Goal: Information Seeking & Learning: Learn about a topic

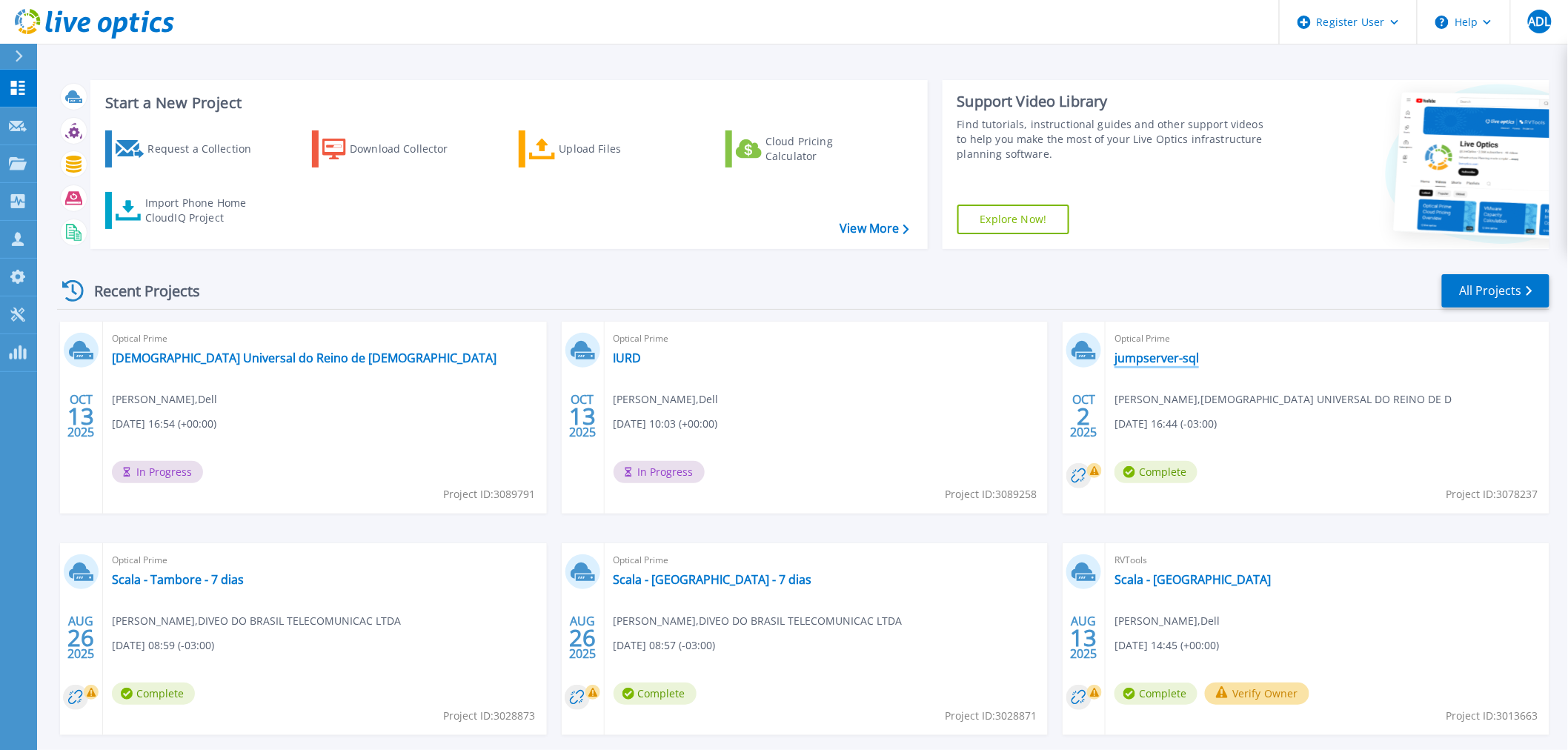
click at [1176, 367] on div "Optical Prime jumpserver-sql [PERSON_NAME] , [DEMOGRAPHIC_DATA] DO REINO DE D […" at bounding box center [1327, 417] width 444 height 192
click at [1180, 361] on link "jumpserver-sql" at bounding box center [1157, 357] width 85 height 14
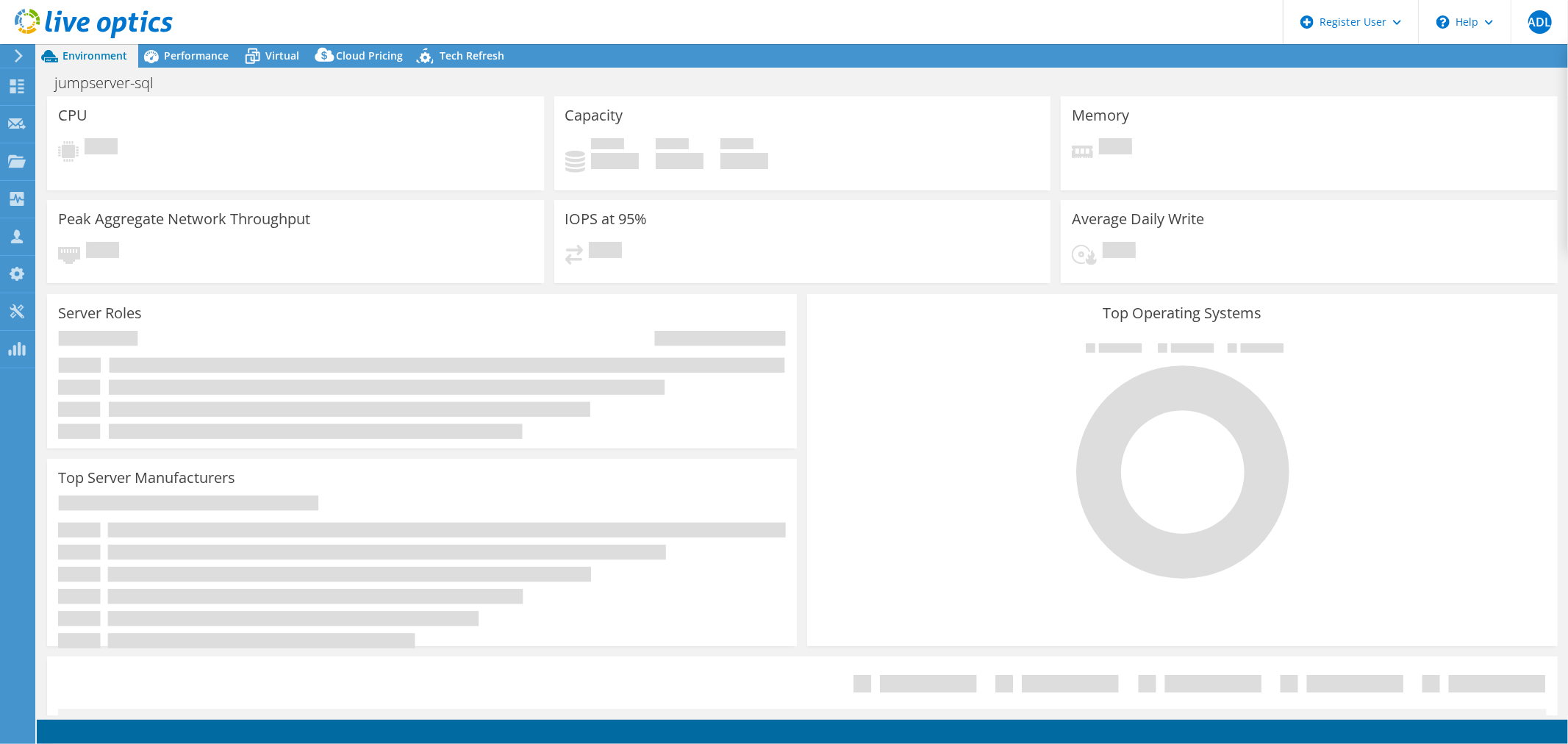
select select "USD"
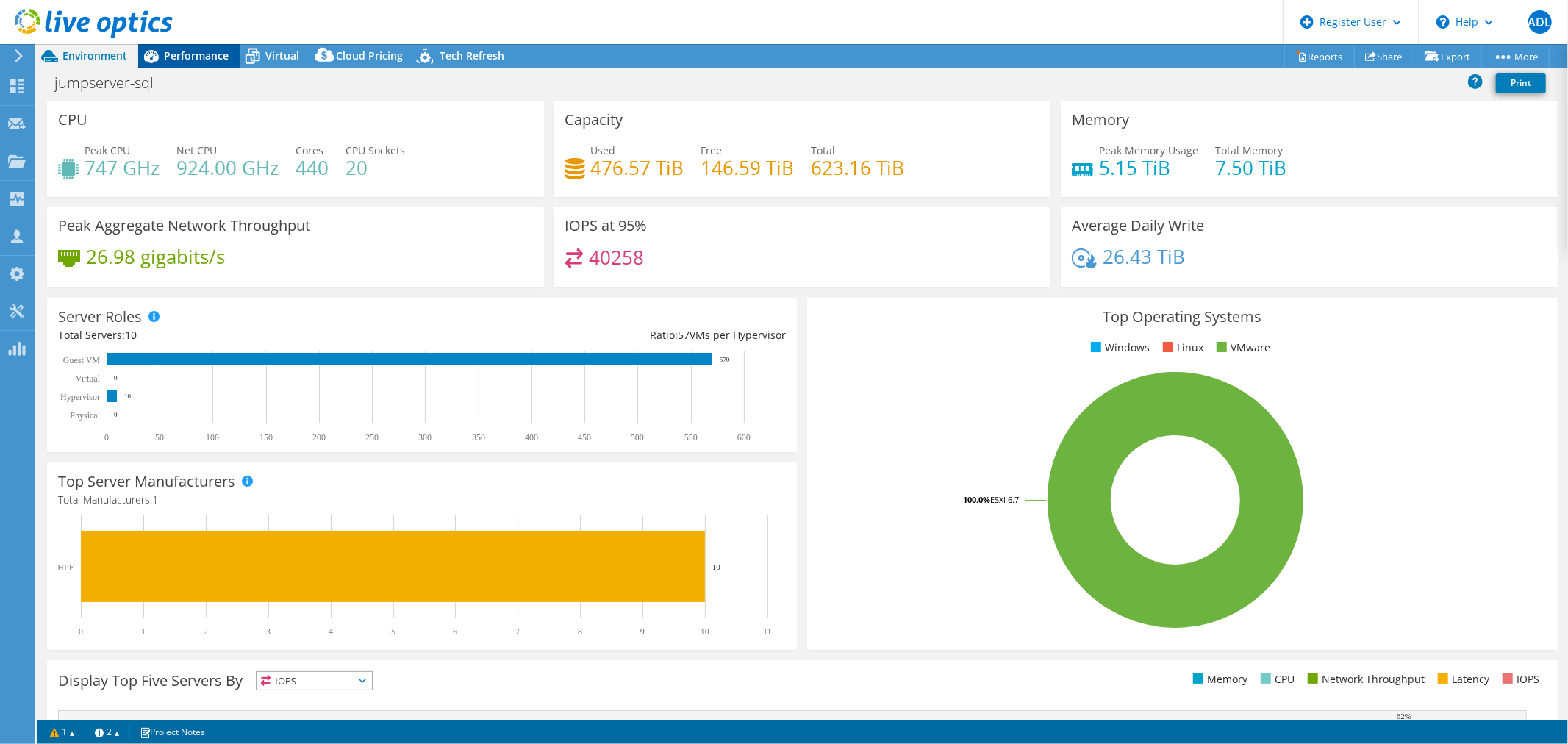
click at [205, 61] on span "Performance" at bounding box center [196, 56] width 65 height 14
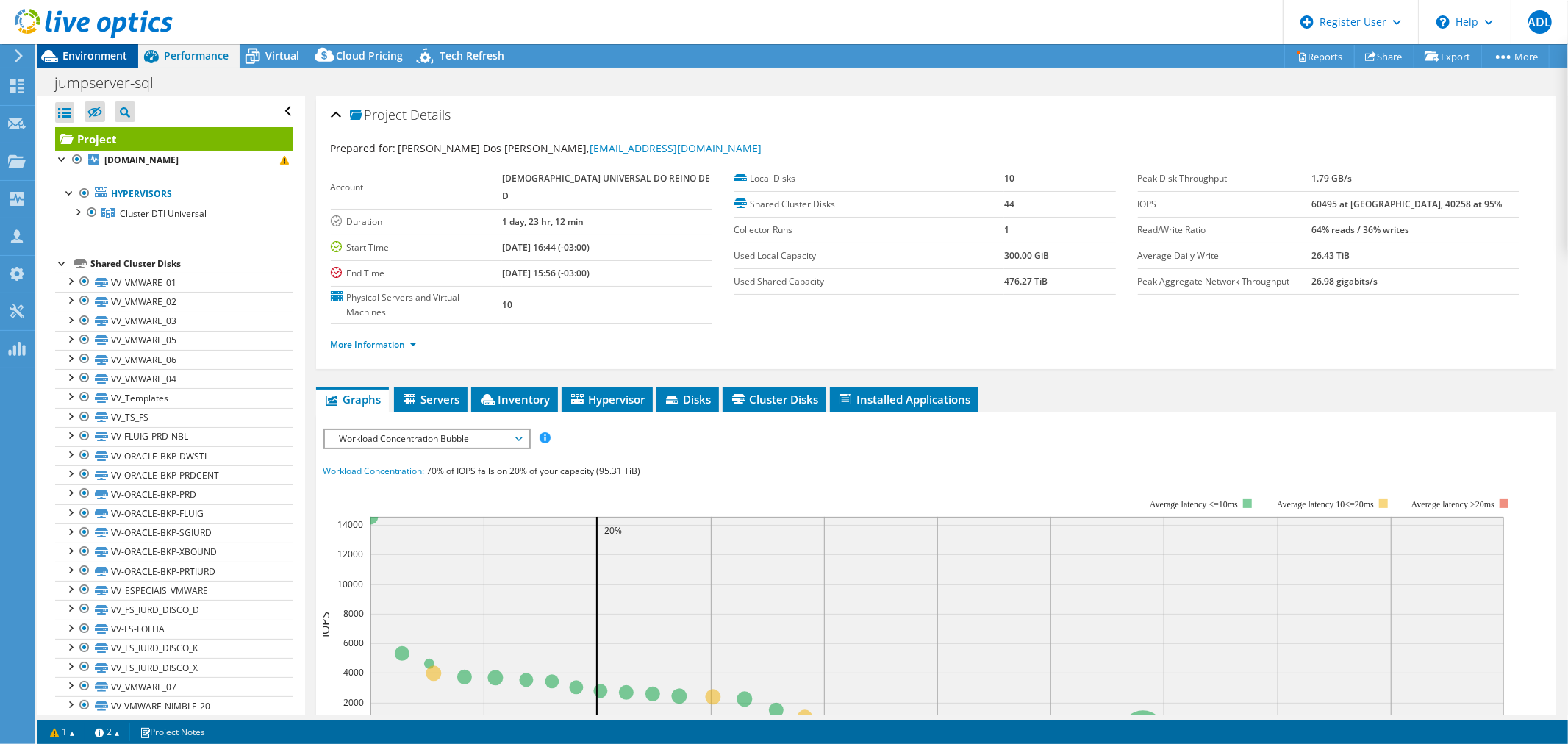
click at [118, 54] on span "Environment" at bounding box center [94, 56] width 65 height 14
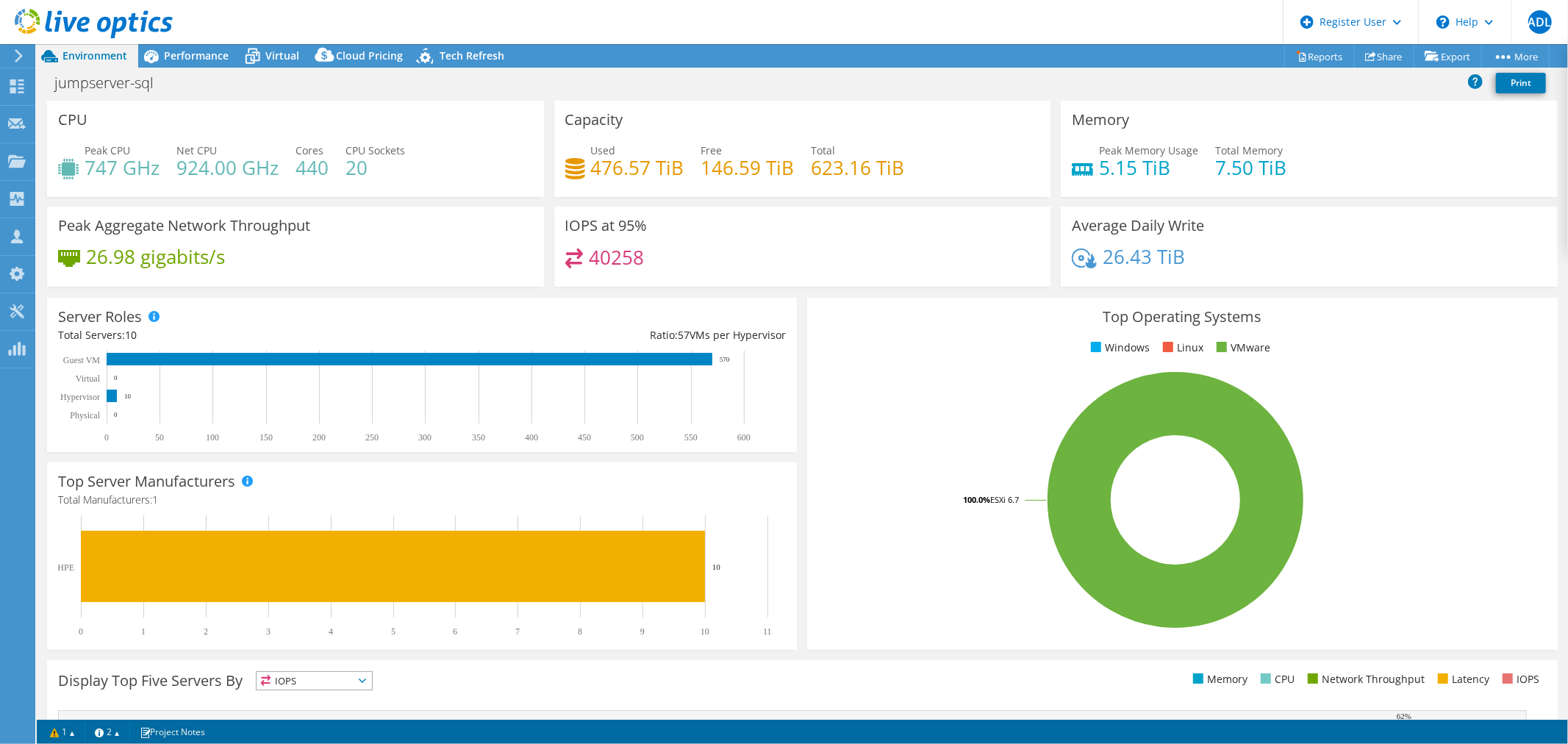
click at [140, 23] on icon at bounding box center [93, 24] width 158 height 30
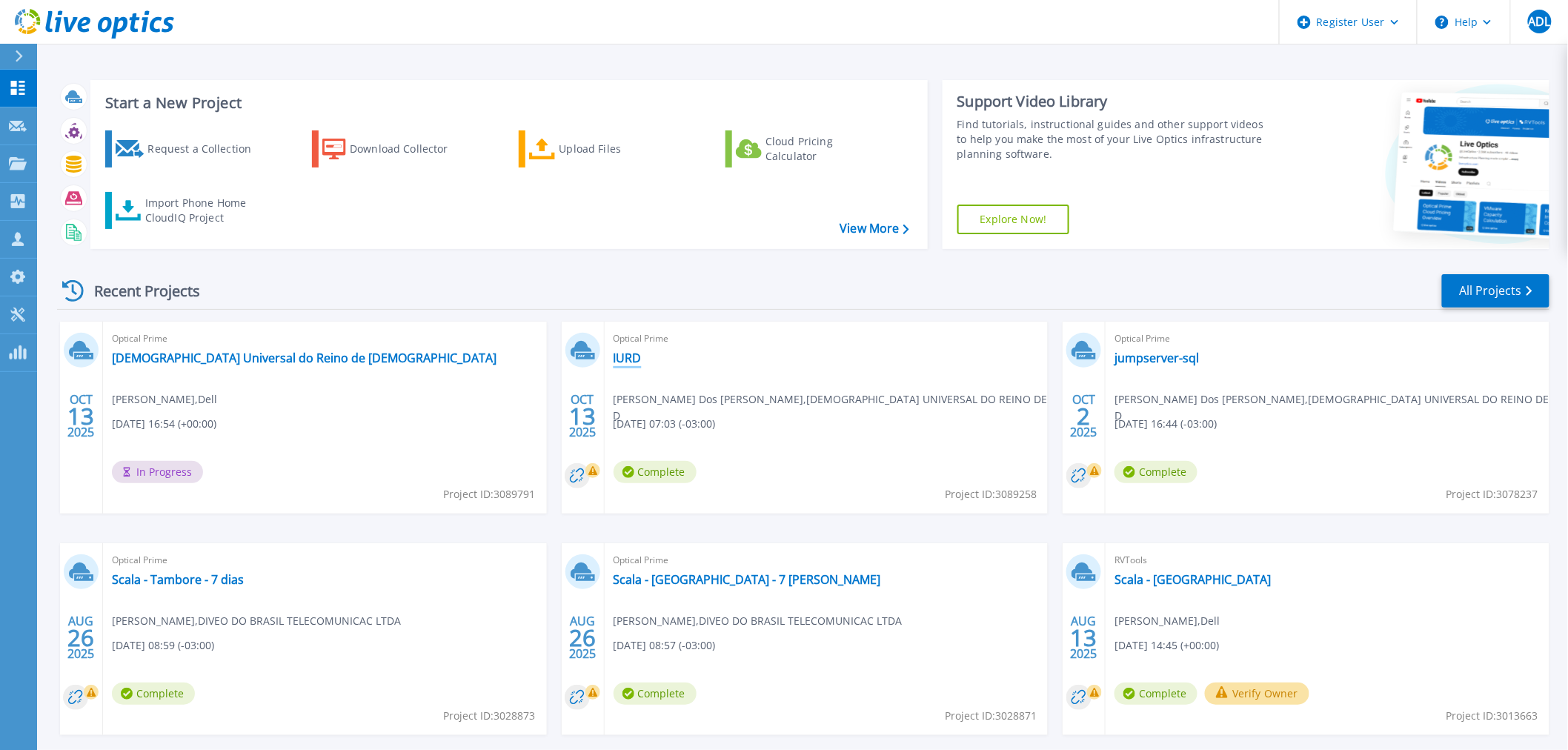
click at [629, 350] on link "IURD" at bounding box center [628, 357] width 28 height 14
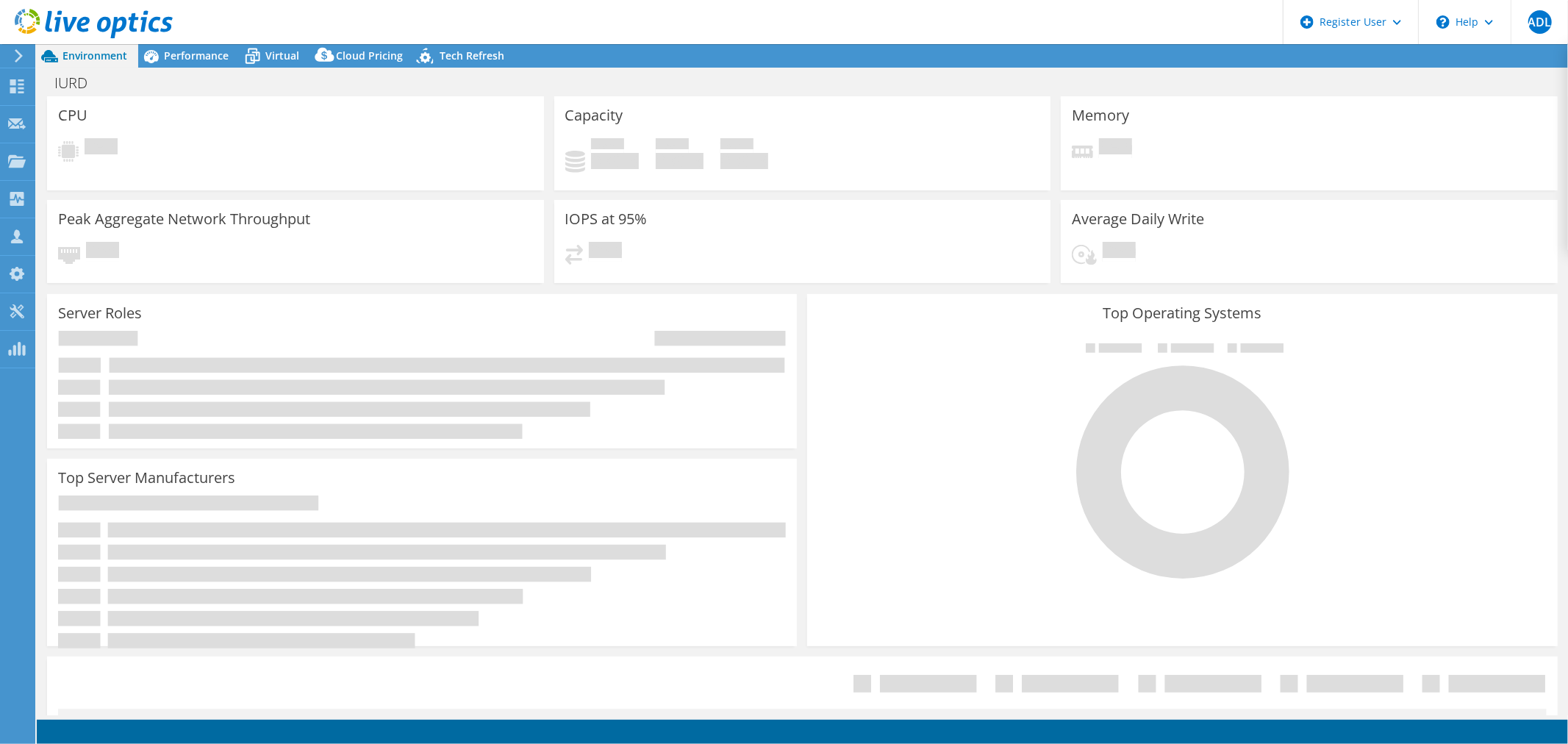
select select "USD"
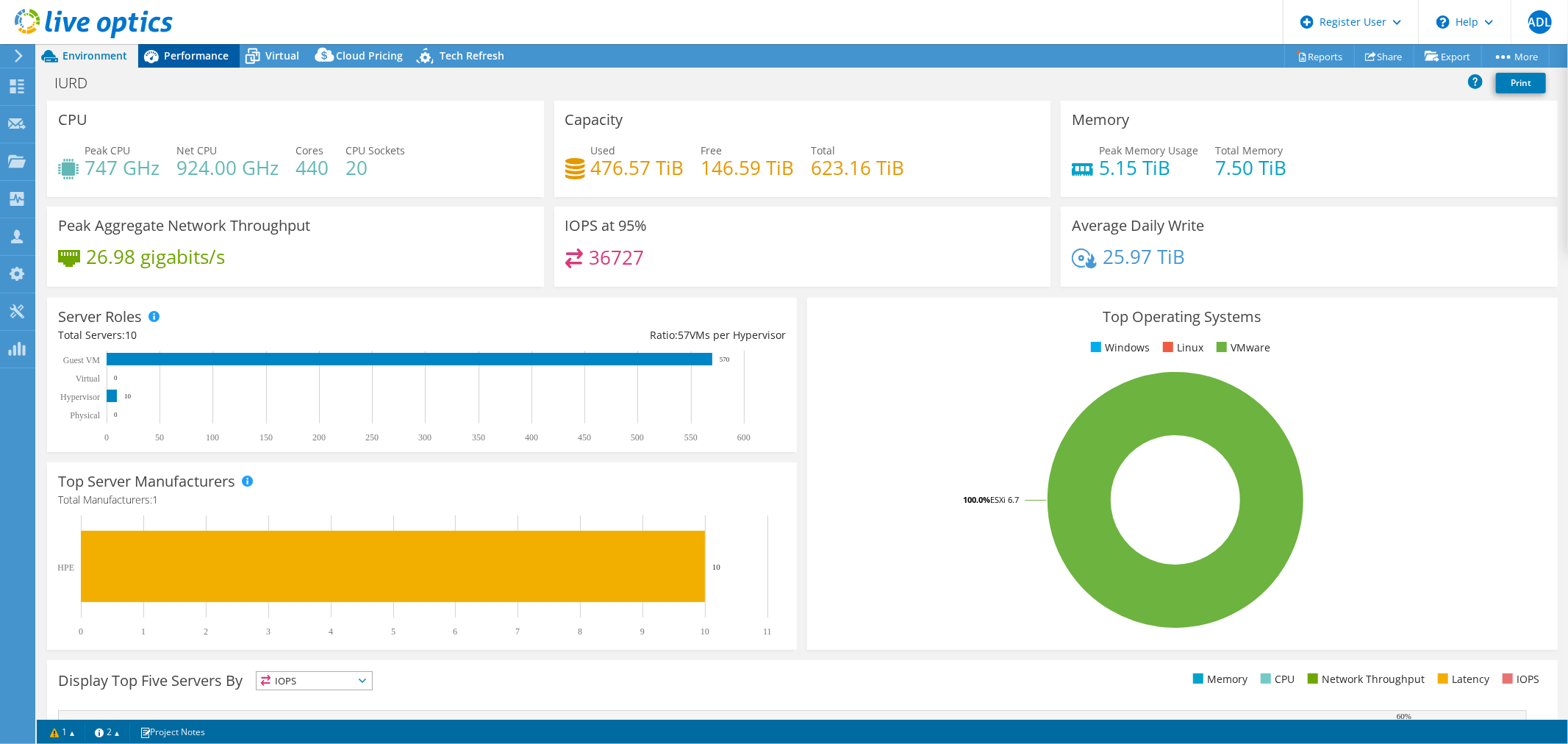
click at [193, 65] on div "Performance" at bounding box center [188, 56] width 102 height 24
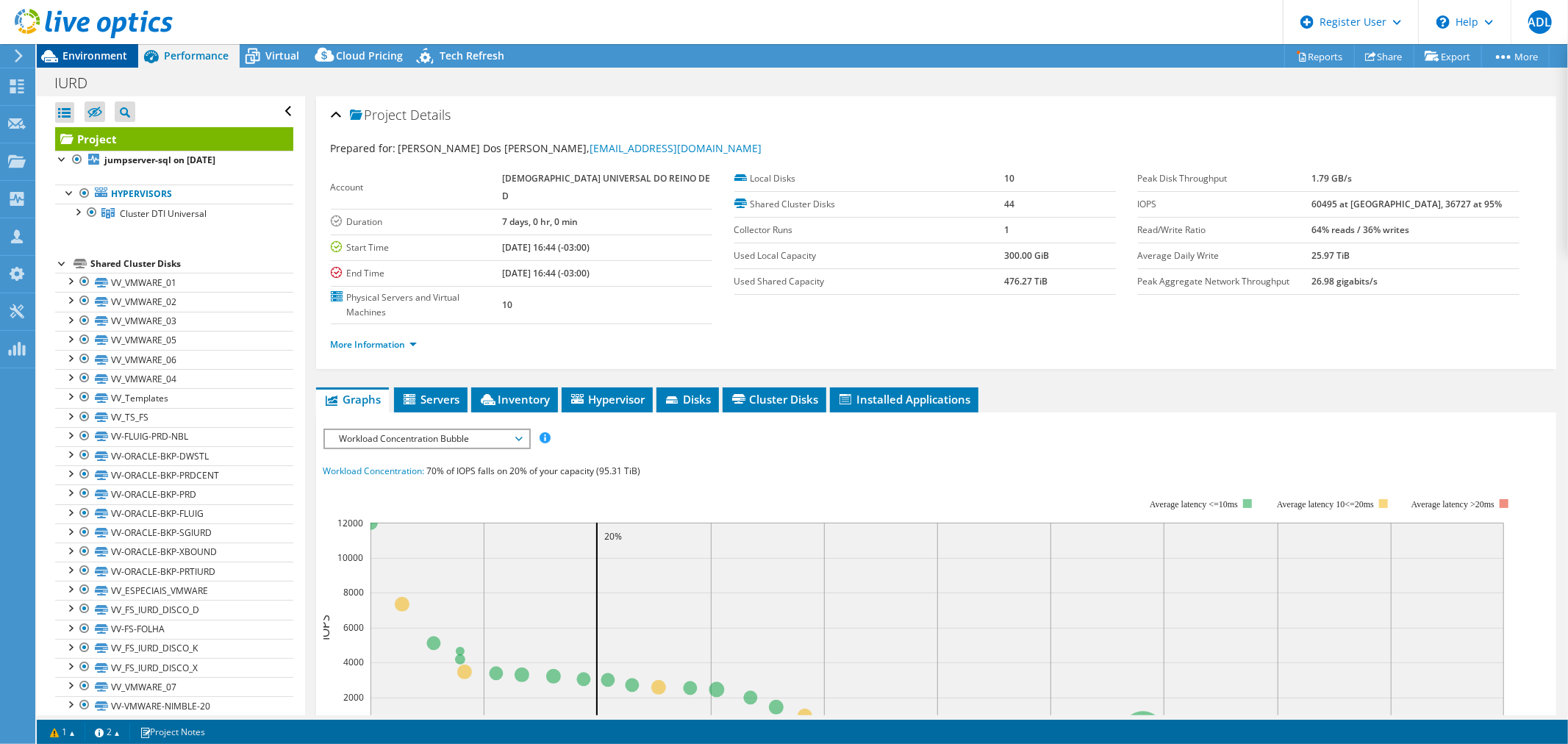
click at [96, 61] on span "Environment" at bounding box center [94, 56] width 65 height 14
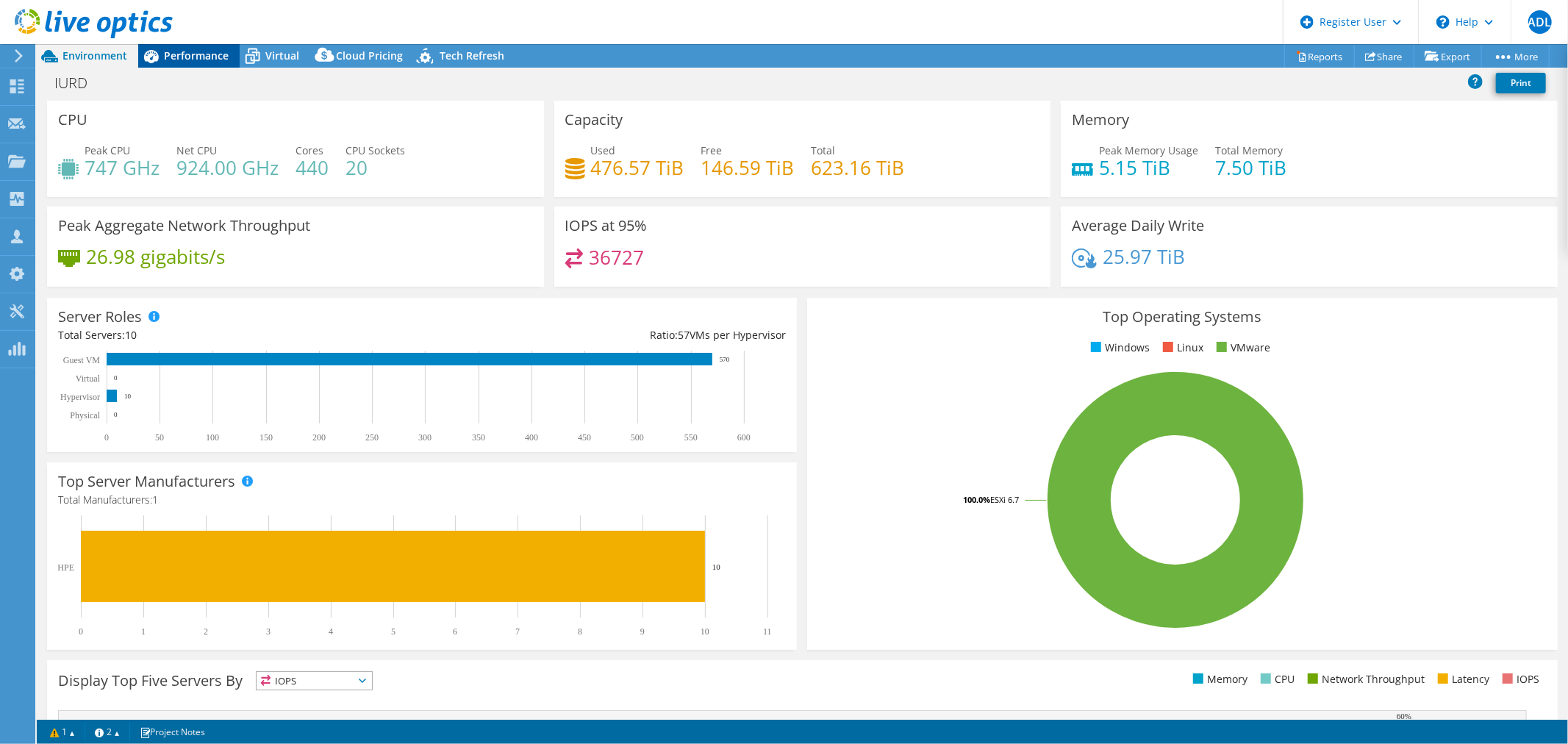
click at [192, 58] on span "Performance" at bounding box center [196, 56] width 65 height 14
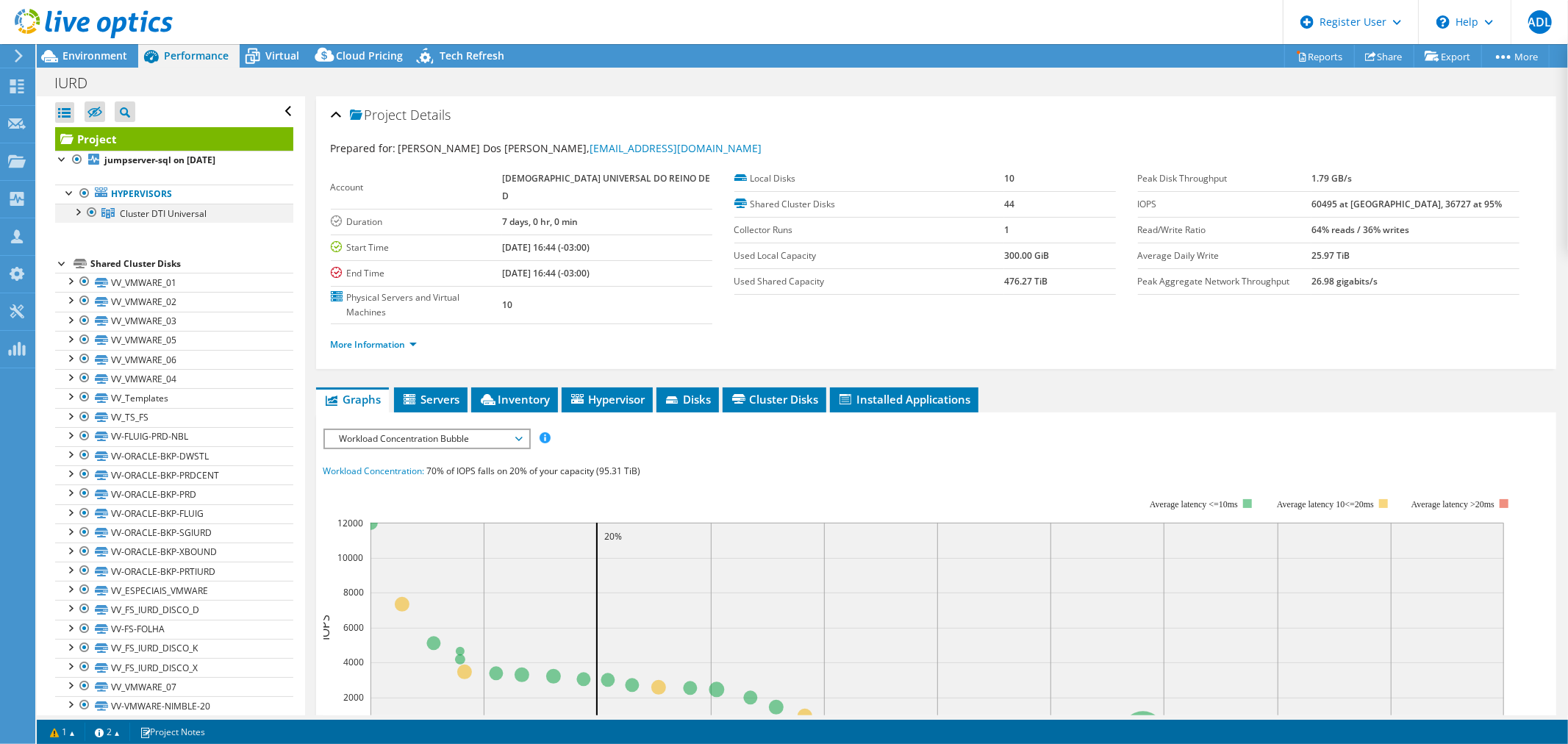
click at [76, 205] on div at bounding box center [77, 210] width 14 height 14
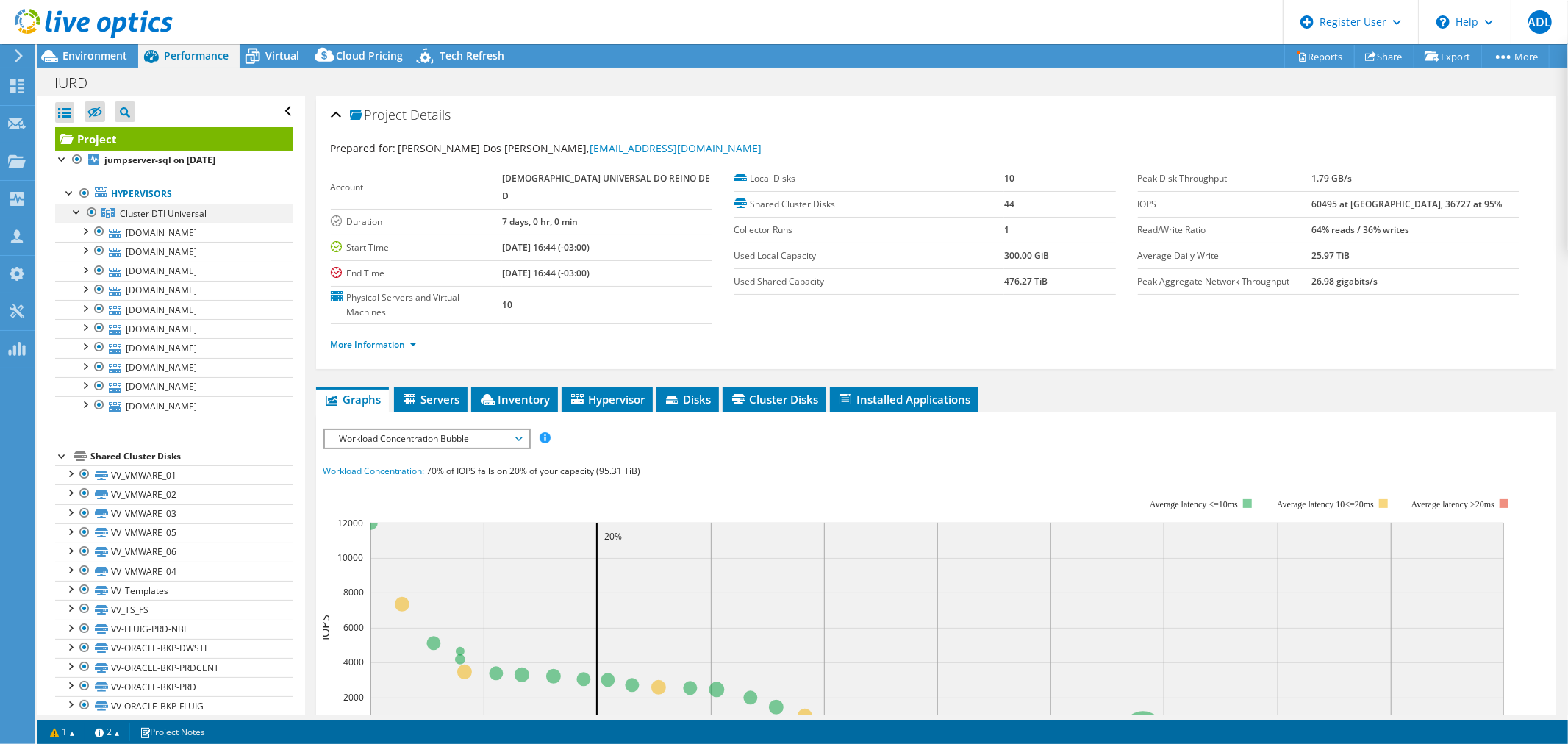
click at [78, 205] on div at bounding box center [77, 210] width 14 height 14
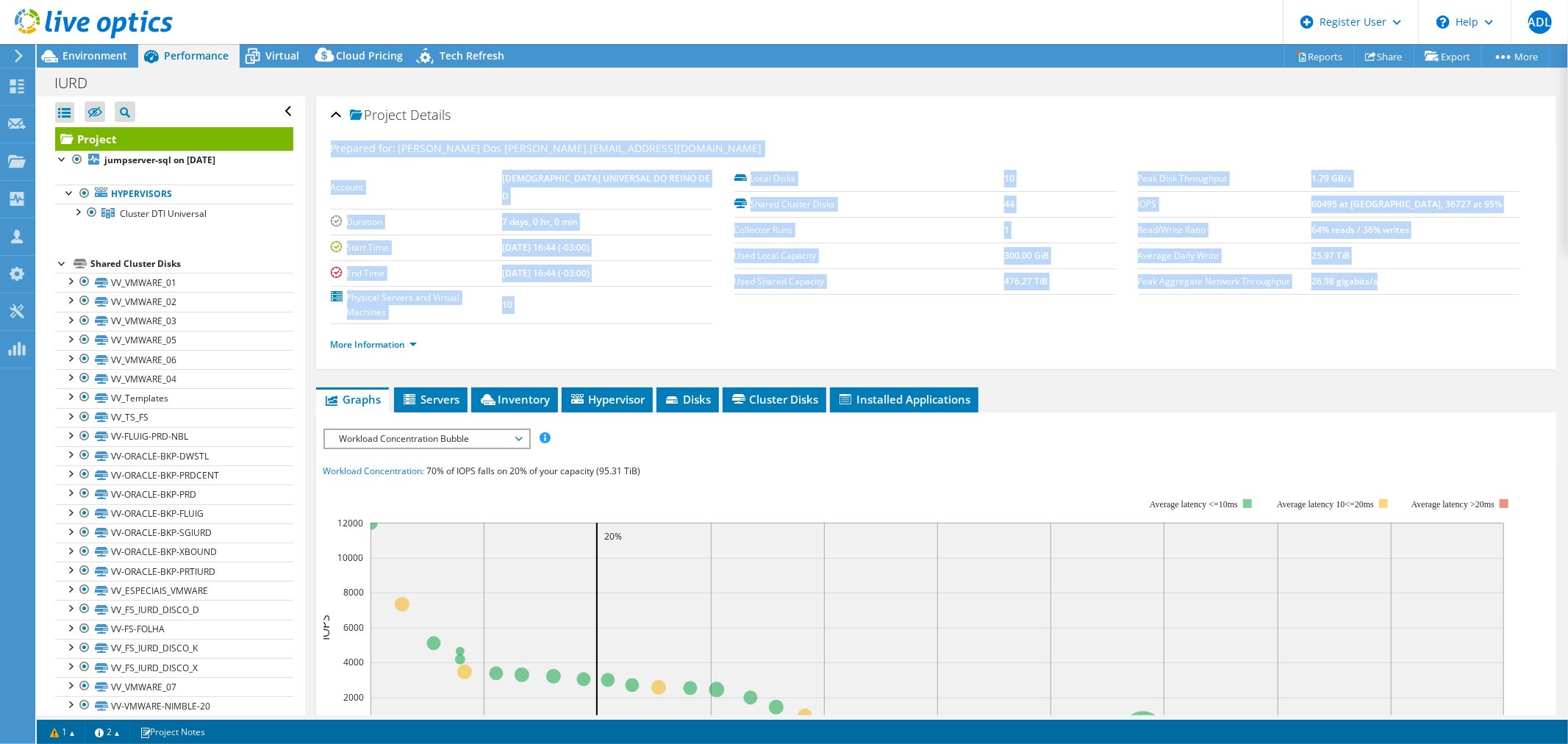
drag, startPoint x: 1443, startPoint y: 280, endPoint x: 349, endPoint y: 119, distance: 1105.8
click at [310, 136] on div "Project Details Prepared for: [PERSON_NAME] Dos [PERSON_NAME], [EMAIL_ADDRESS][…" at bounding box center [936, 585] width 1262 height 978
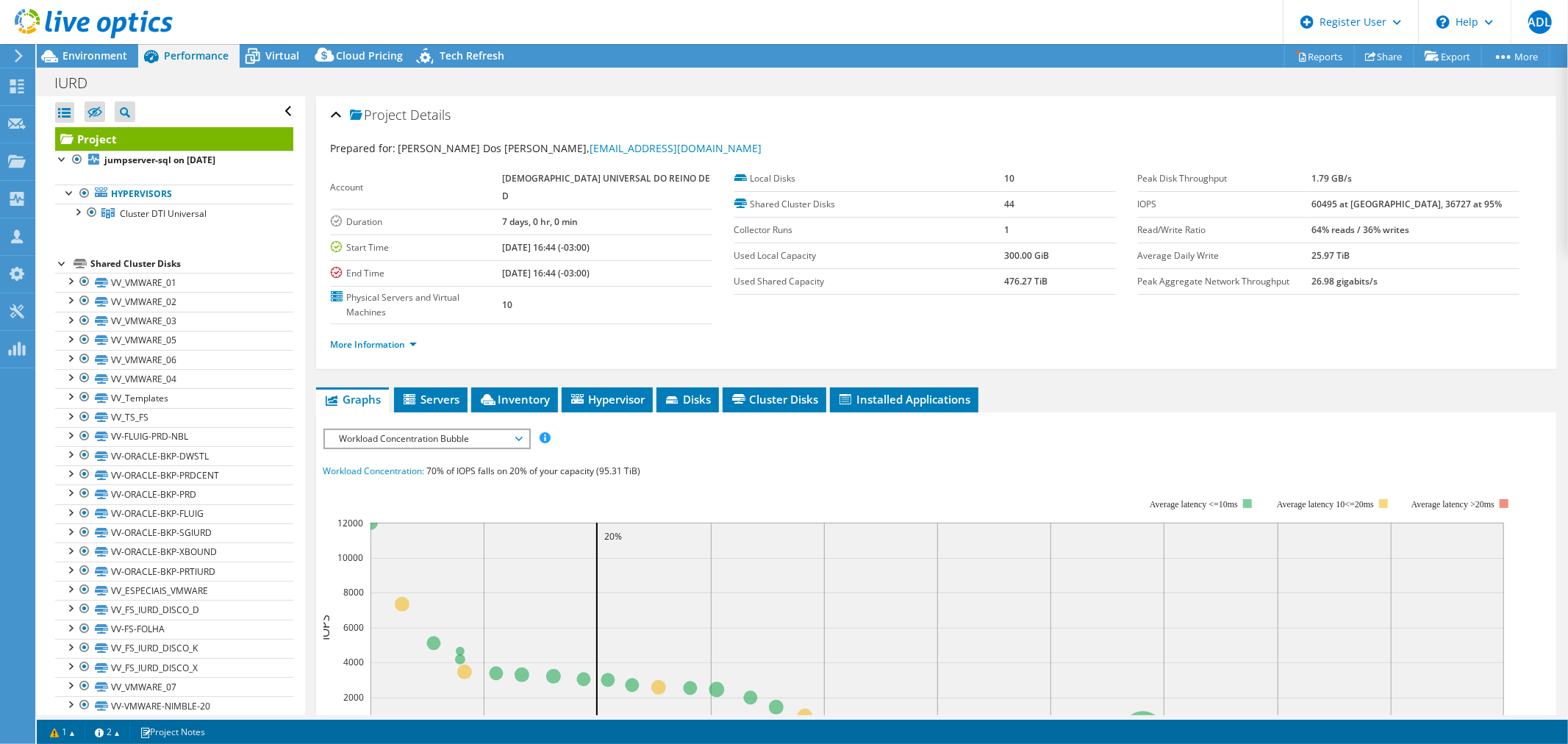
click at [853, 118] on div "Project Details" at bounding box center [935, 116] width 1210 height 32
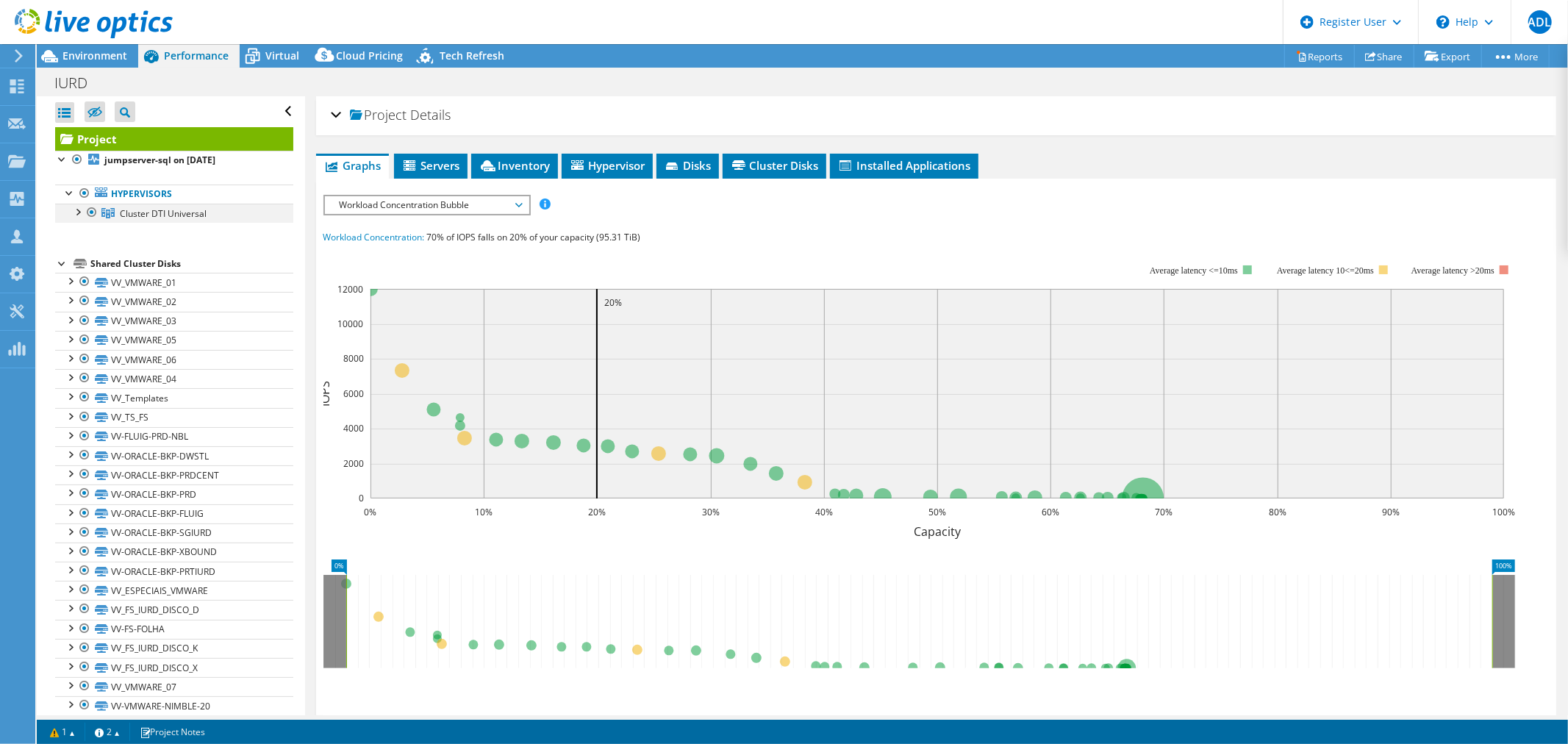
click at [73, 213] on div at bounding box center [77, 210] width 14 height 14
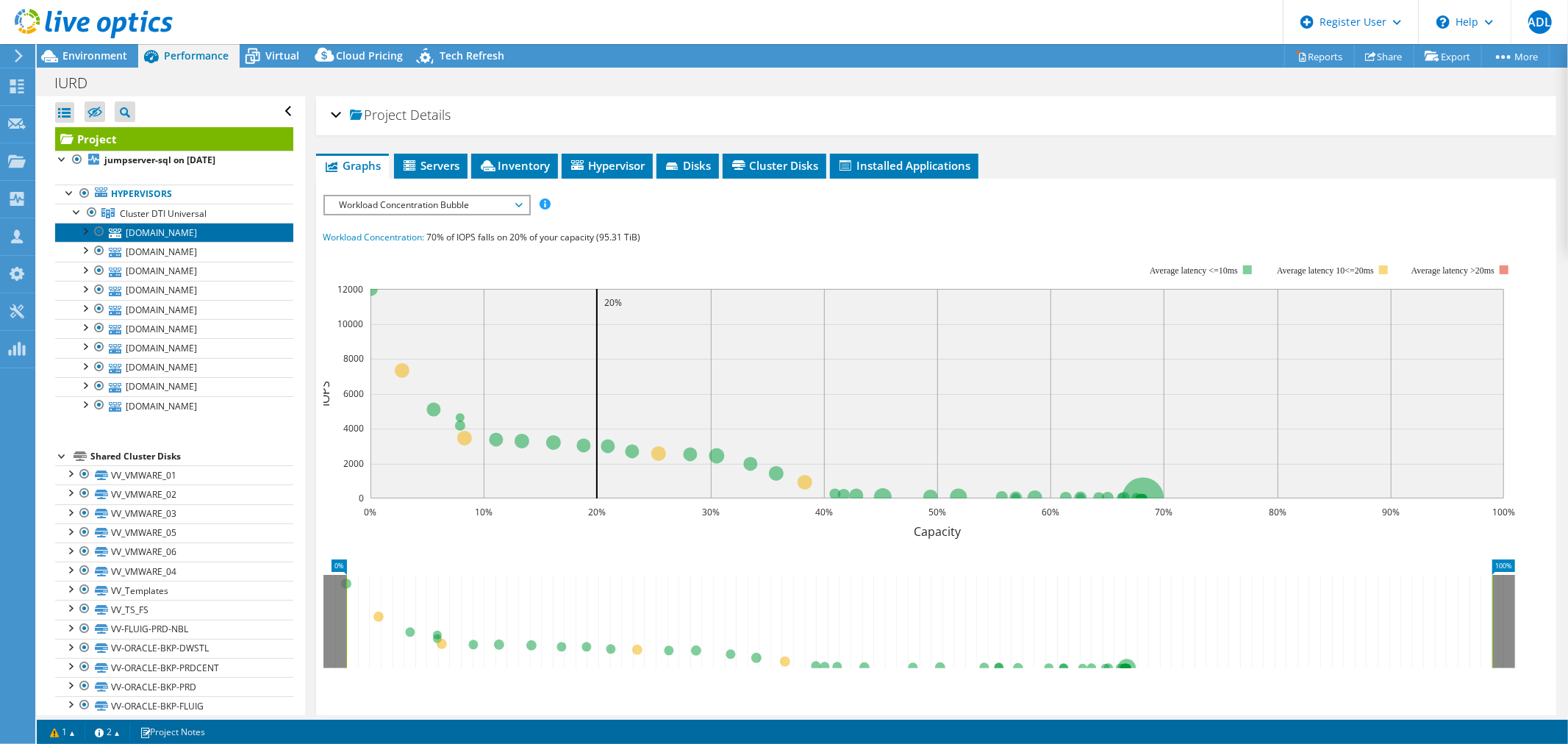
click at [169, 231] on link "[DOMAIN_NAME]" at bounding box center [174, 232] width 238 height 19
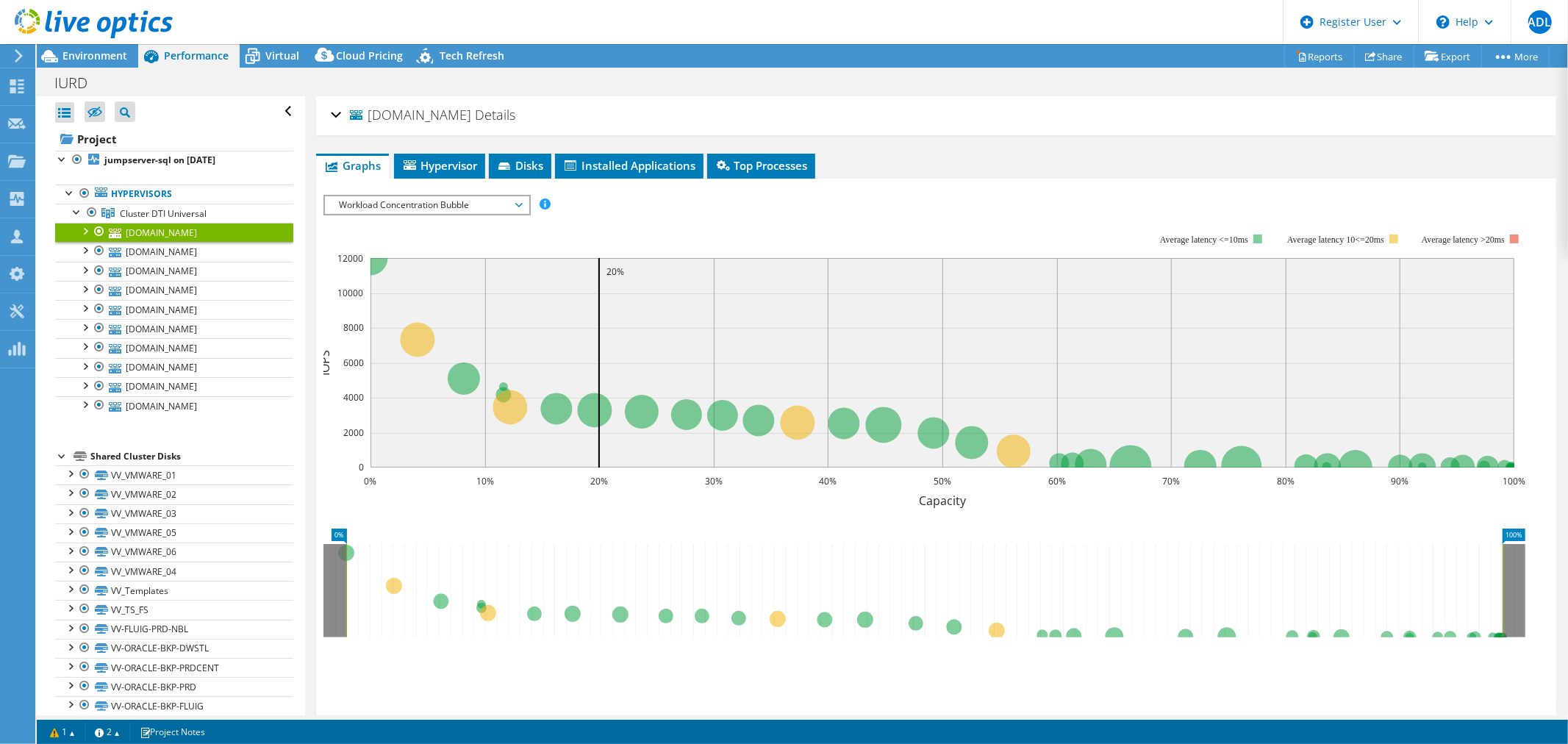
click at [336, 111] on div "[DOMAIN_NAME] Details" at bounding box center [935, 116] width 1210 height 32
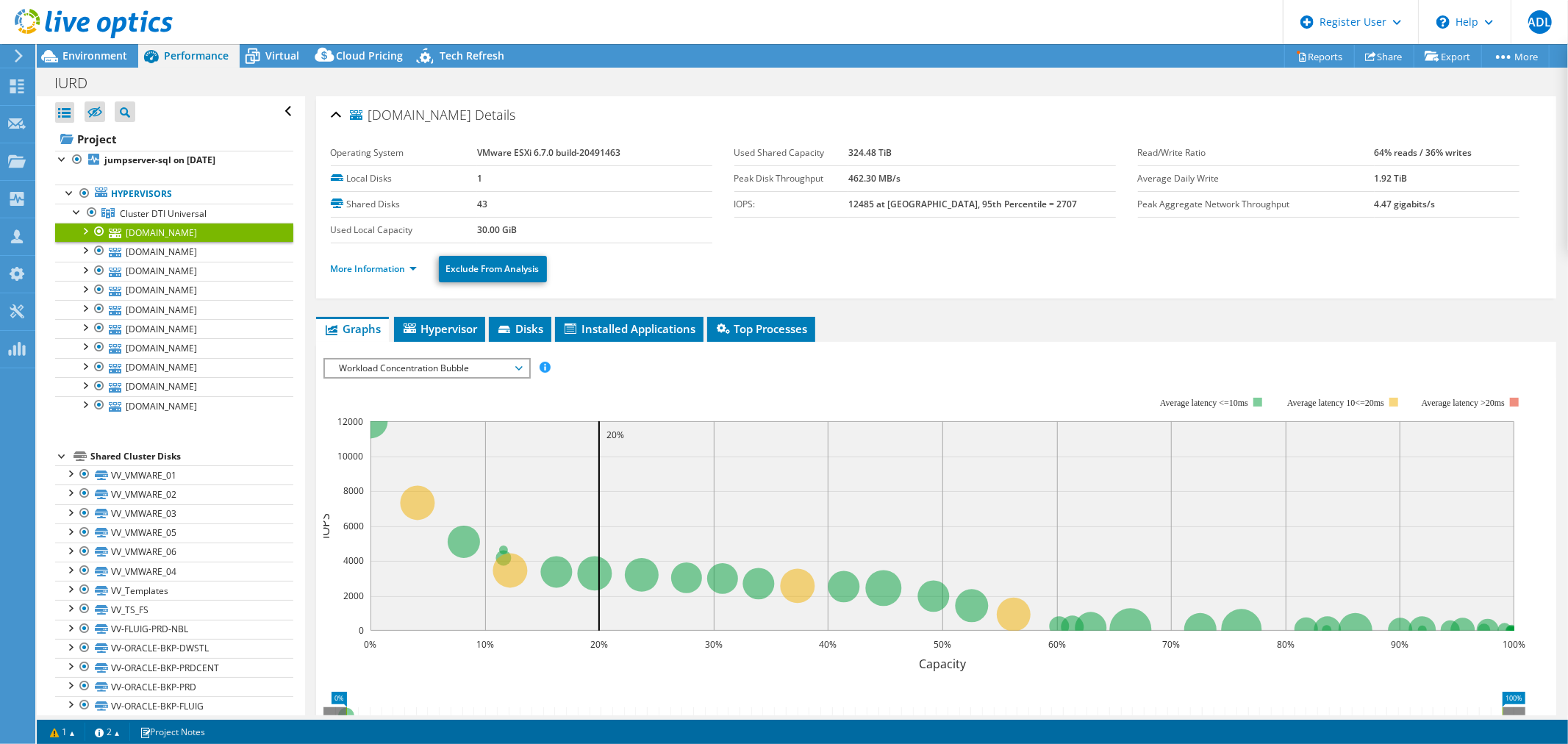
click at [336, 111] on div "[DOMAIN_NAME] Details" at bounding box center [935, 116] width 1210 height 32
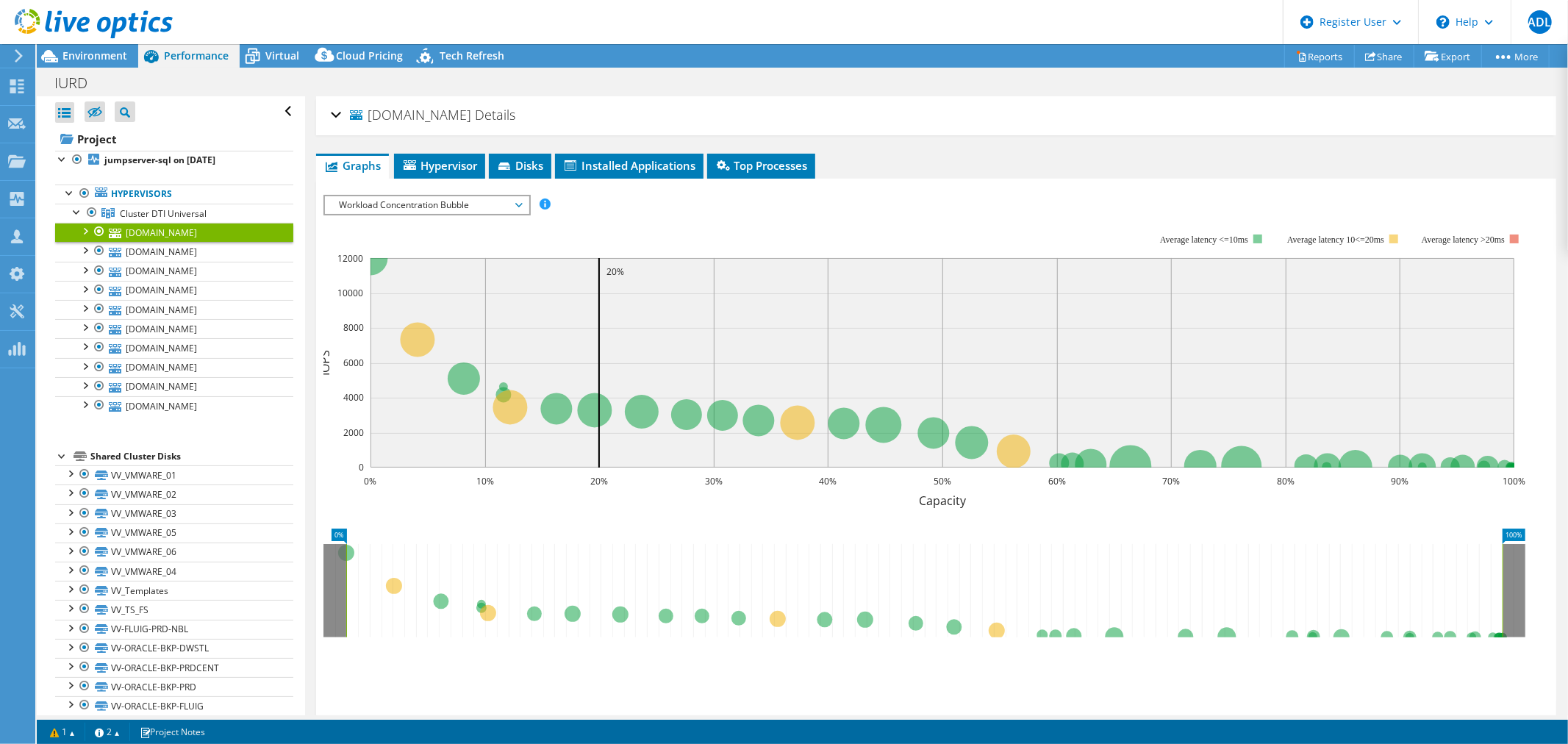
click at [317, 114] on div "[DOMAIN_NAME] Details Operating System VMware ESXi 6.7.0 build-20491463 Local D…" at bounding box center [936, 115] width 1240 height 39
click at [335, 113] on div "[DOMAIN_NAME] Details" at bounding box center [935, 116] width 1210 height 32
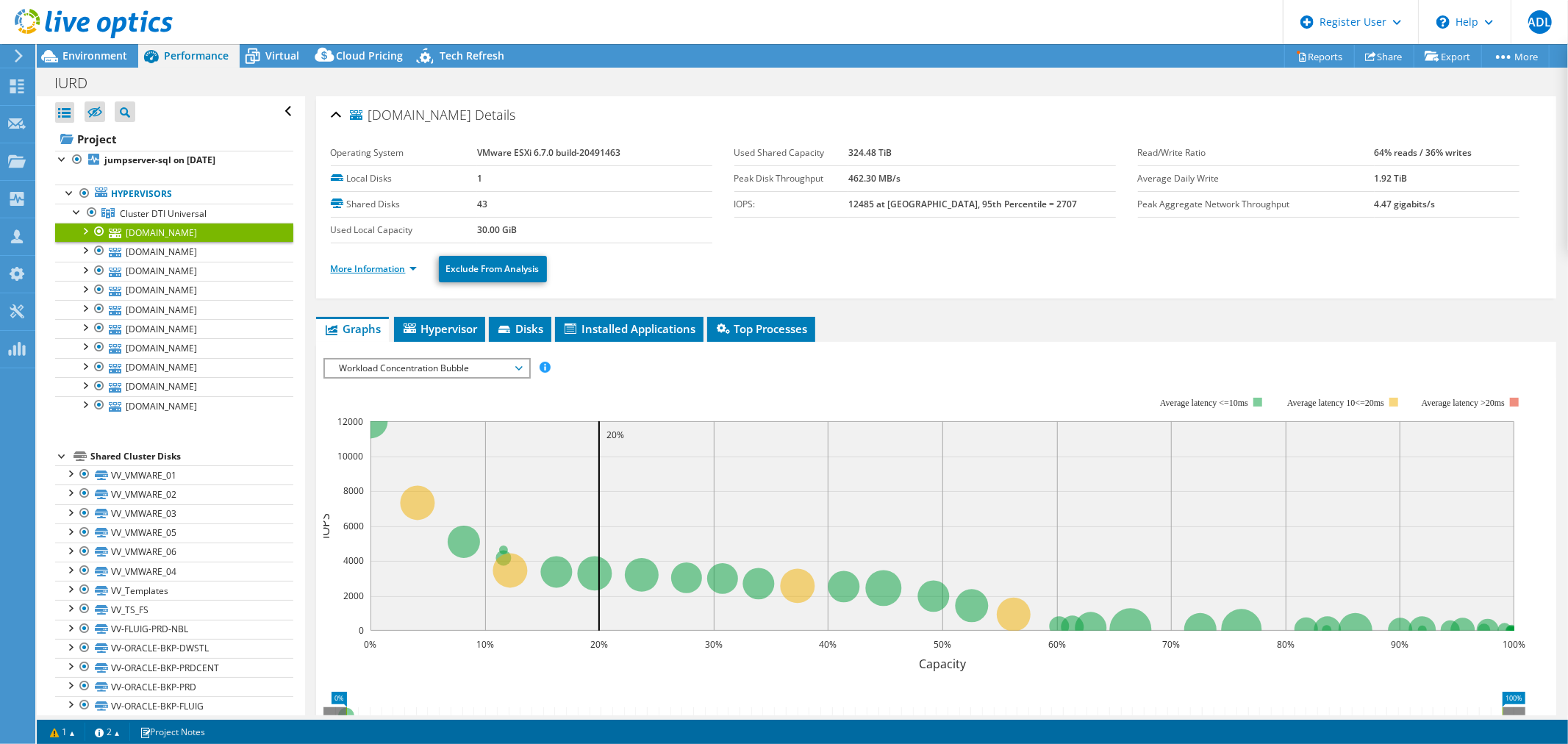
click at [395, 271] on link "More Information" at bounding box center [373, 268] width 86 height 13
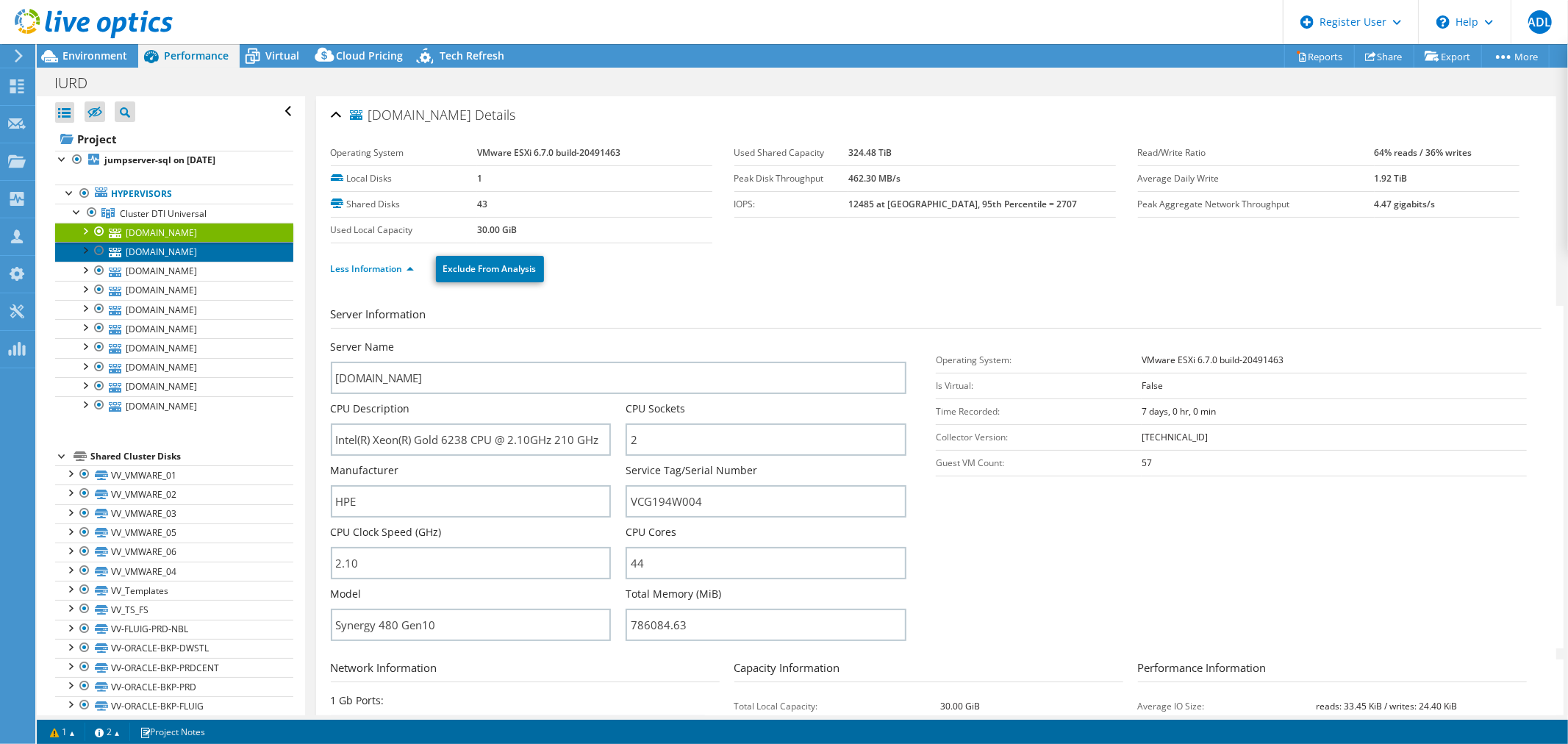
click at [164, 253] on link "[DOMAIN_NAME]" at bounding box center [174, 252] width 238 height 19
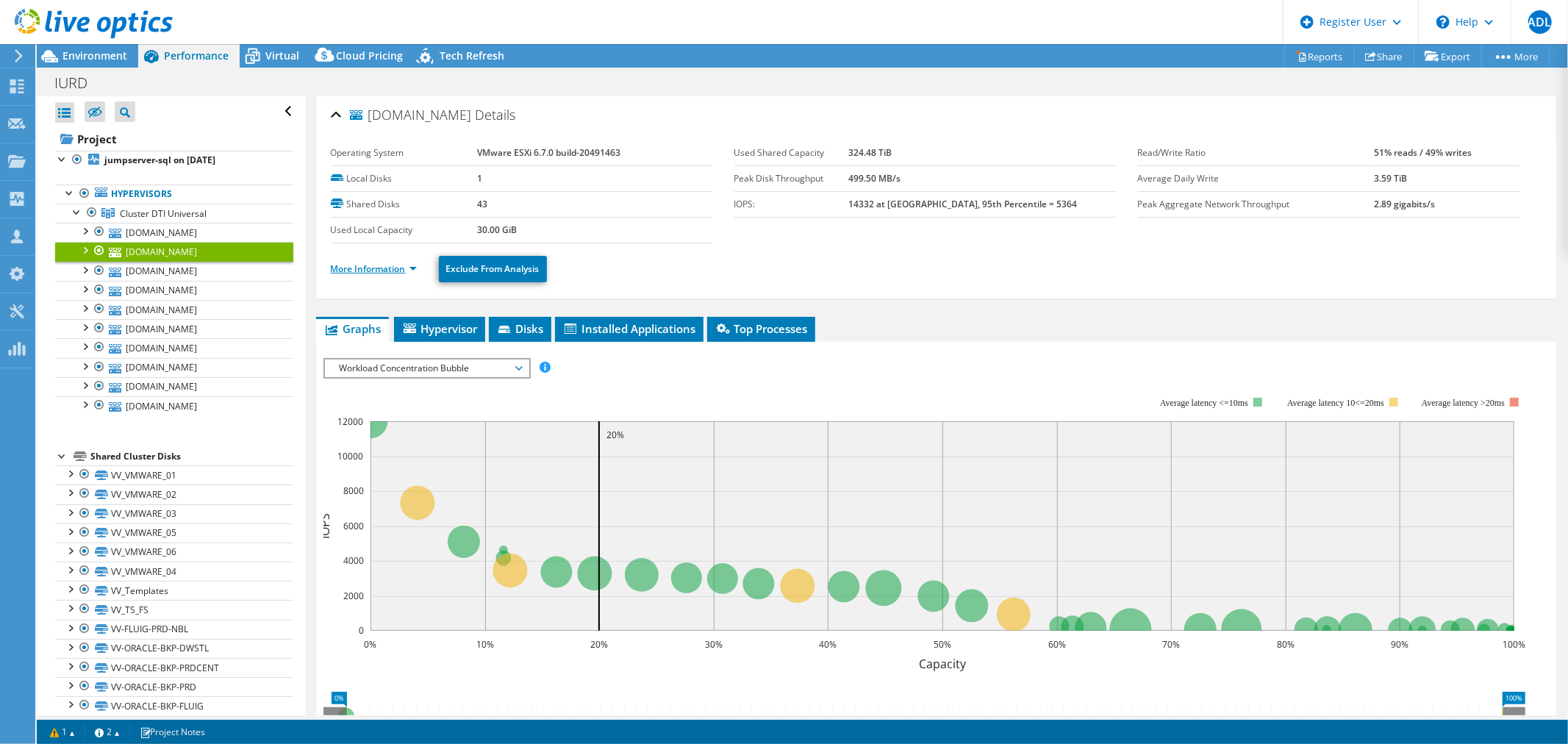
click at [392, 267] on link "More Information" at bounding box center [373, 268] width 86 height 13
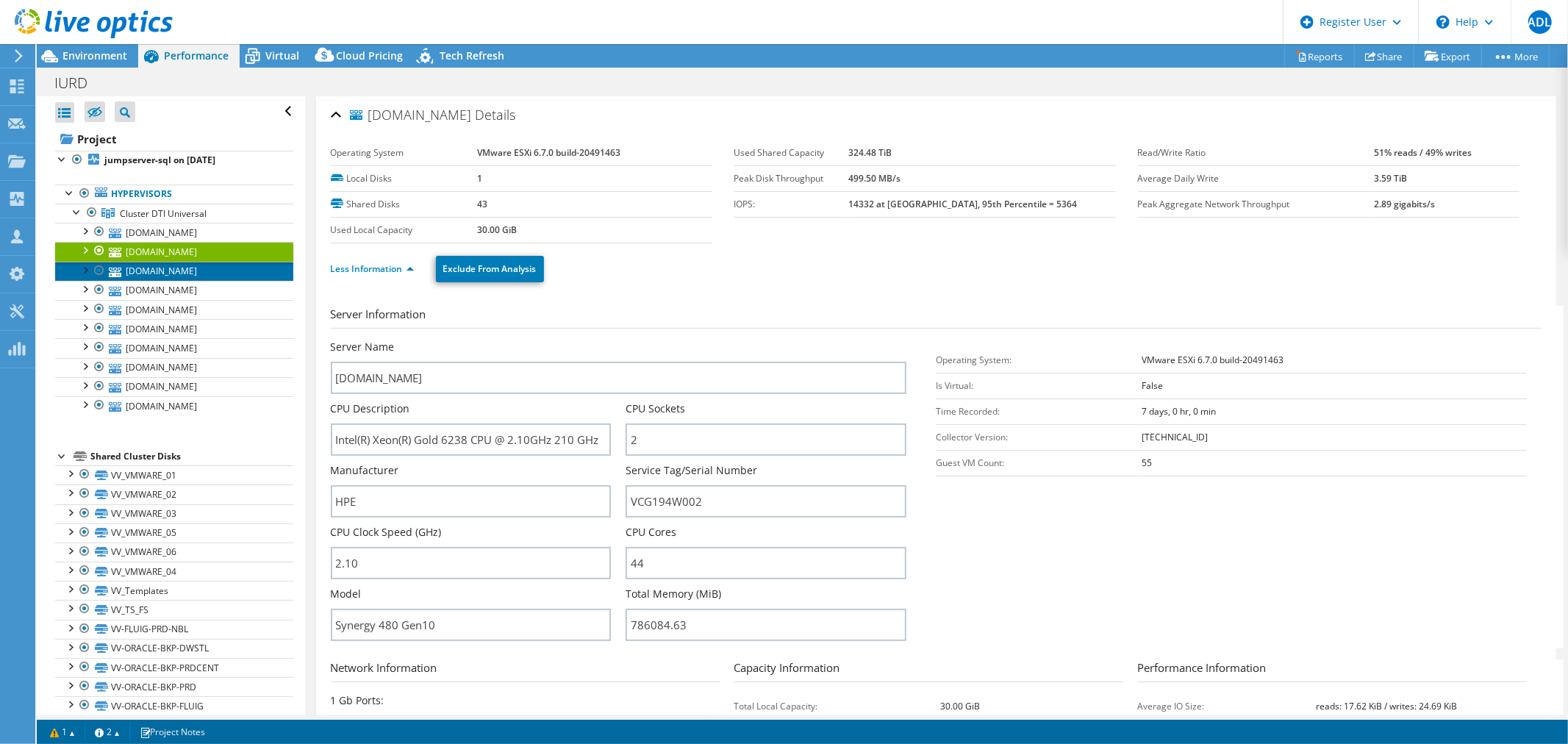
click at [177, 267] on link "[DOMAIN_NAME]" at bounding box center [174, 271] width 238 height 19
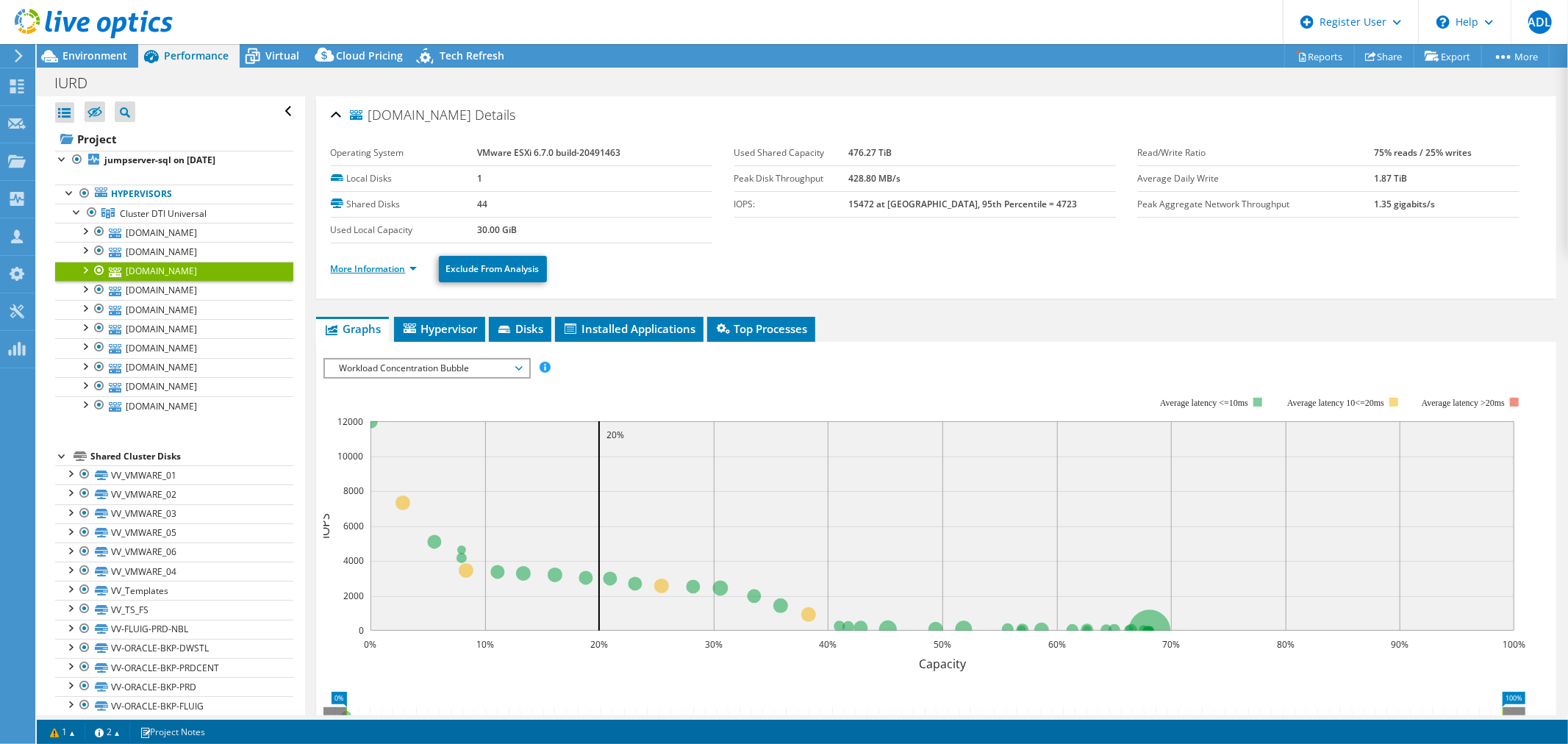
click at [352, 266] on link "More Information" at bounding box center [373, 268] width 86 height 13
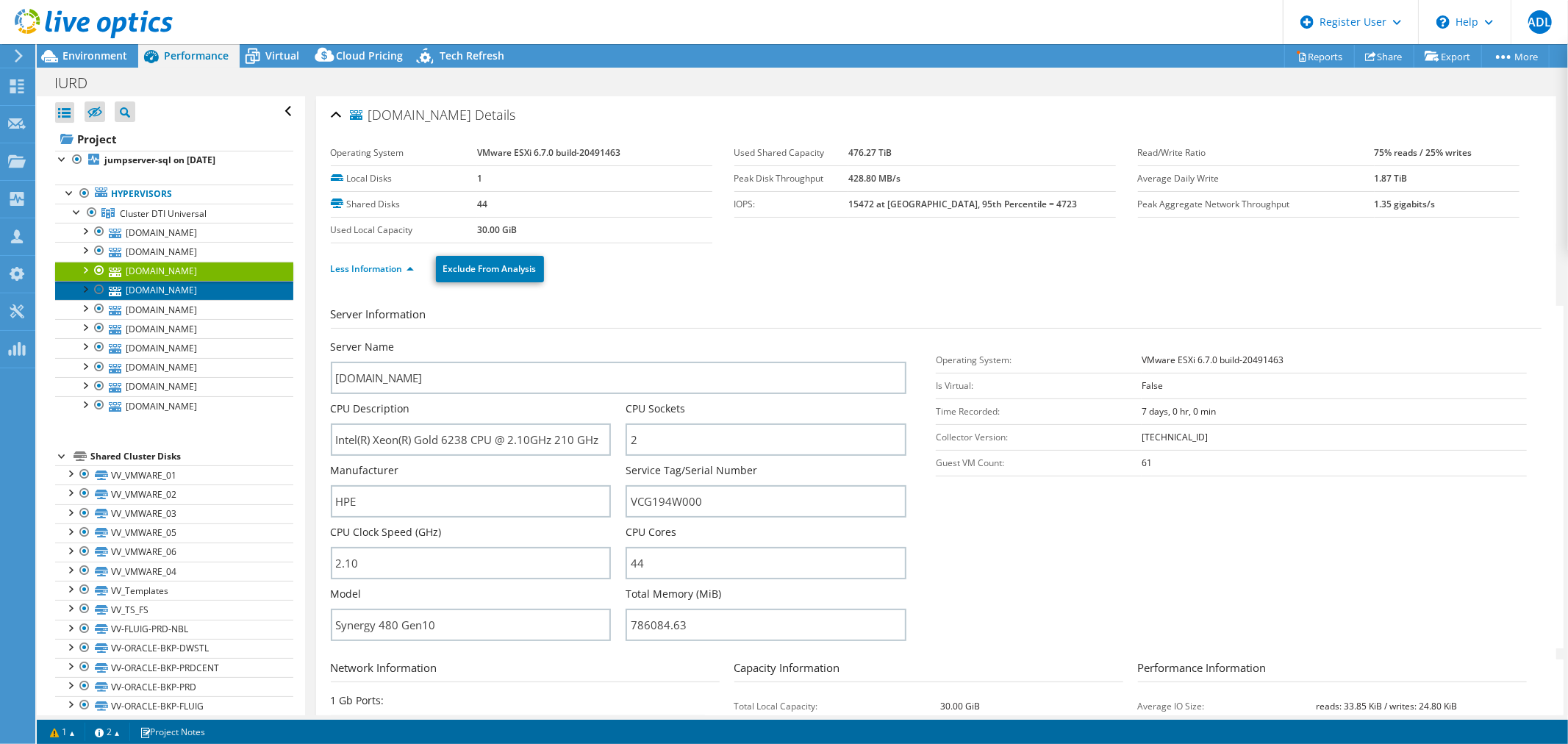
click at [186, 290] on link "[DOMAIN_NAME]" at bounding box center [174, 290] width 238 height 19
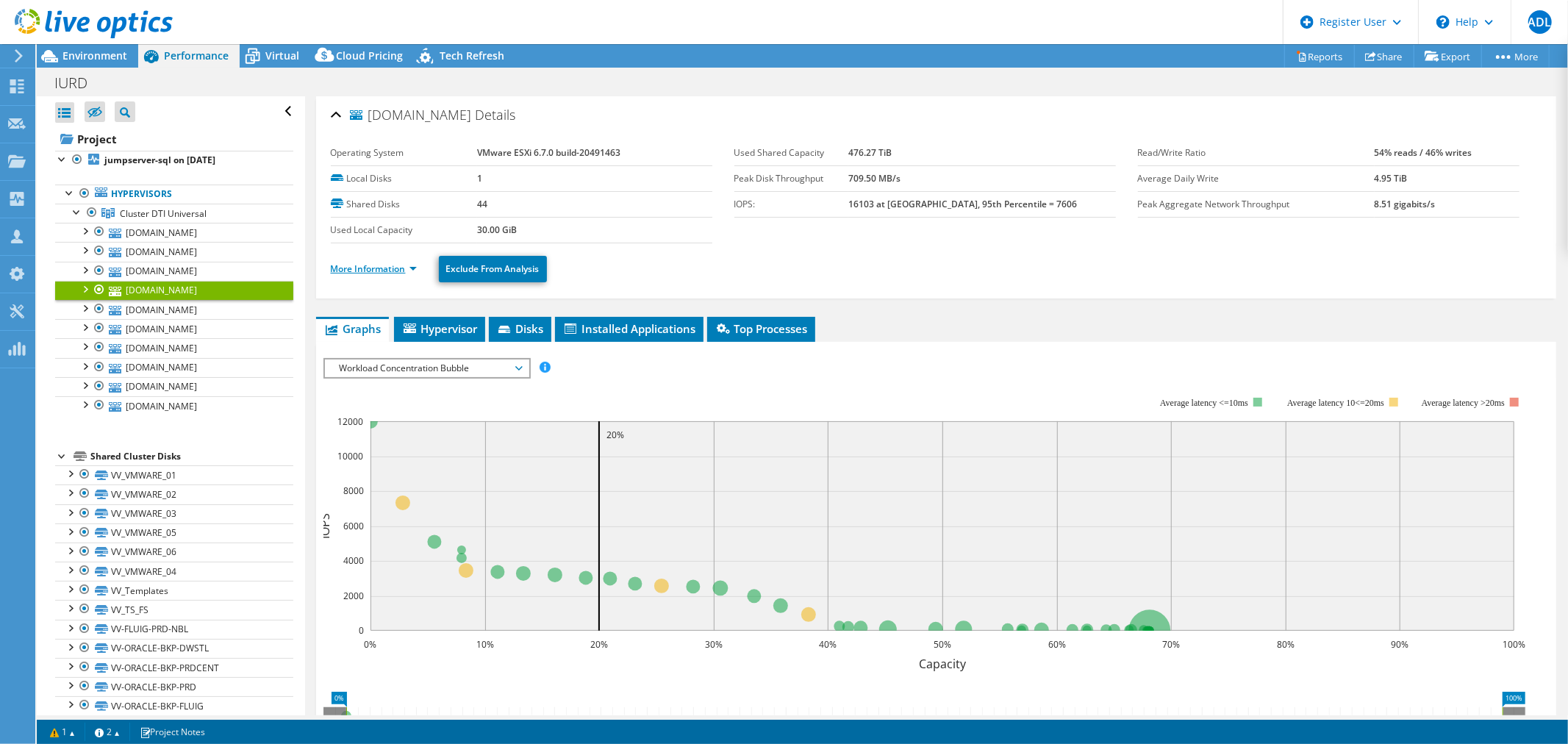
click at [354, 264] on link "More Information" at bounding box center [373, 268] width 86 height 13
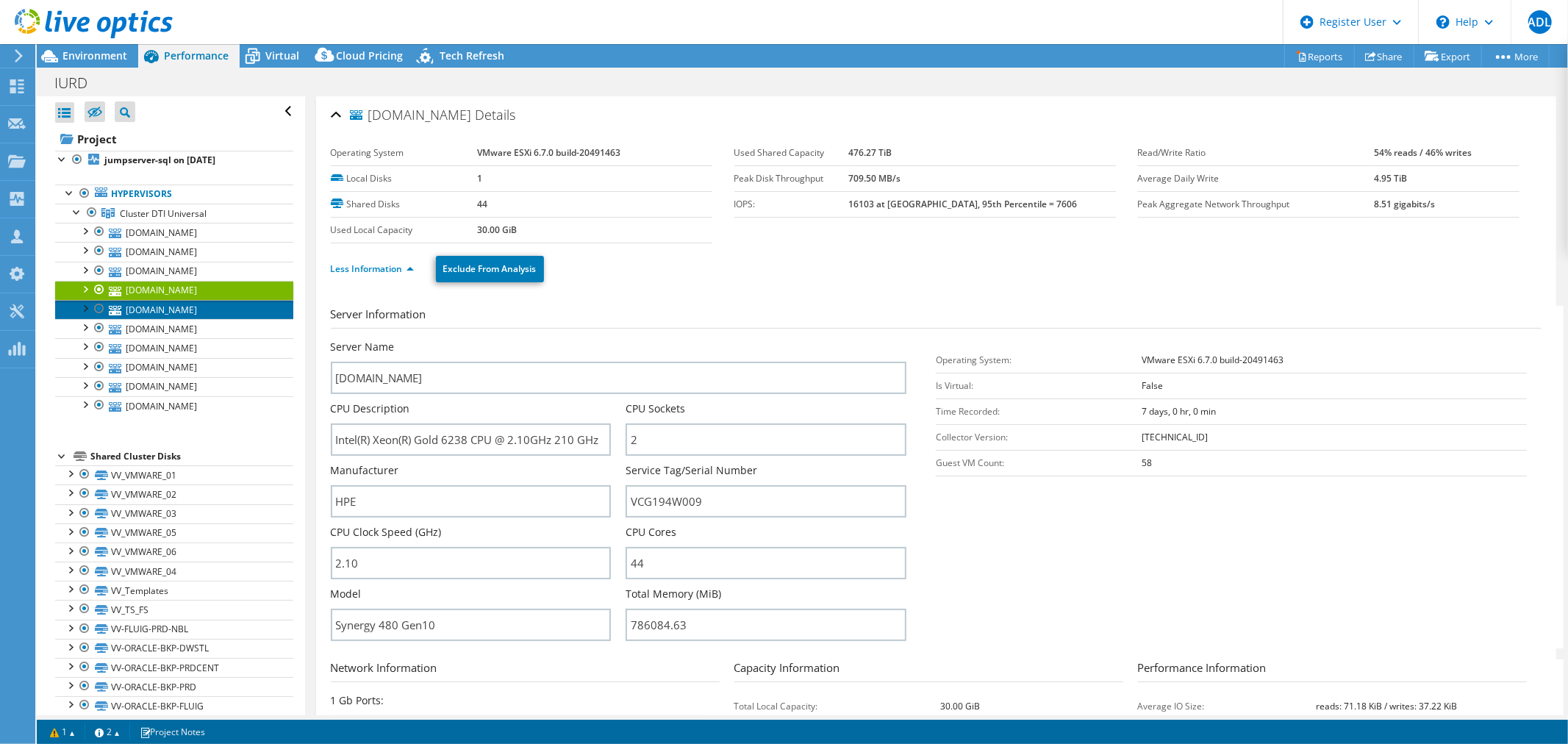
click at [207, 301] on link "[DOMAIN_NAME]" at bounding box center [174, 310] width 238 height 19
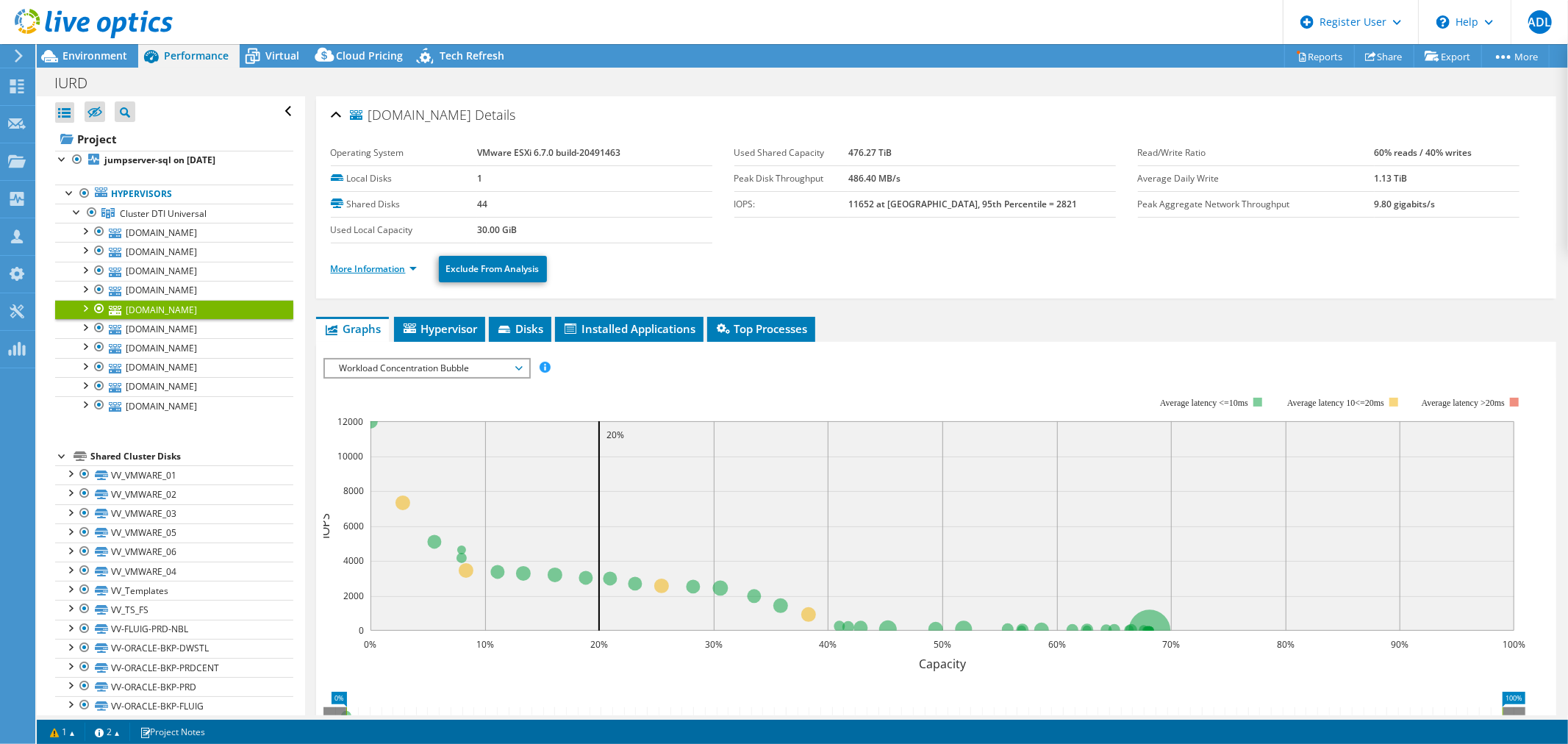
click at [347, 266] on link "More Information" at bounding box center [373, 268] width 86 height 13
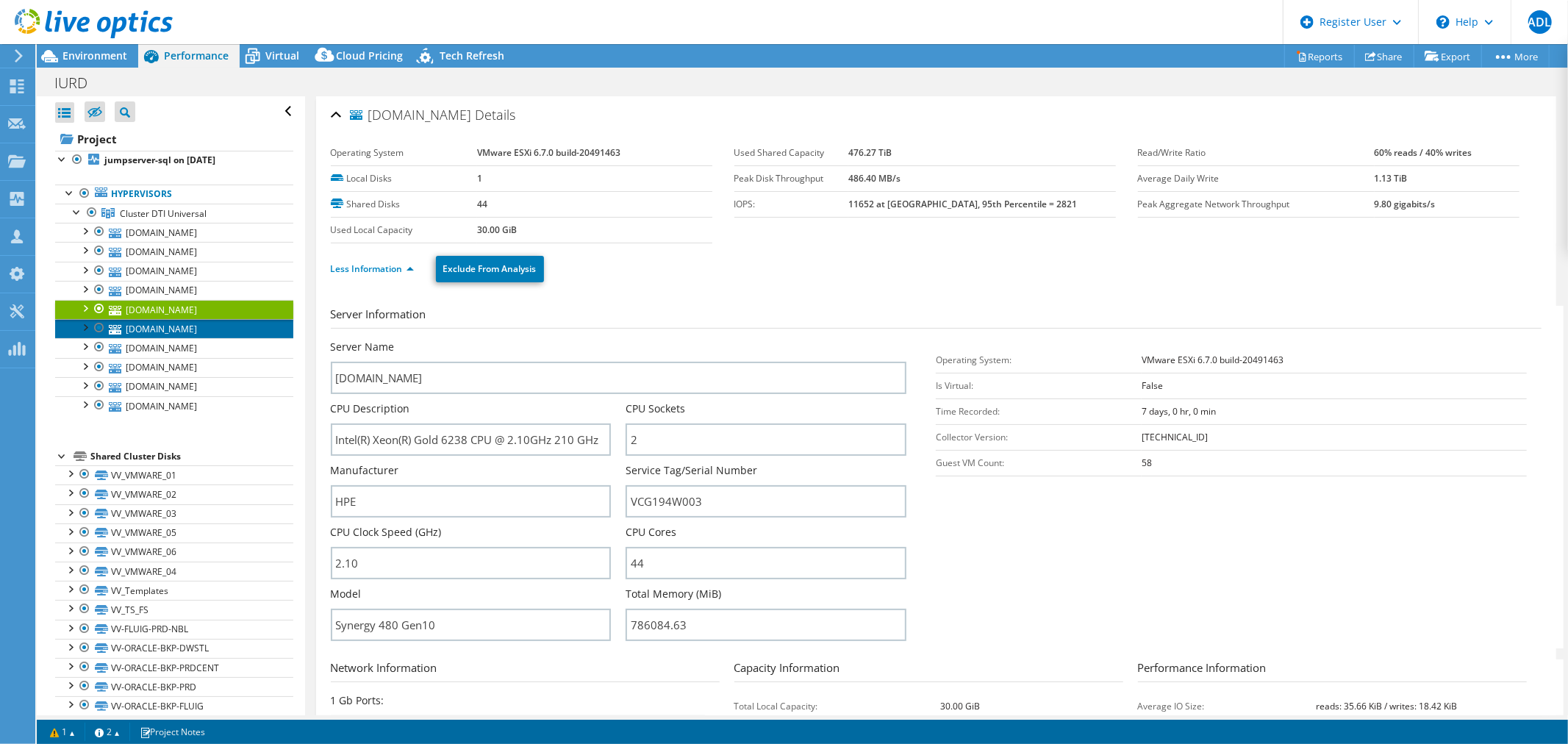
click at [207, 319] on link "[DOMAIN_NAME]" at bounding box center [174, 328] width 238 height 19
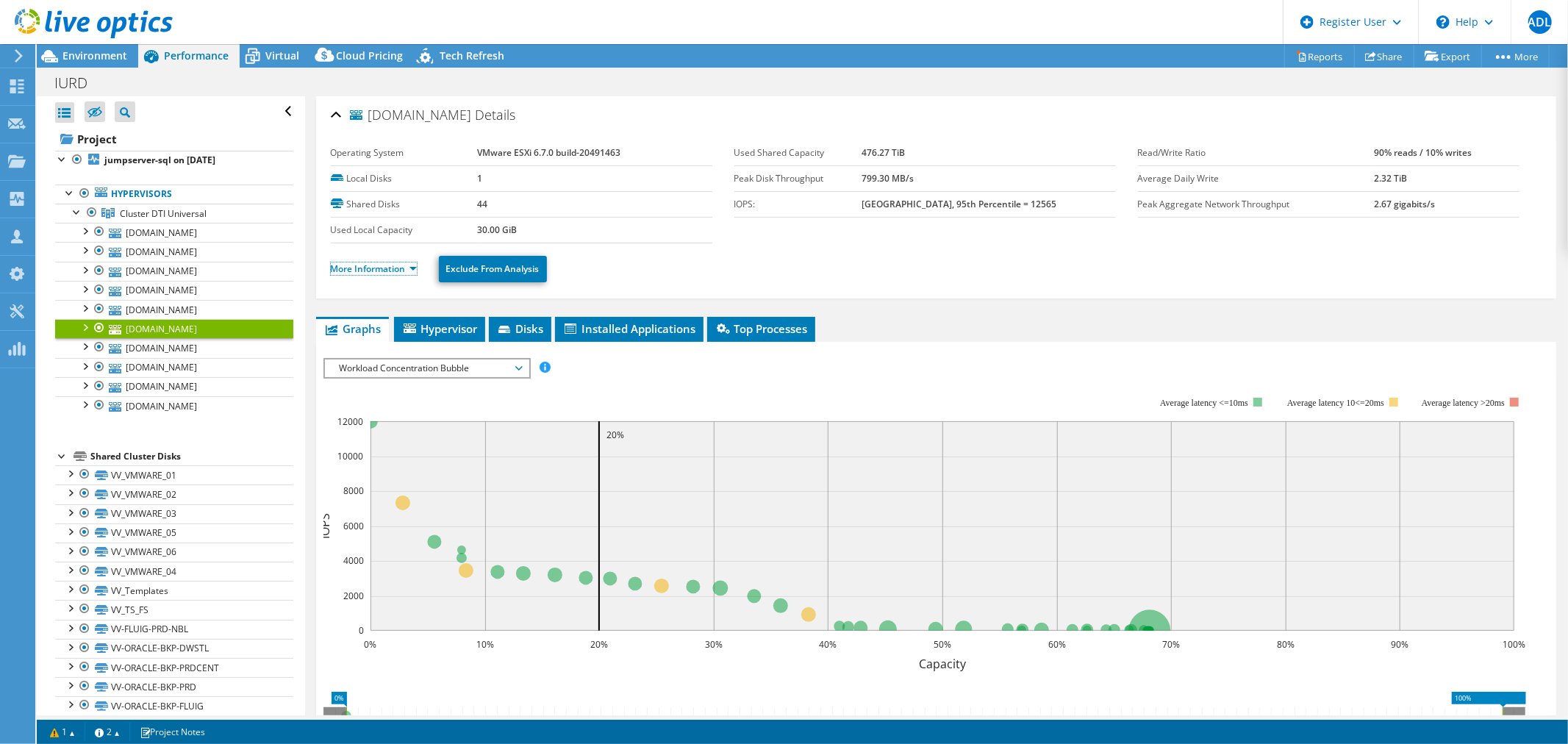
click at [353, 268] on link "More Information" at bounding box center [373, 268] width 86 height 13
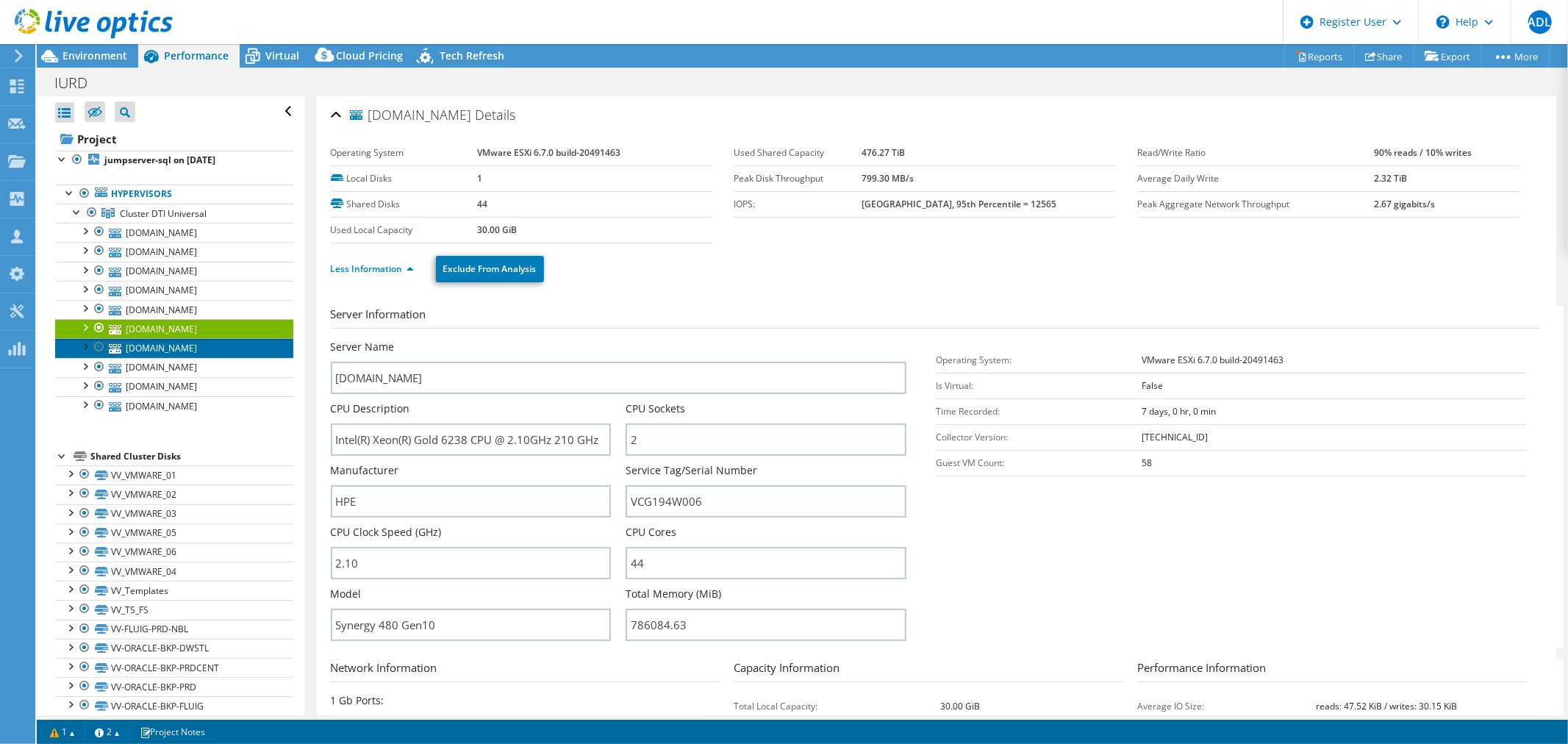
click at [210, 338] on link "[DOMAIN_NAME]" at bounding box center [174, 348] width 238 height 19
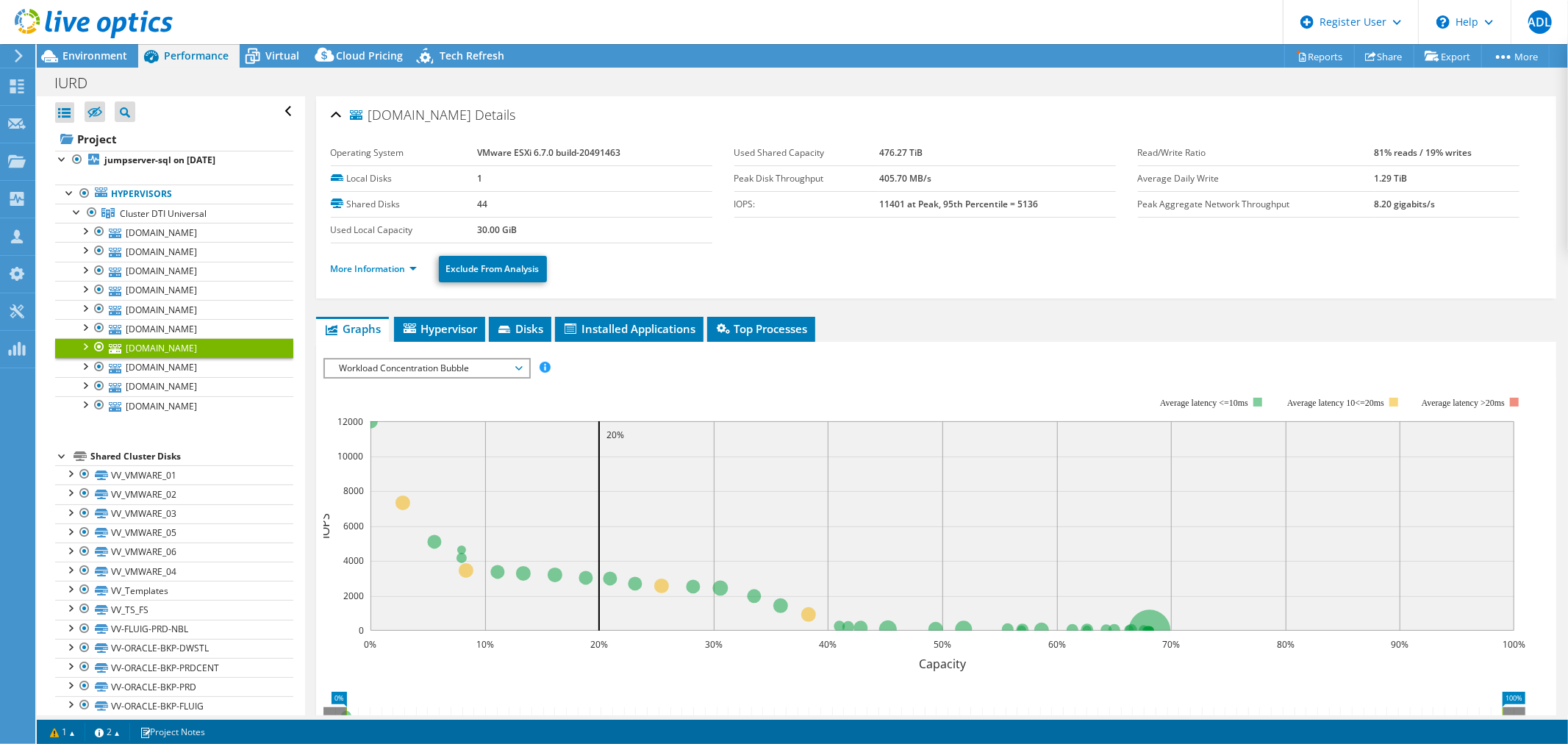
click at [362, 273] on li "More Information" at bounding box center [378, 268] width 95 height 16
click at [369, 268] on link "More Information" at bounding box center [373, 268] width 86 height 13
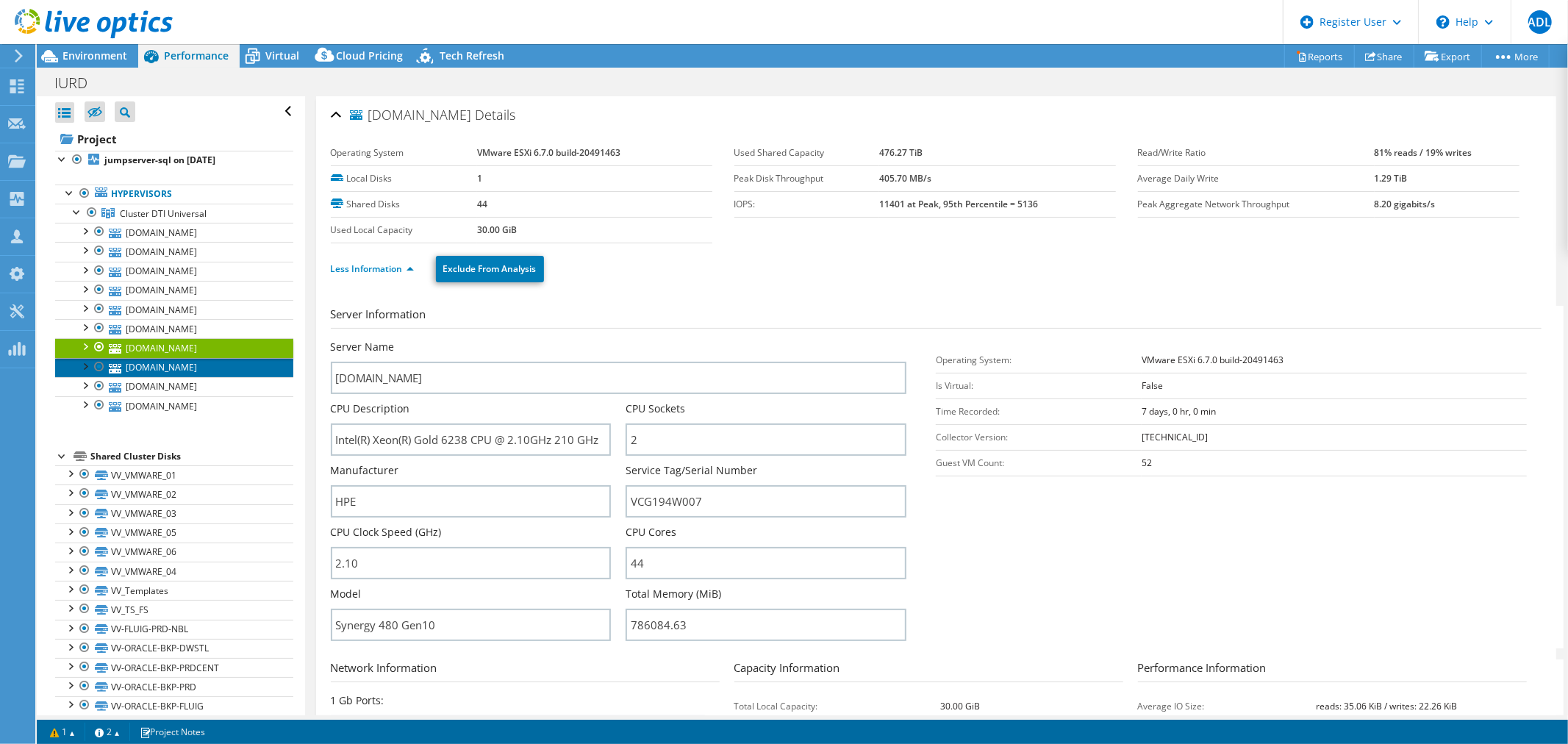
click at [216, 359] on link "[DOMAIN_NAME]" at bounding box center [174, 368] width 238 height 19
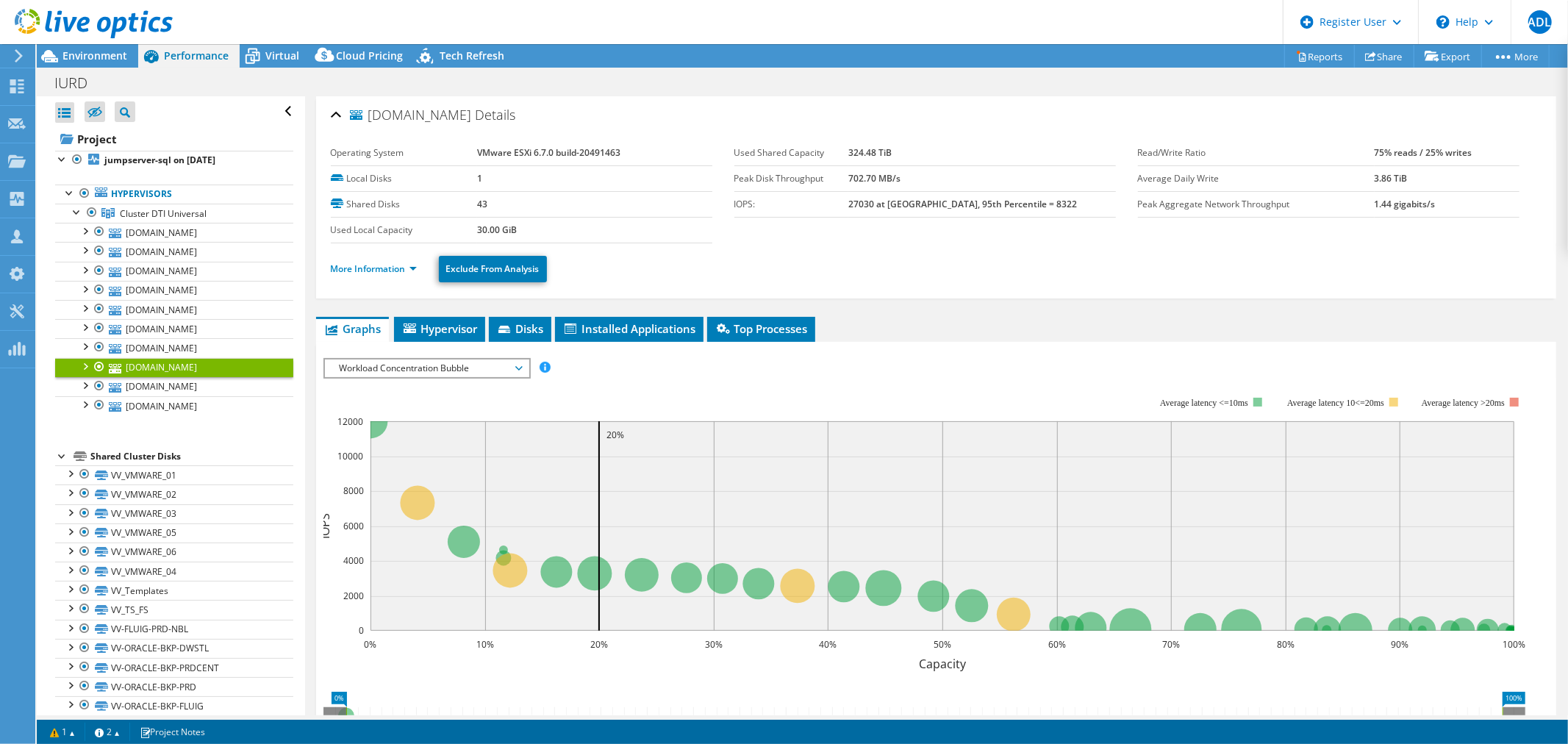
click at [346, 274] on li "More Information" at bounding box center [378, 268] width 95 height 16
click at [358, 265] on link "More Information" at bounding box center [373, 268] width 86 height 13
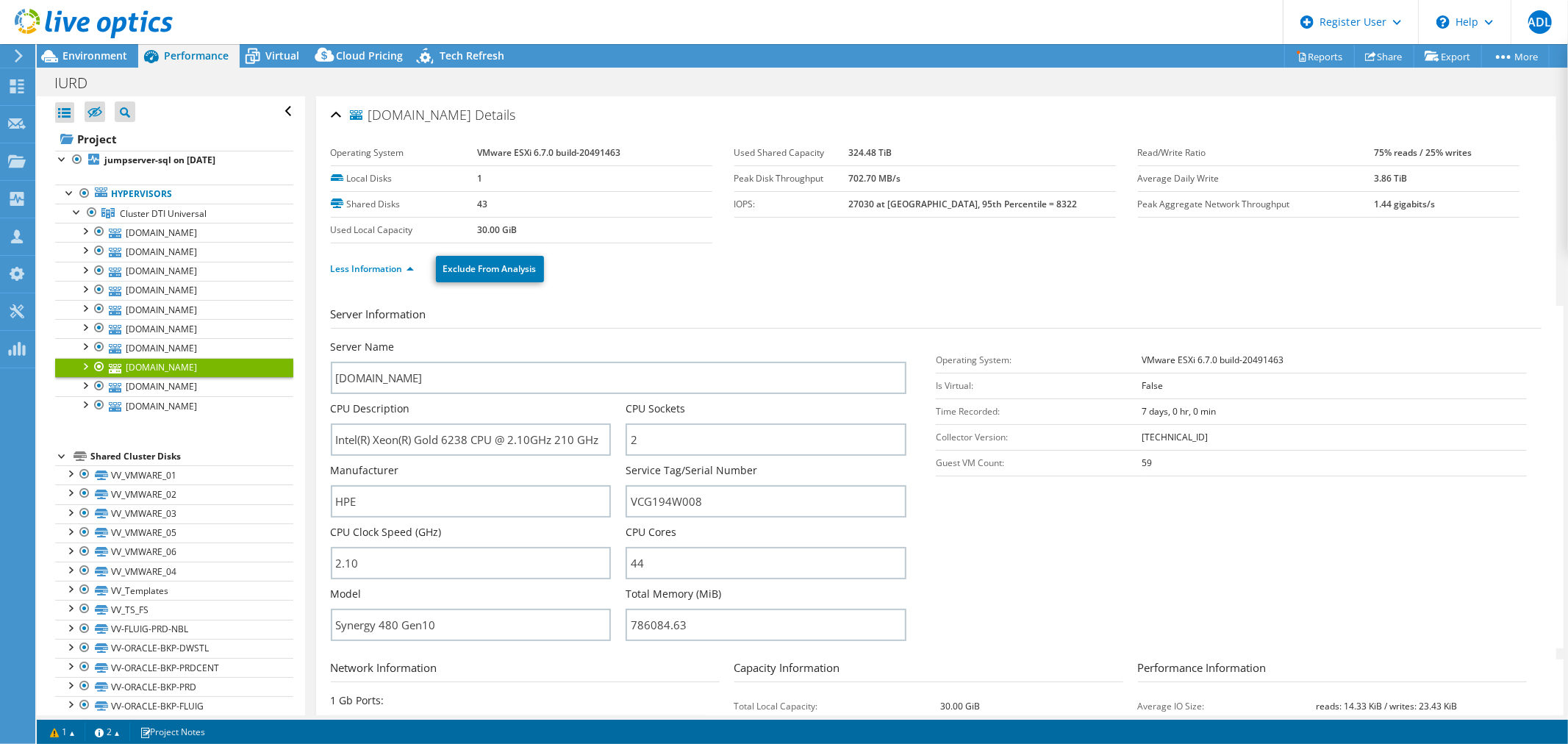
click at [203, 370] on link "[DOMAIN_NAME]" at bounding box center [174, 368] width 238 height 19
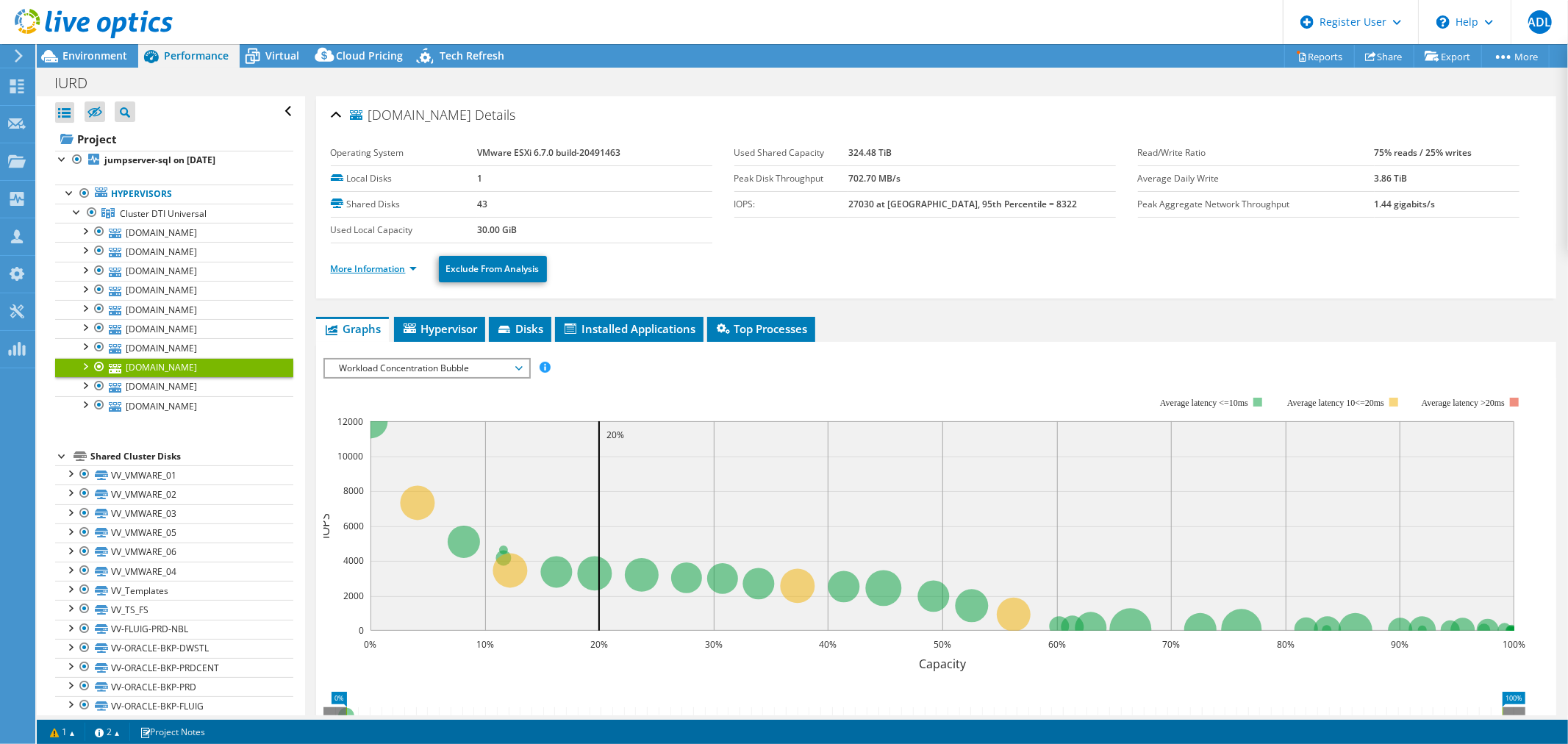
click at [370, 268] on link "More Information" at bounding box center [373, 268] width 86 height 13
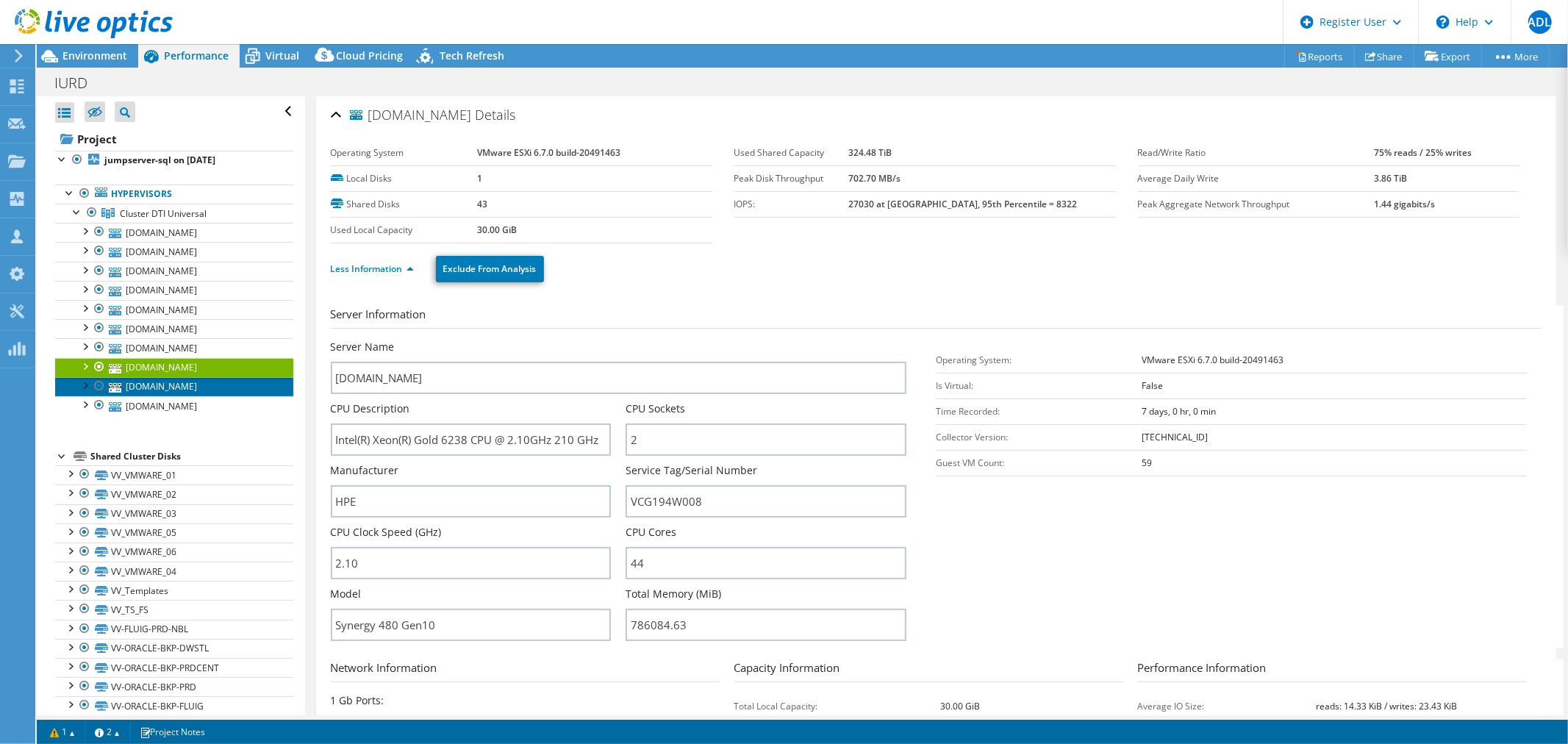
click at [219, 377] on link "[DOMAIN_NAME]" at bounding box center [174, 386] width 238 height 19
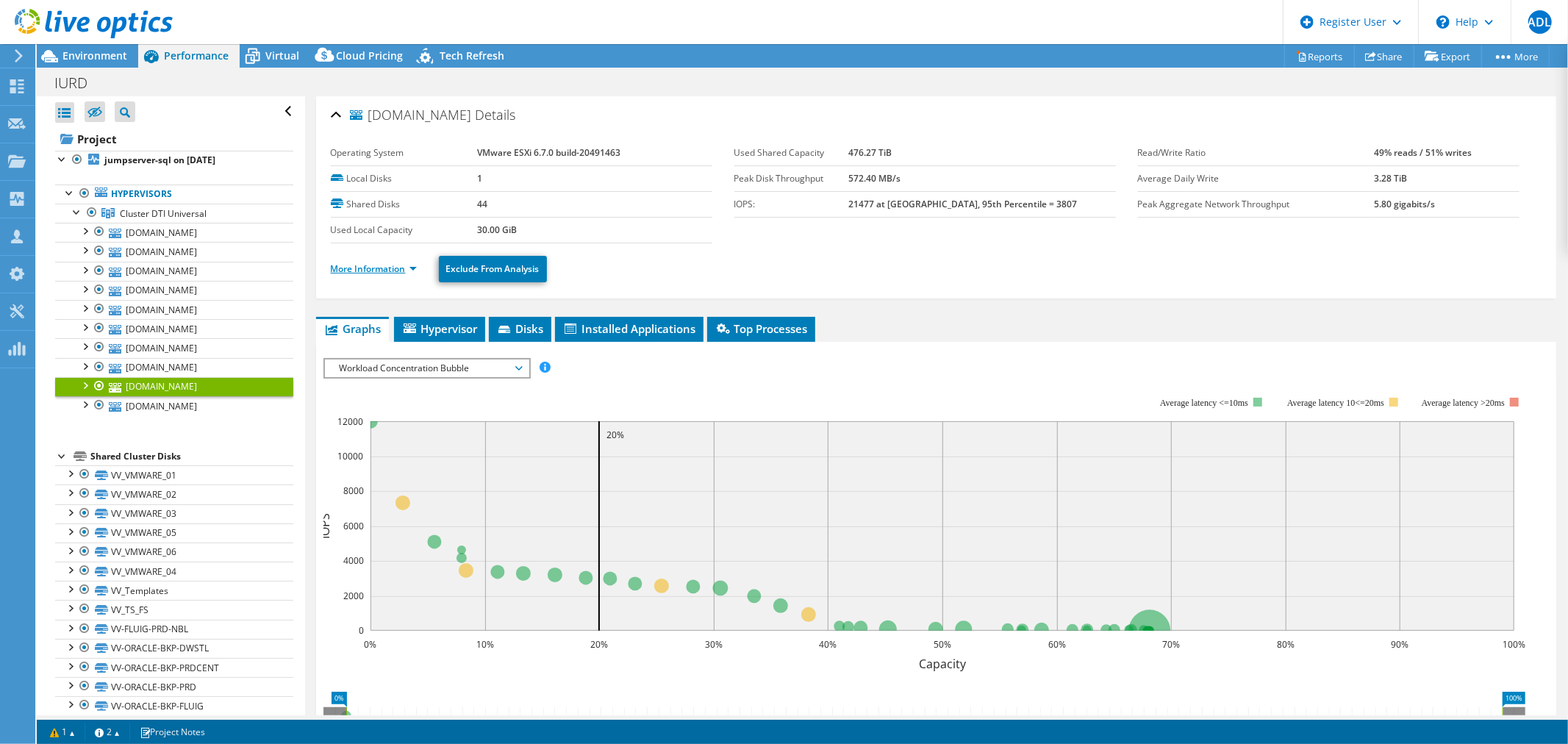
click at [352, 265] on link "More Information" at bounding box center [373, 268] width 86 height 13
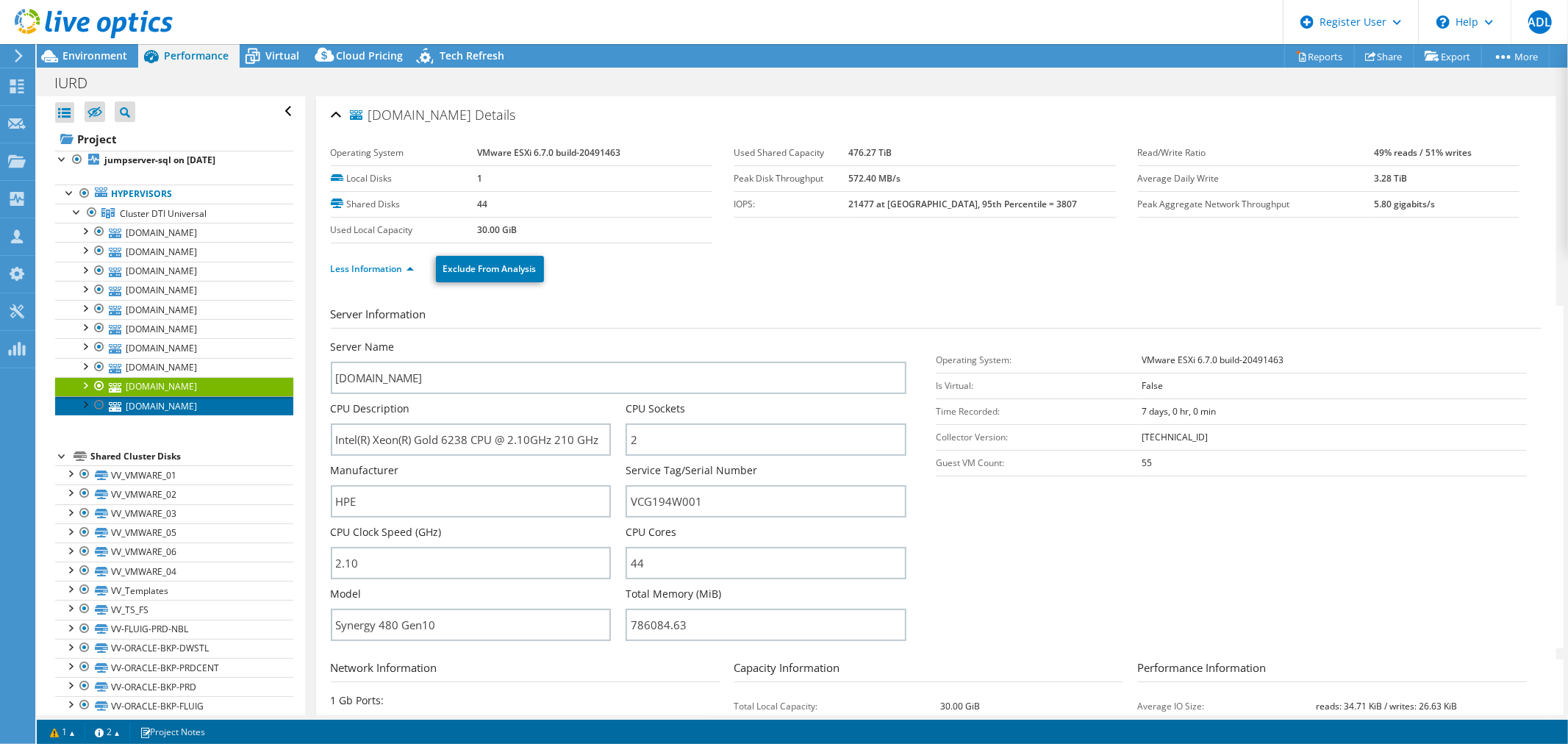
click at [206, 396] on link "[DOMAIN_NAME]" at bounding box center [174, 406] width 238 height 19
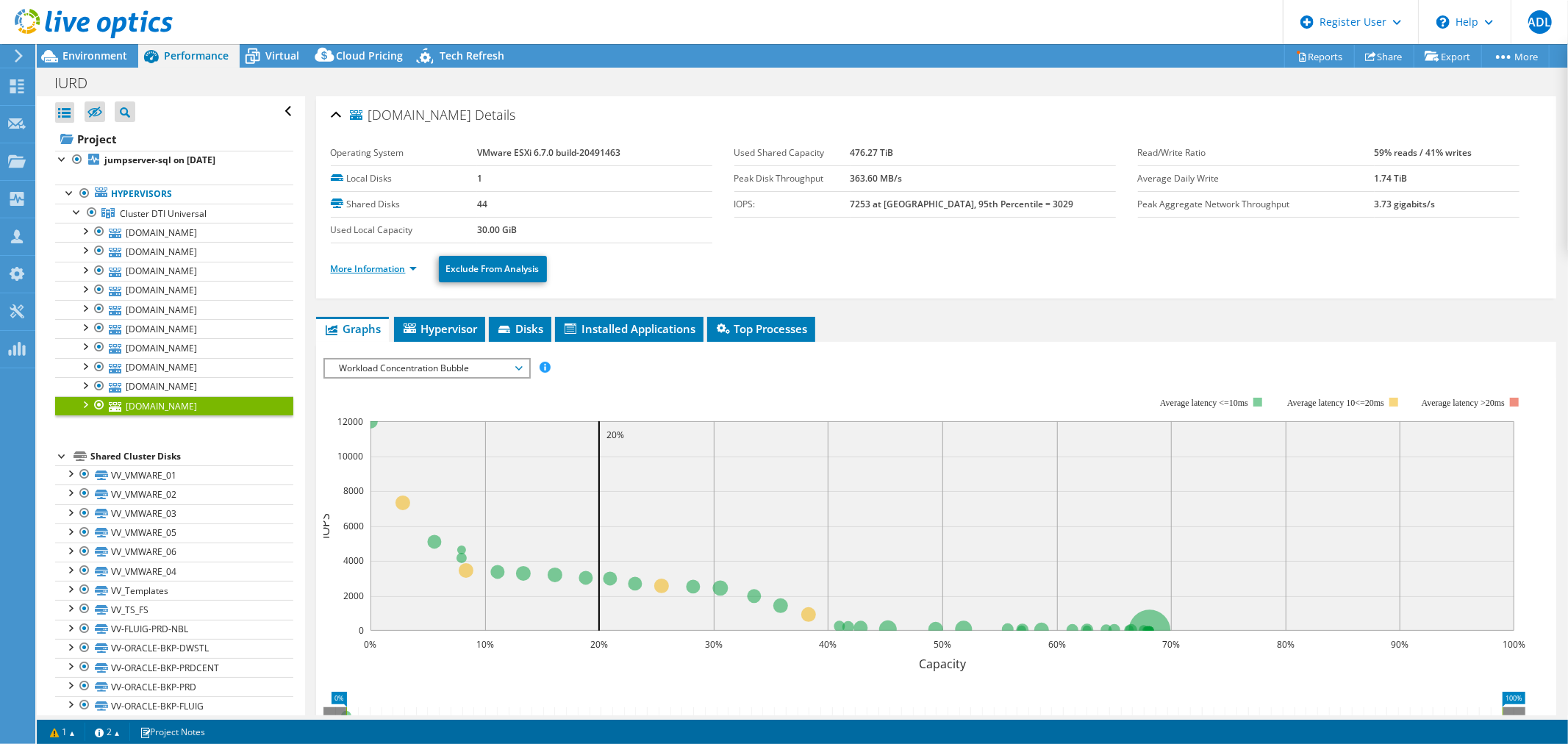
click at [388, 266] on link "More Information" at bounding box center [373, 268] width 86 height 13
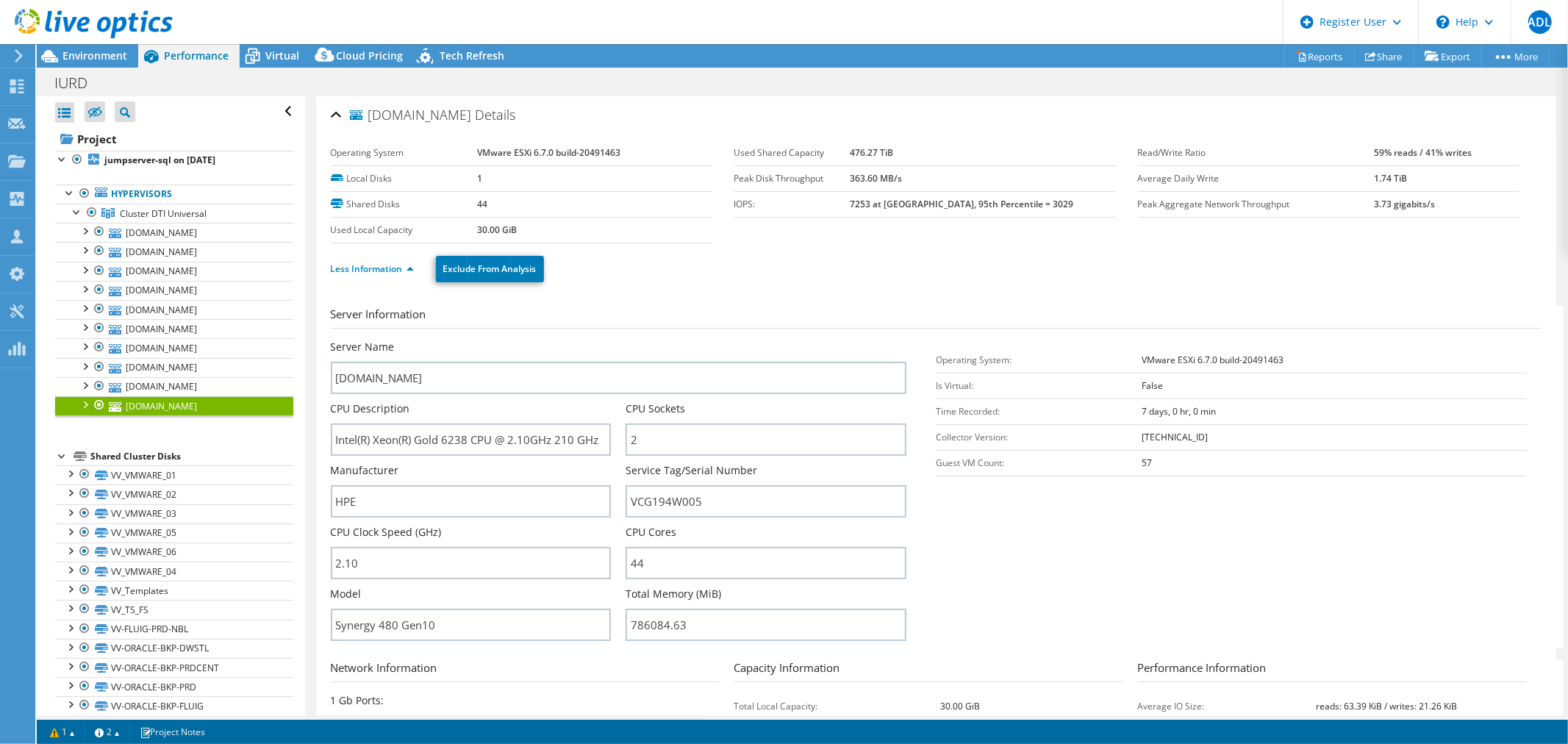
click at [650, 283] on div "Less Information Exclude From Analysis" at bounding box center [935, 268] width 1210 height 51
drag, startPoint x: 564, startPoint y: 444, endPoint x: 714, endPoint y: 434, distance: 150.3
click at [714, 340] on div "Server Name [DOMAIN_NAME] CPU Description Intel(R) Xeon(R) Gold 6238 CPU @ 2.10…" at bounding box center [626, 340] width 591 height 0
click at [153, 215] on span "Cluster DTI Universal" at bounding box center [162, 213] width 87 height 13
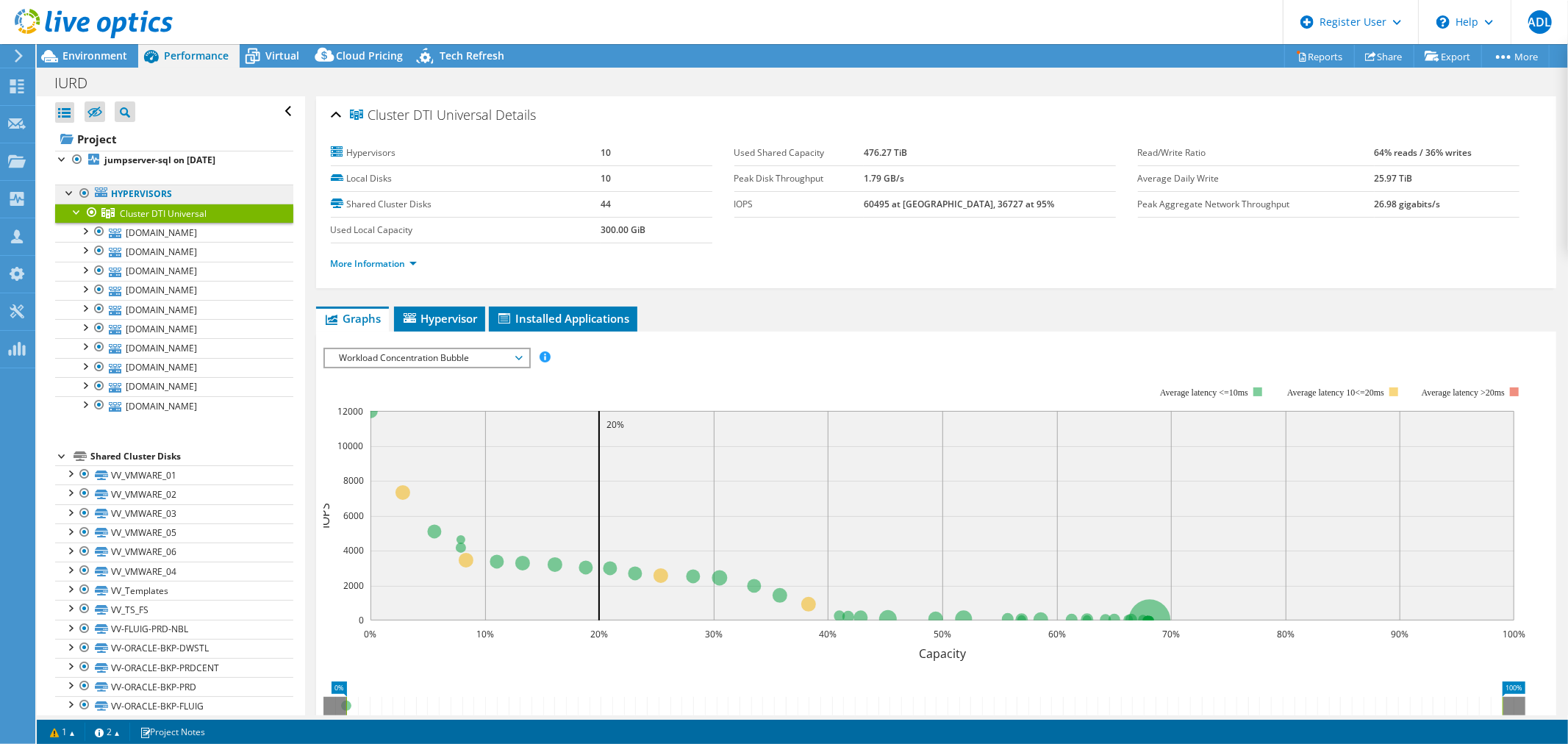
click at [121, 184] on link "Hypervisors" at bounding box center [174, 194] width 238 height 19
click at [151, 162] on b "jumpserver-sql on [DATE]" at bounding box center [160, 160] width 111 height 13
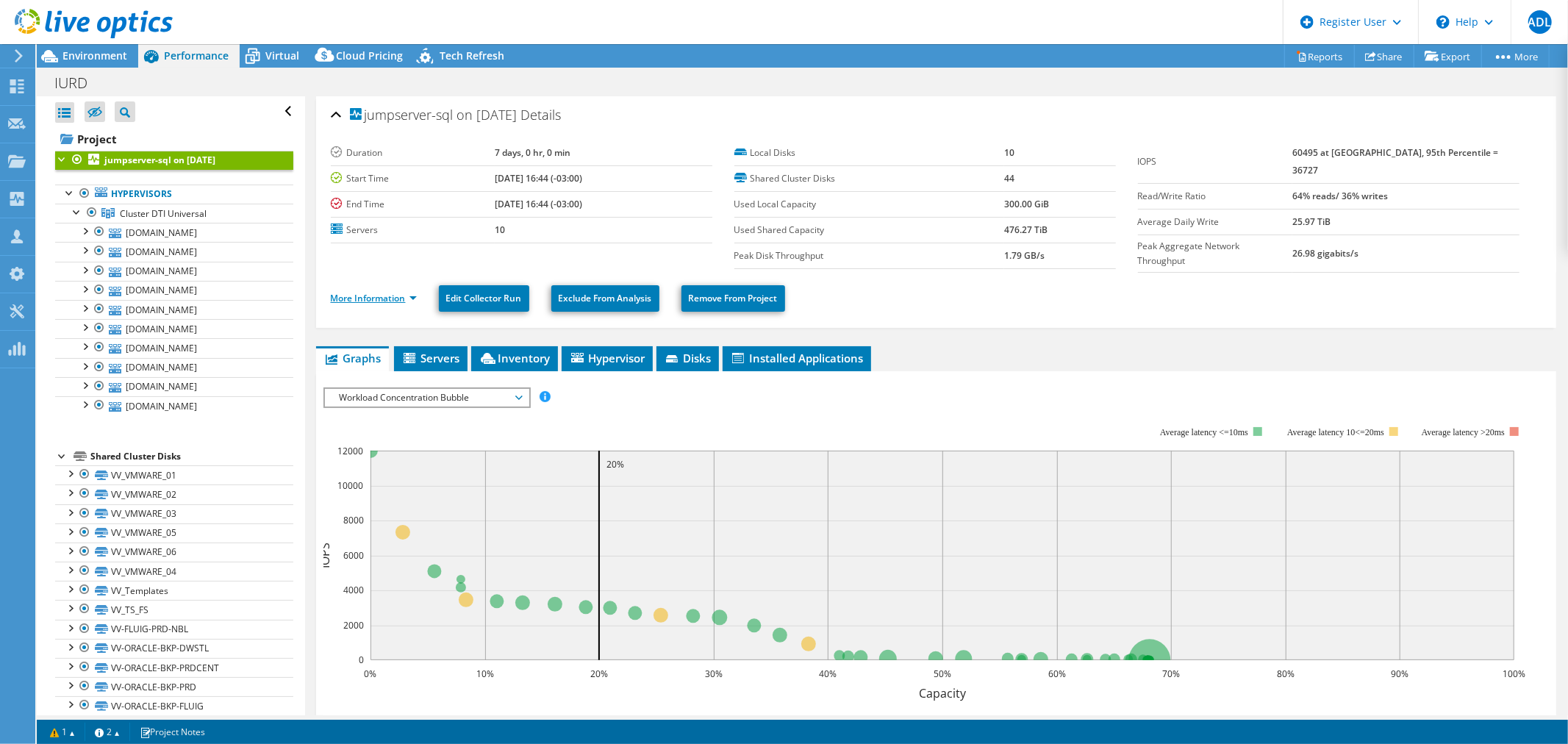
click at [391, 297] on link "More Information" at bounding box center [373, 298] width 86 height 13
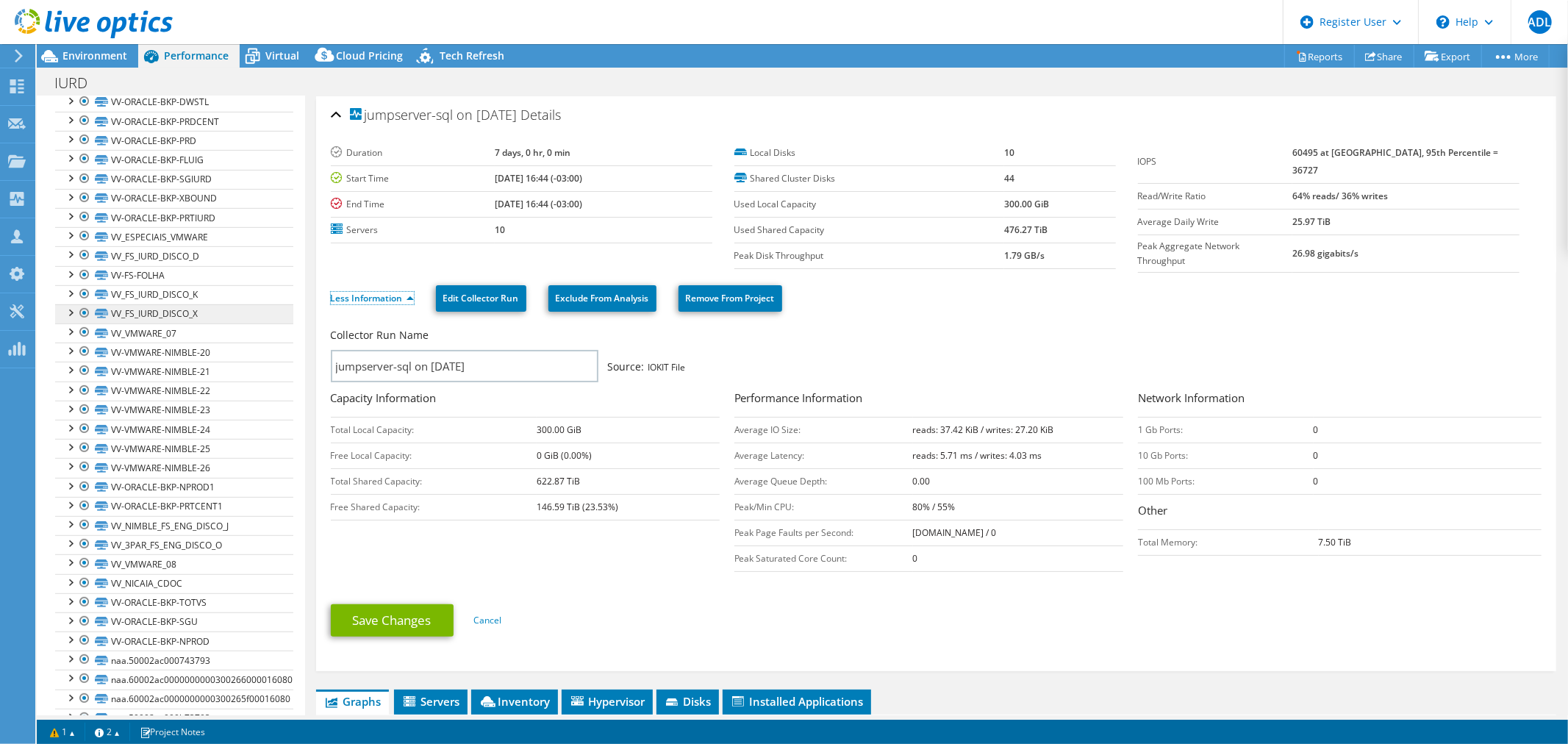
scroll to position [597, 0]
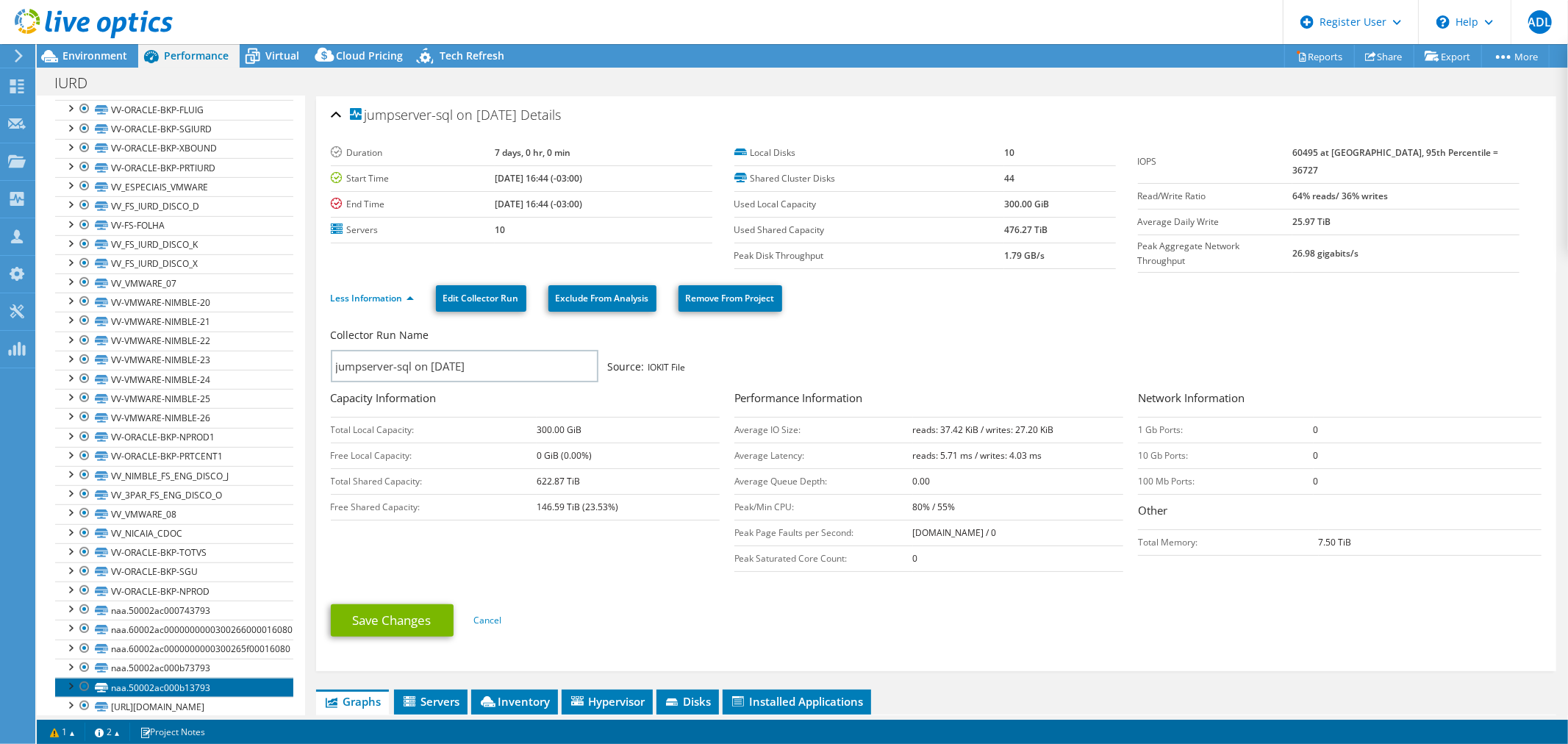
click at [226, 678] on link "naa.50002ac000b13793" at bounding box center [174, 688] width 238 height 19
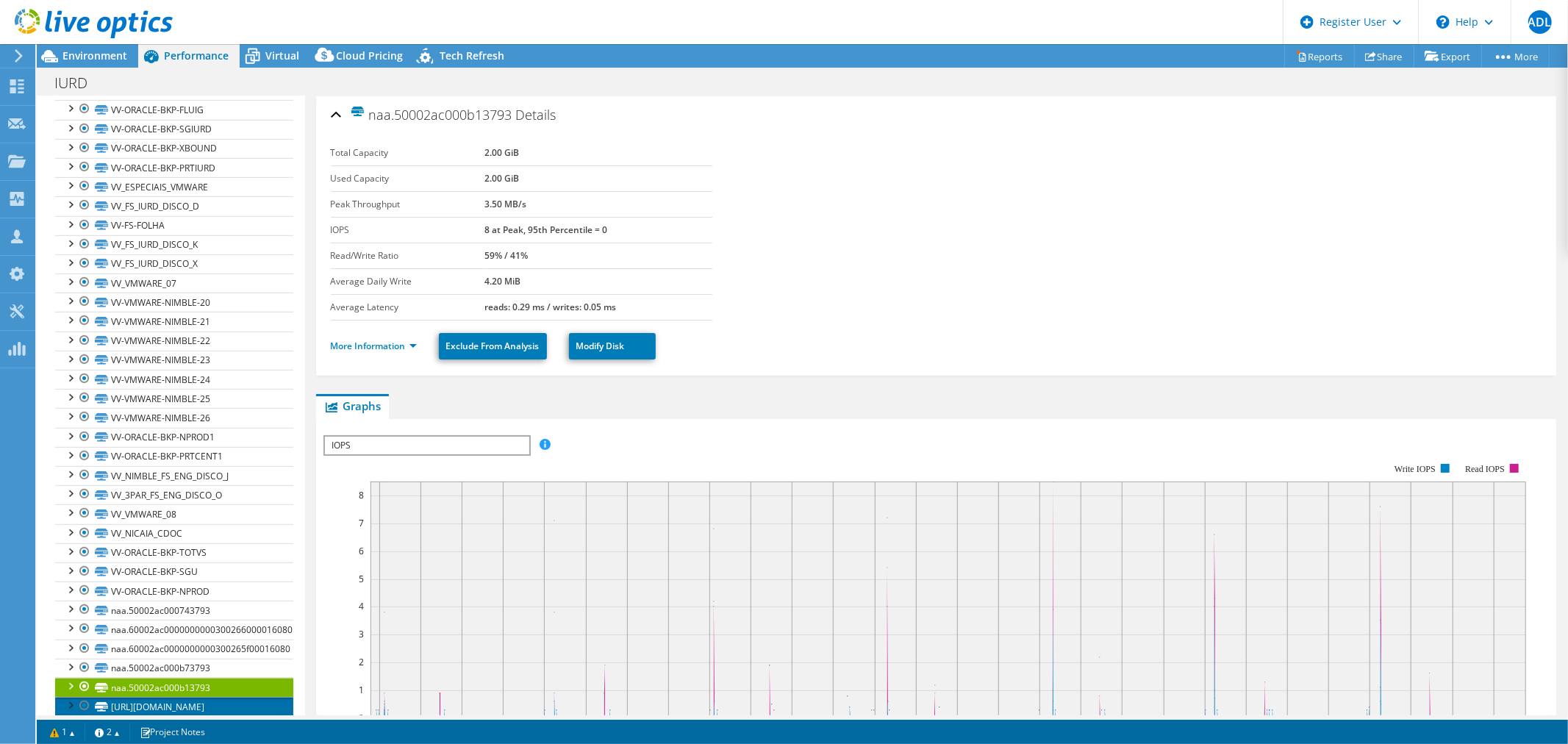
click at [213, 697] on link "[URL][DOMAIN_NAME]" at bounding box center [174, 706] width 238 height 19
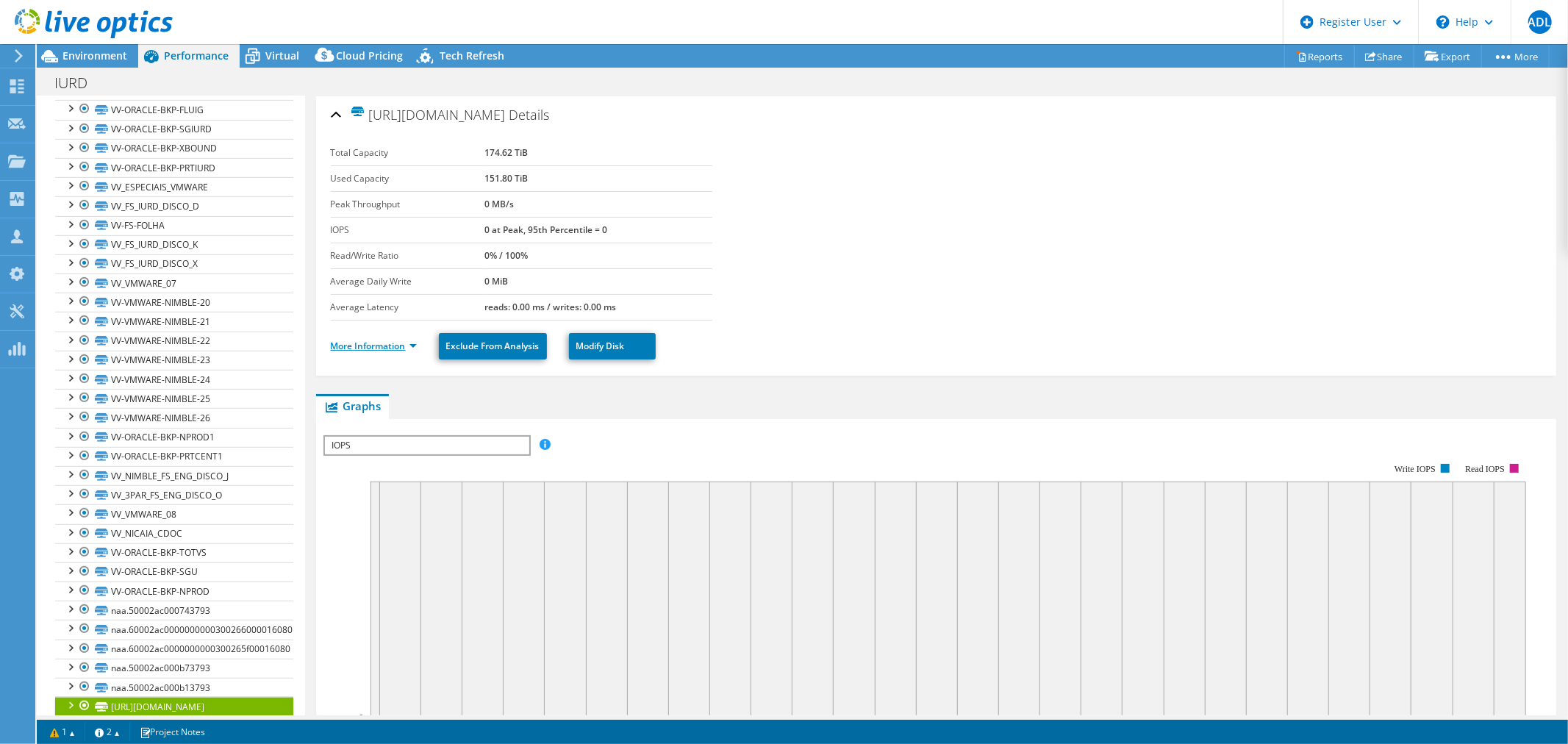
click at [395, 341] on link "More Information" at bounding box center [373, 346] width 86 height 13
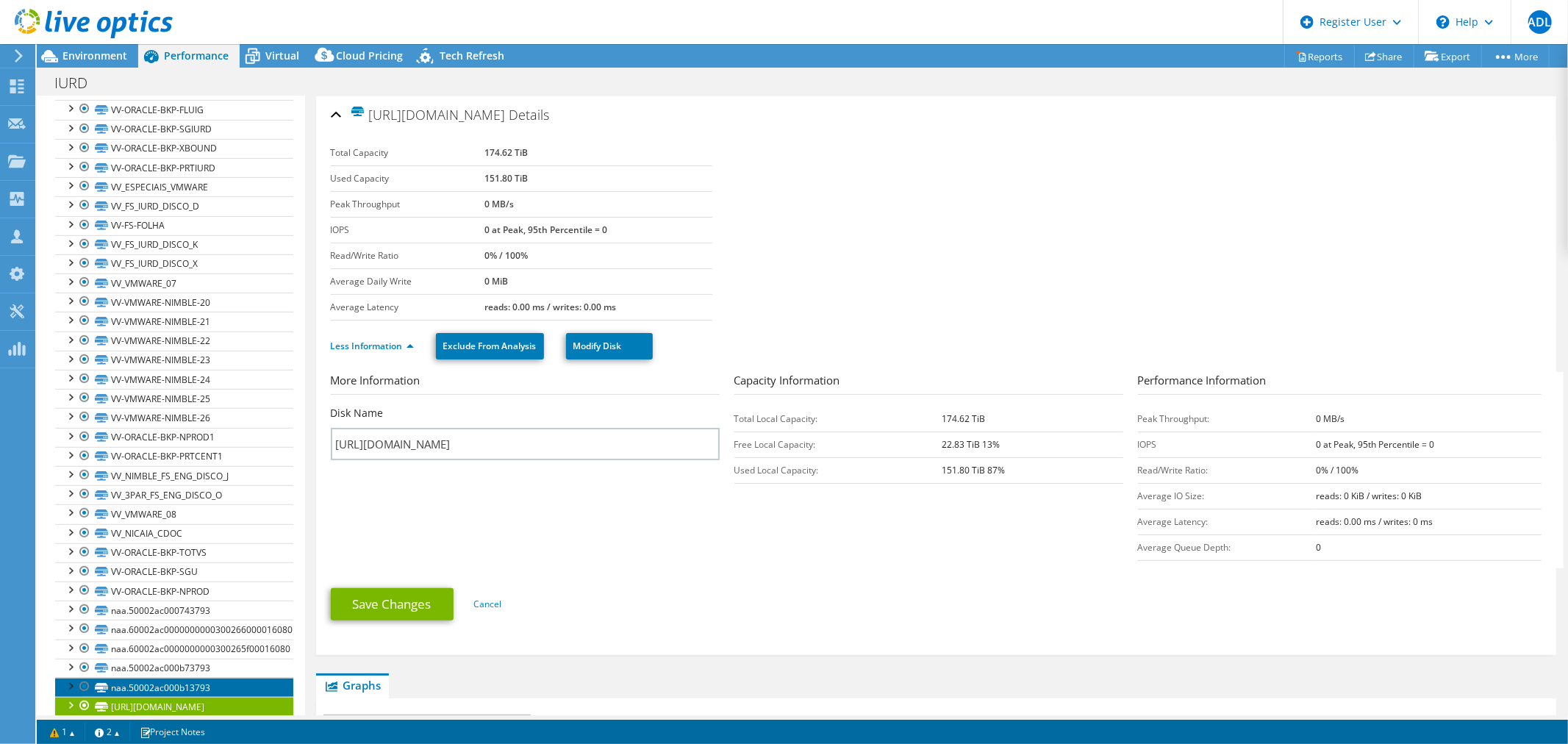
click at [130, 678] on link "naa.50002ac000b13793" at bounding box center [174, 688] width 238 height 19
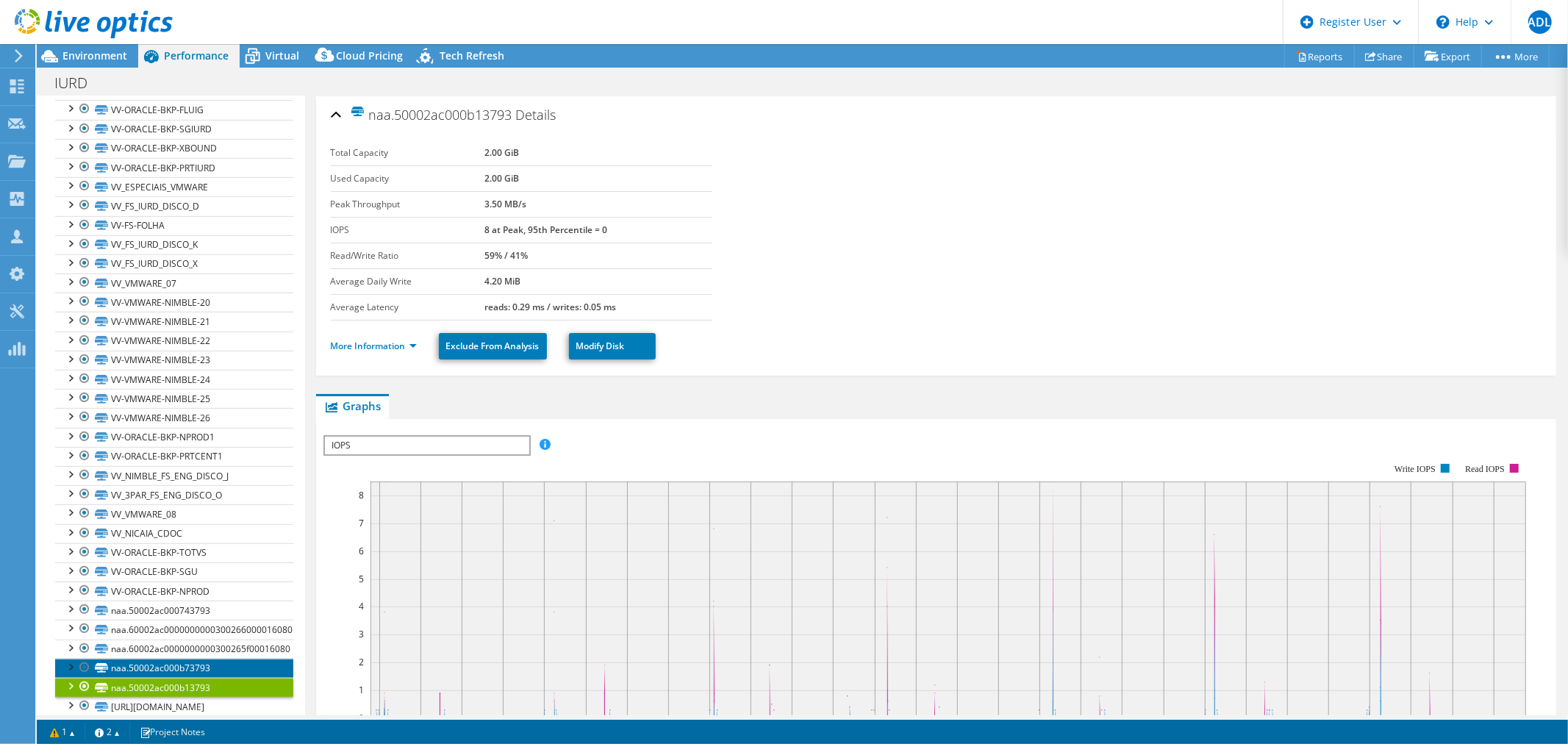
click at [155, 659] on link "naa.50002ac000b73793" at bounding box center [174, 668] width 238 height 19
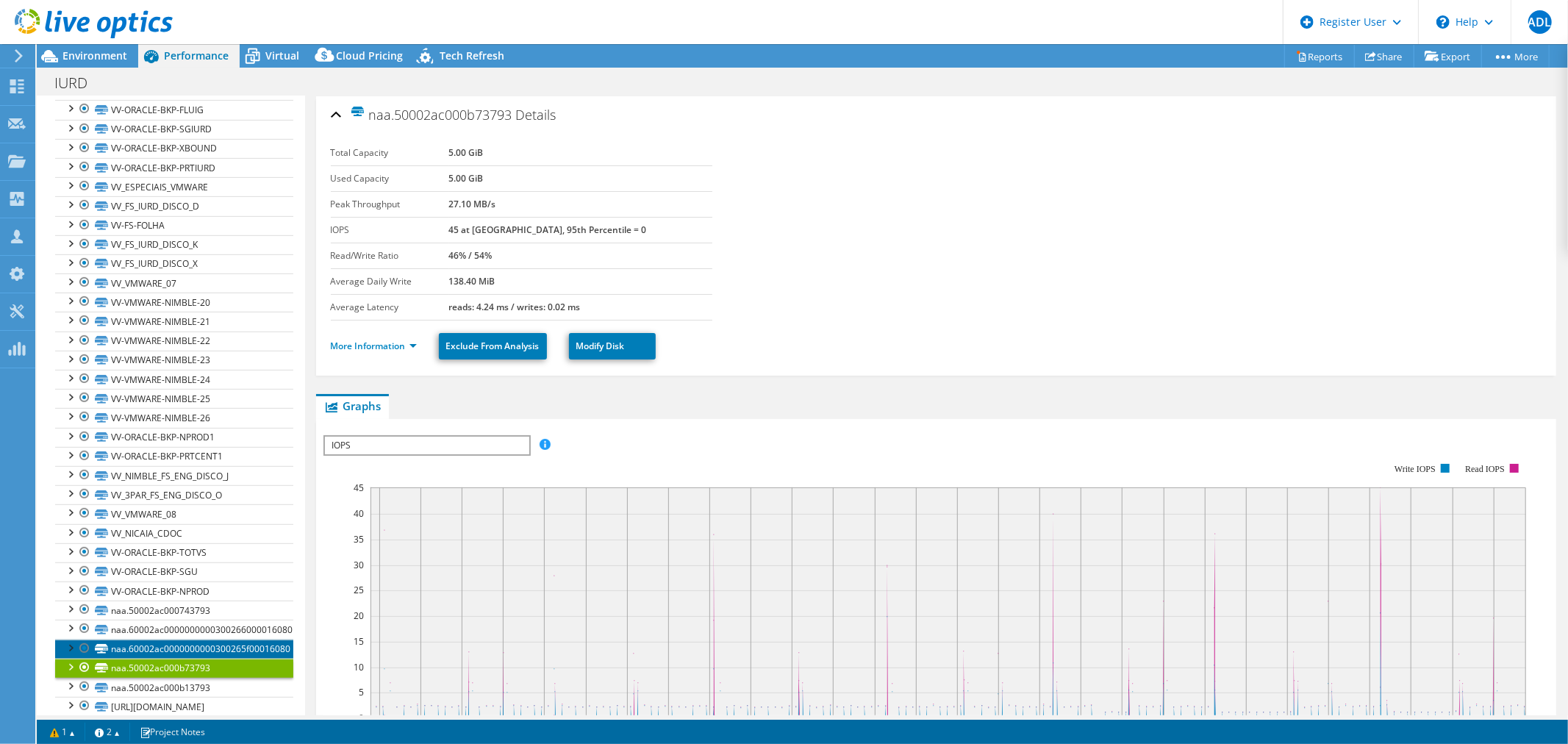
click at [167, 640] on link "naa.60002ac0000000000300265f00016080" at bounding box center [174, 649] width 238 height 19
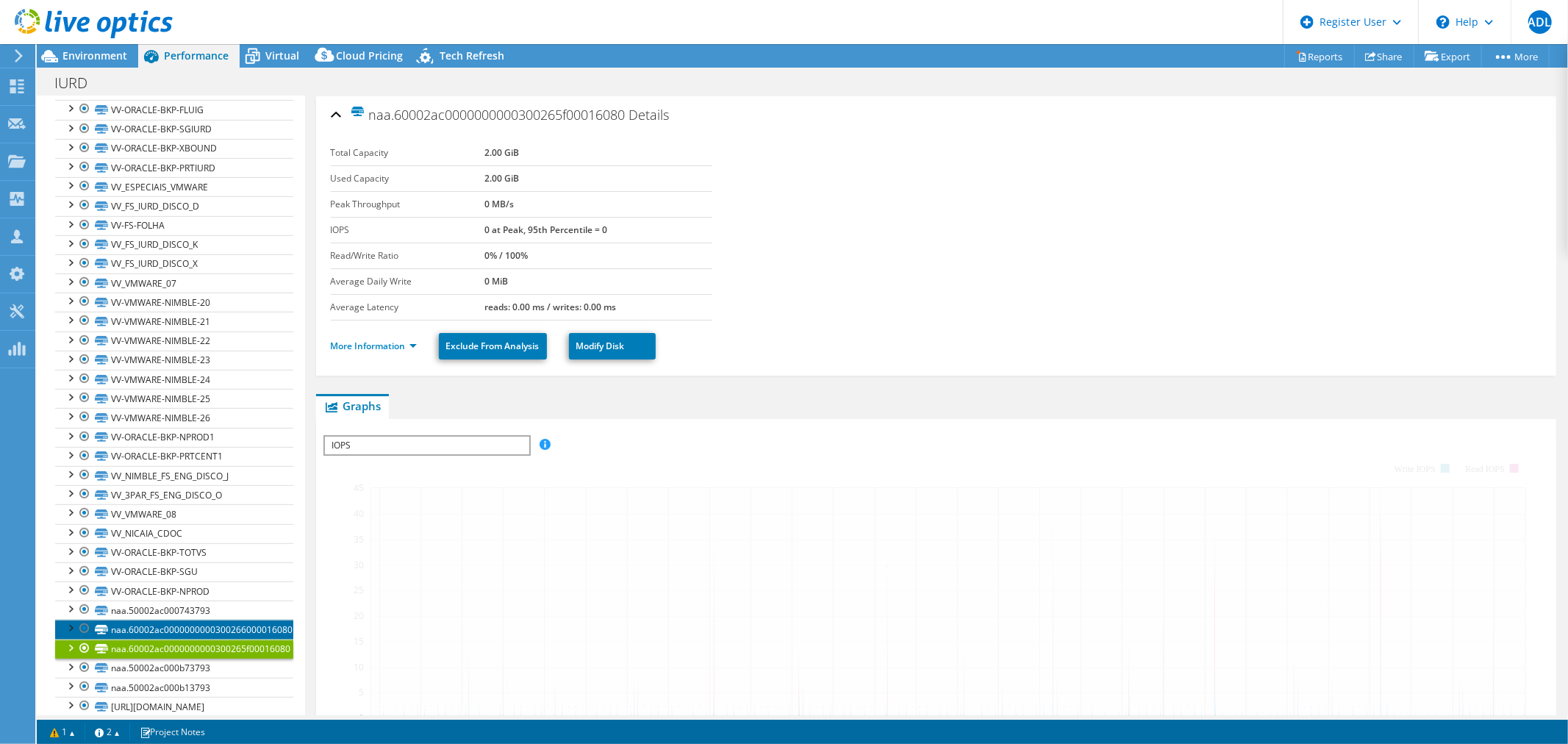
click at [175, 620] on link "naa.60002ac0000000000300266000016080" at bounding box center [174, 630] width 238 height 19
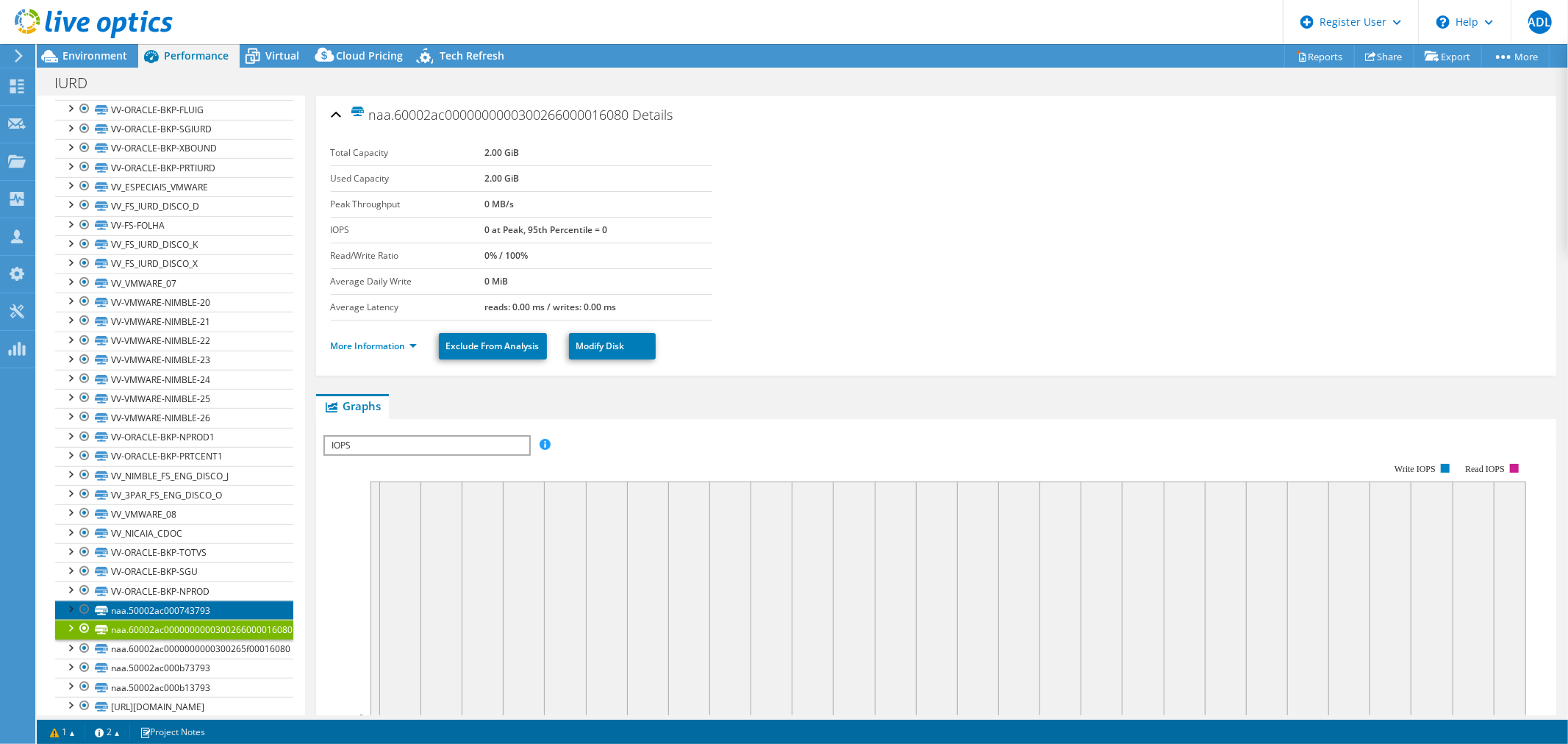
click at [177, 601] on link "naa.50002ac000743793" at bounding box center [174, 610] width 238 height 19
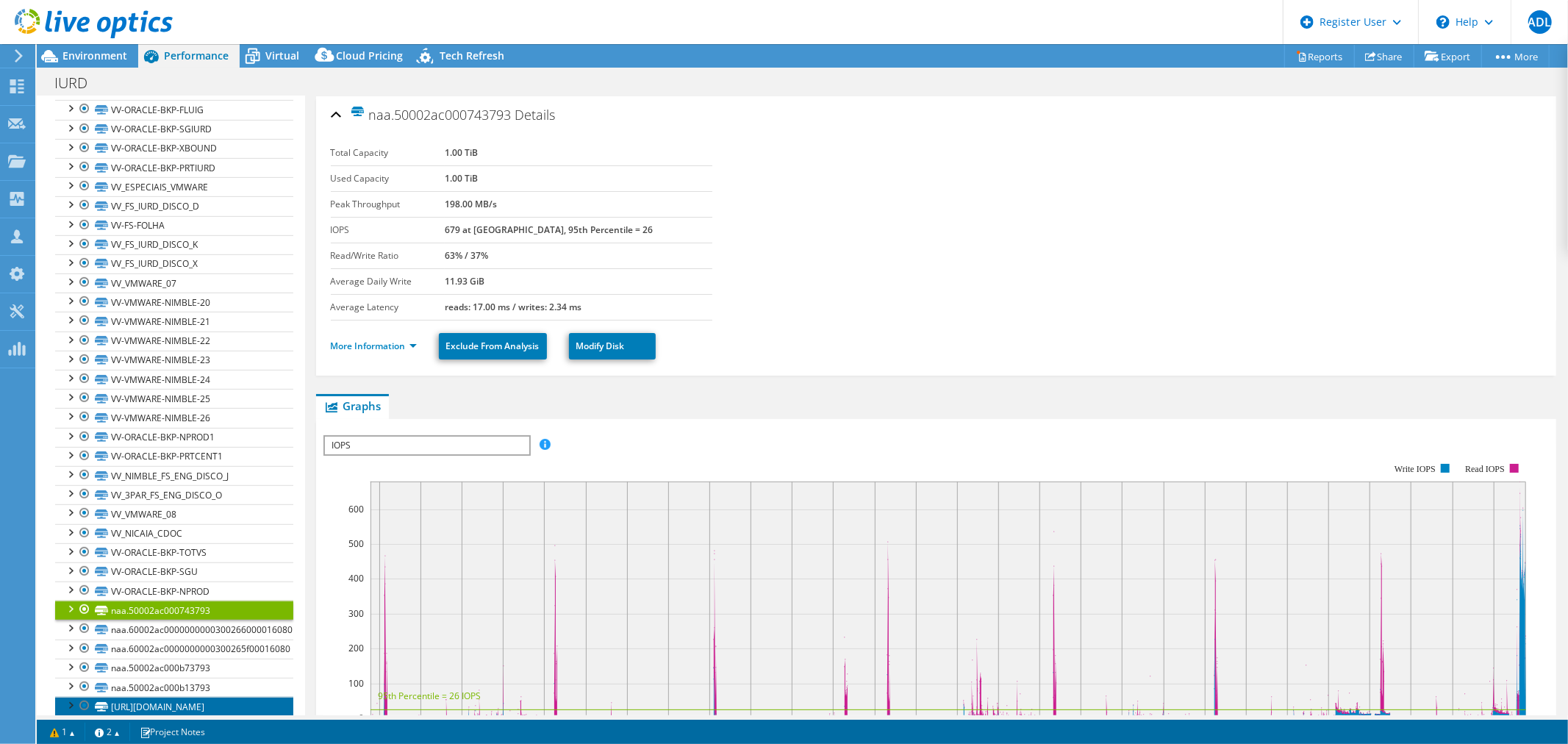
click at [180, 697] on link "[URL][DOMAIN_NAME]" at bounding box center [174, 706] width 238 height 19
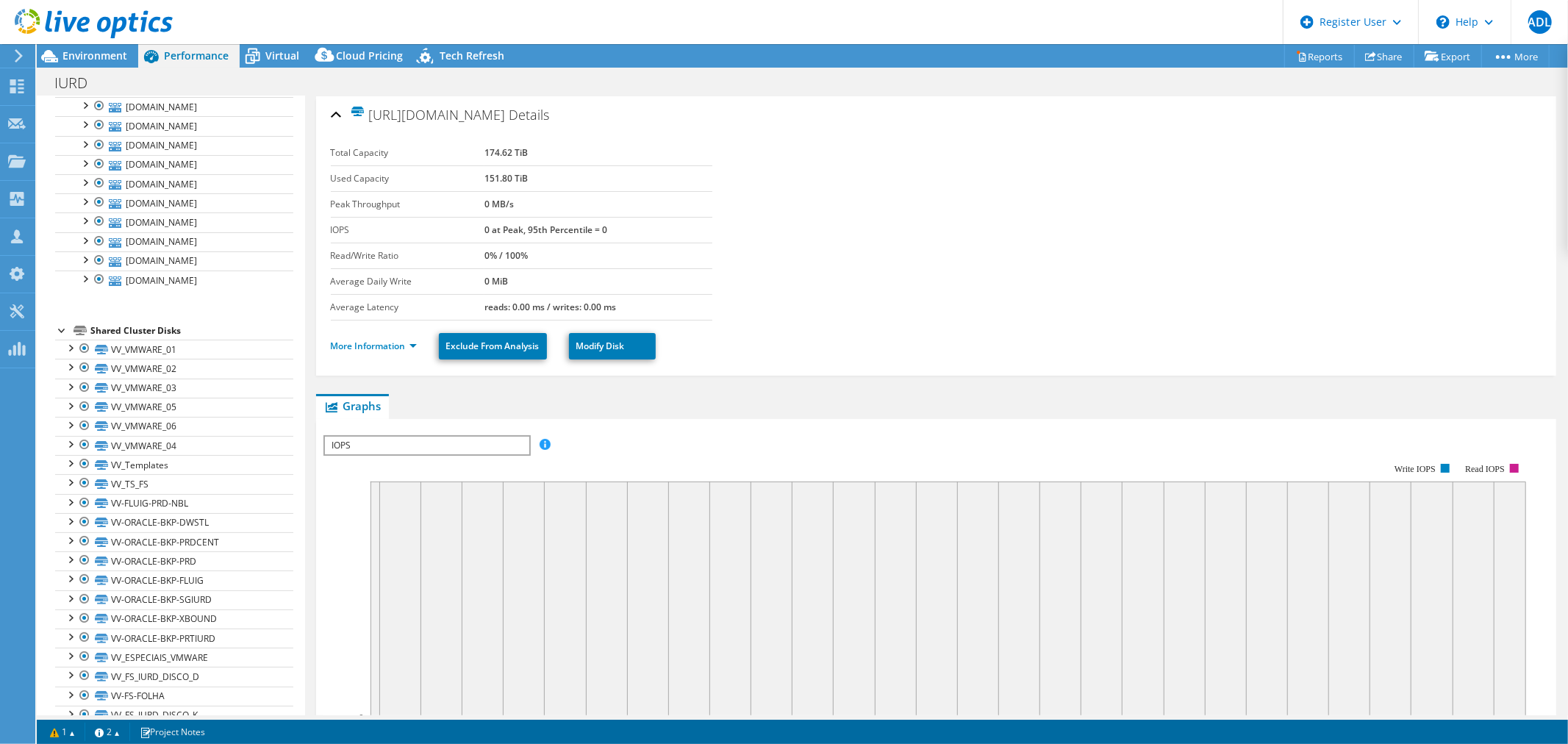
scroll to position [0, 0]
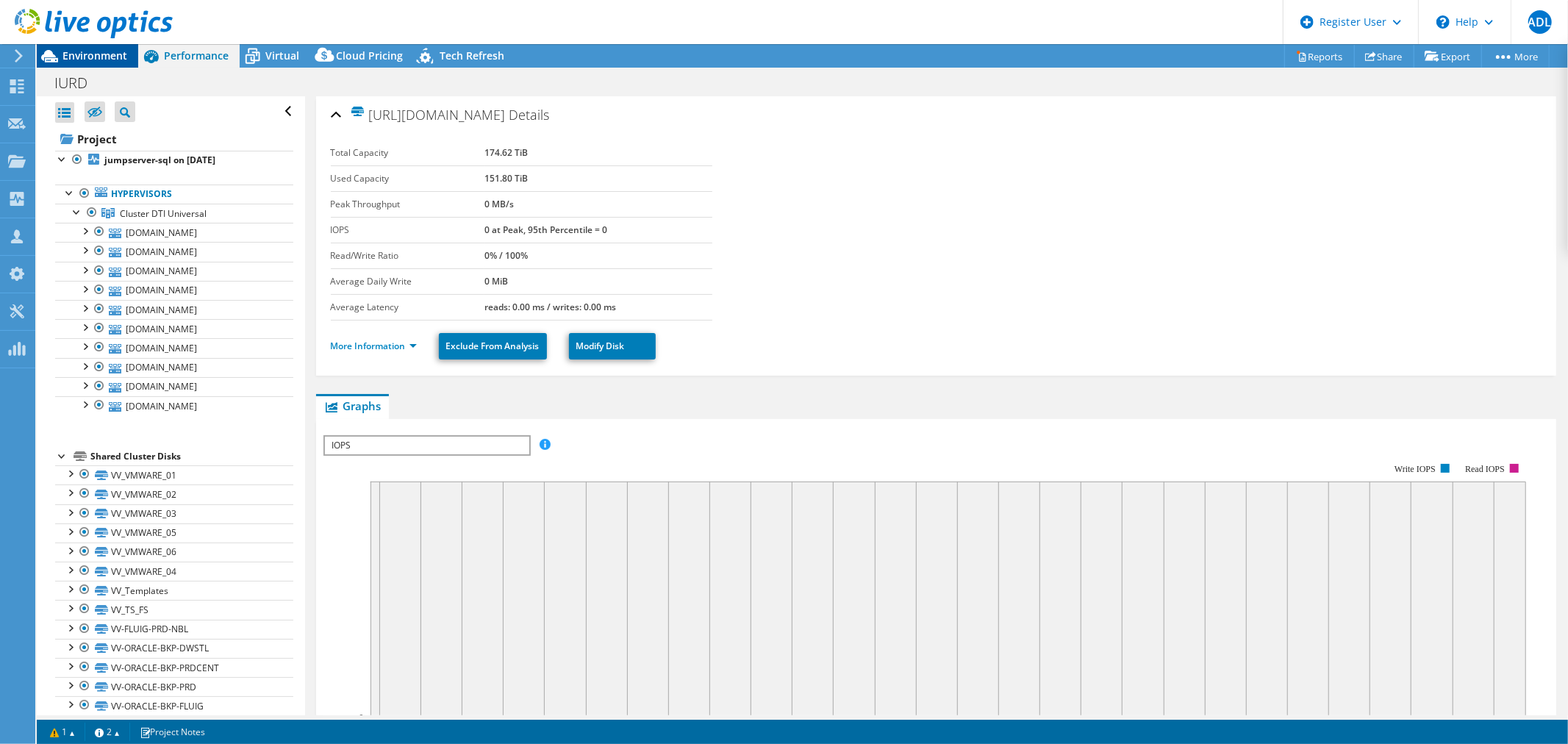
click at [109, 60] on span "Environment" at bounding box center [94, 56] width 65 height 14
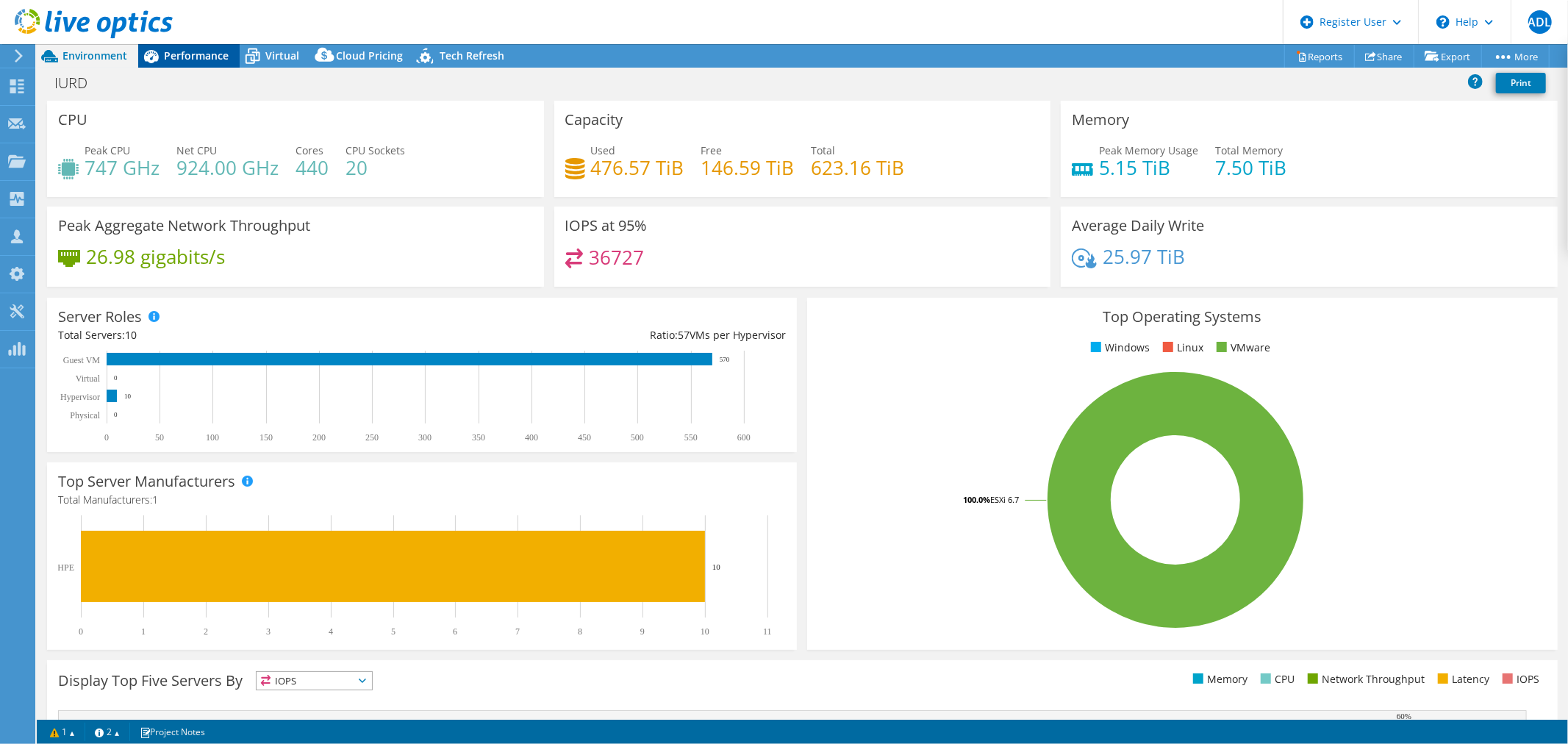
click at [177, 50] on span "Performance" at bounding box center [196, 56] width 65 height 14
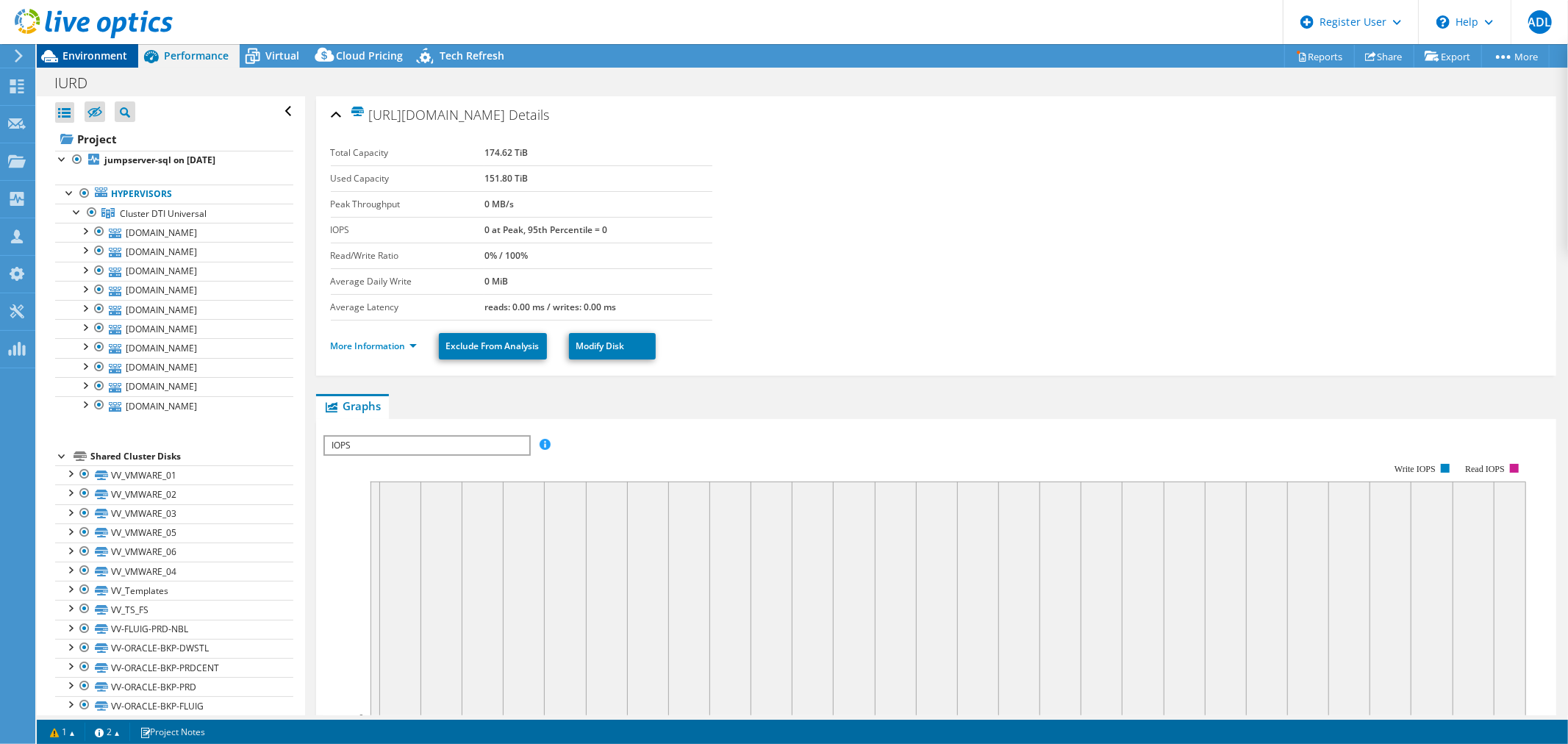
click at [108, 58] on span "Environment" at bounding box center [94, 56] width 65 height 14
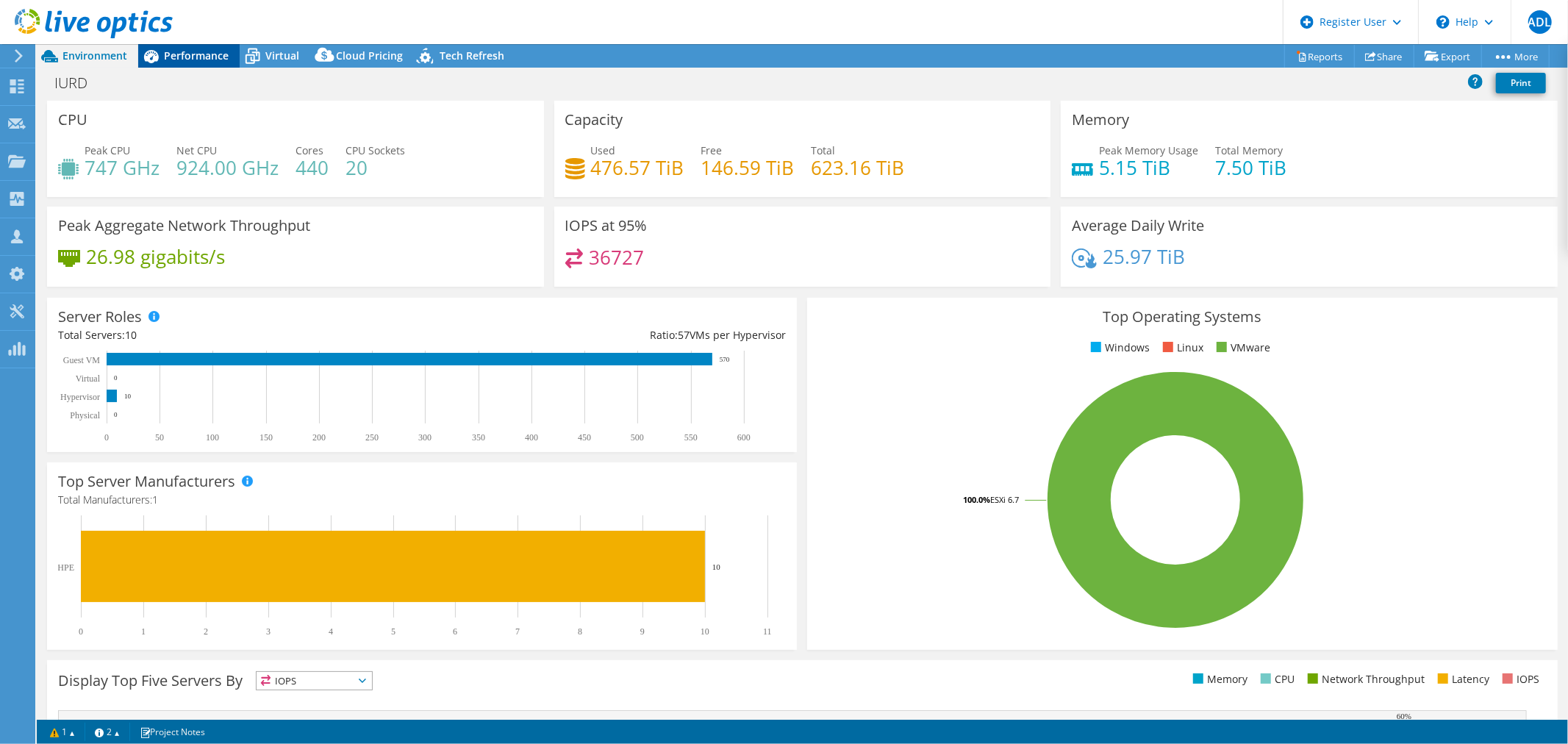
click at [199, 55] on span "Performance" at bounding box center [196, 56] width 65 height 14
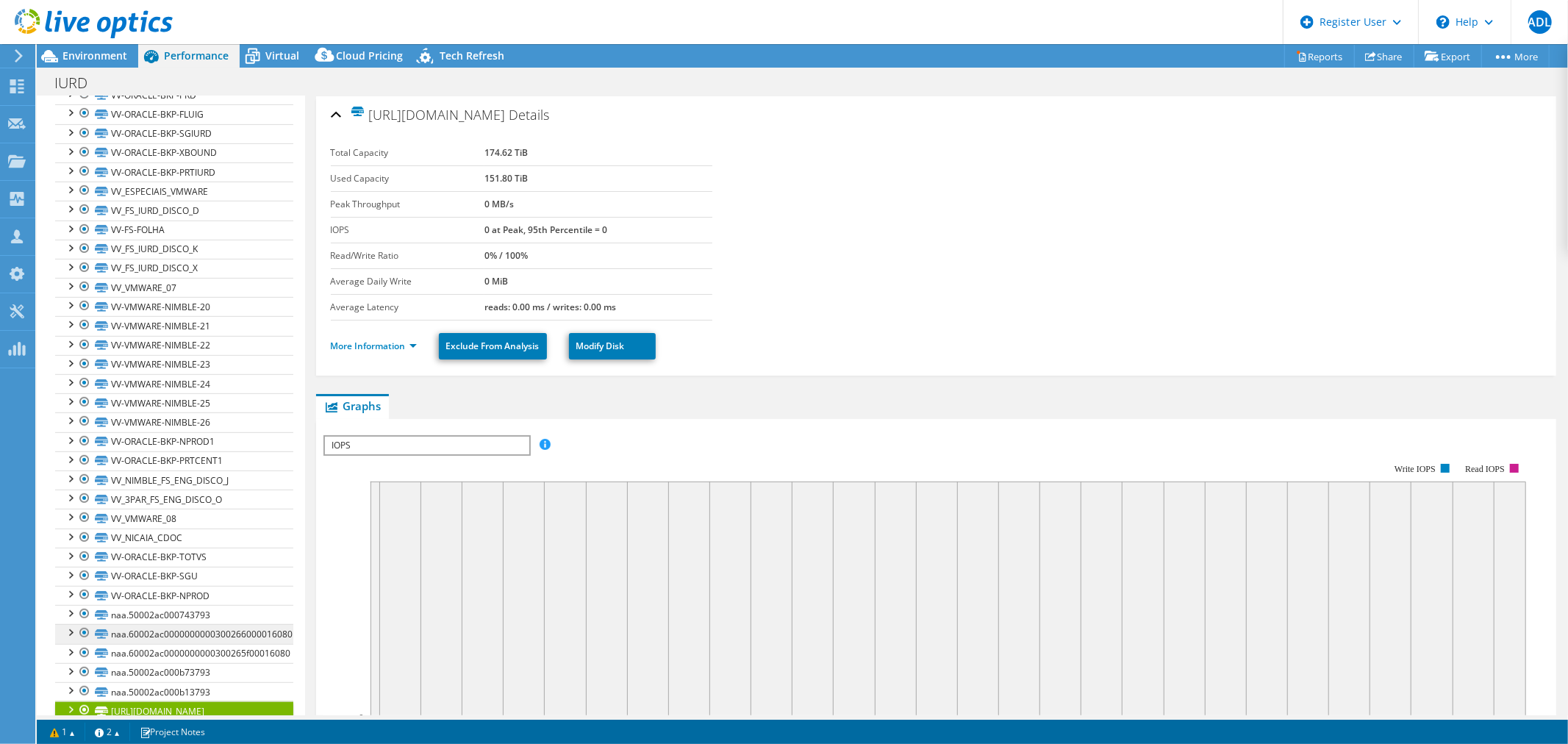
scroll to position [597, 0]
click at [79, 697] on div at bounding box center [84, 705] width 14 height 18
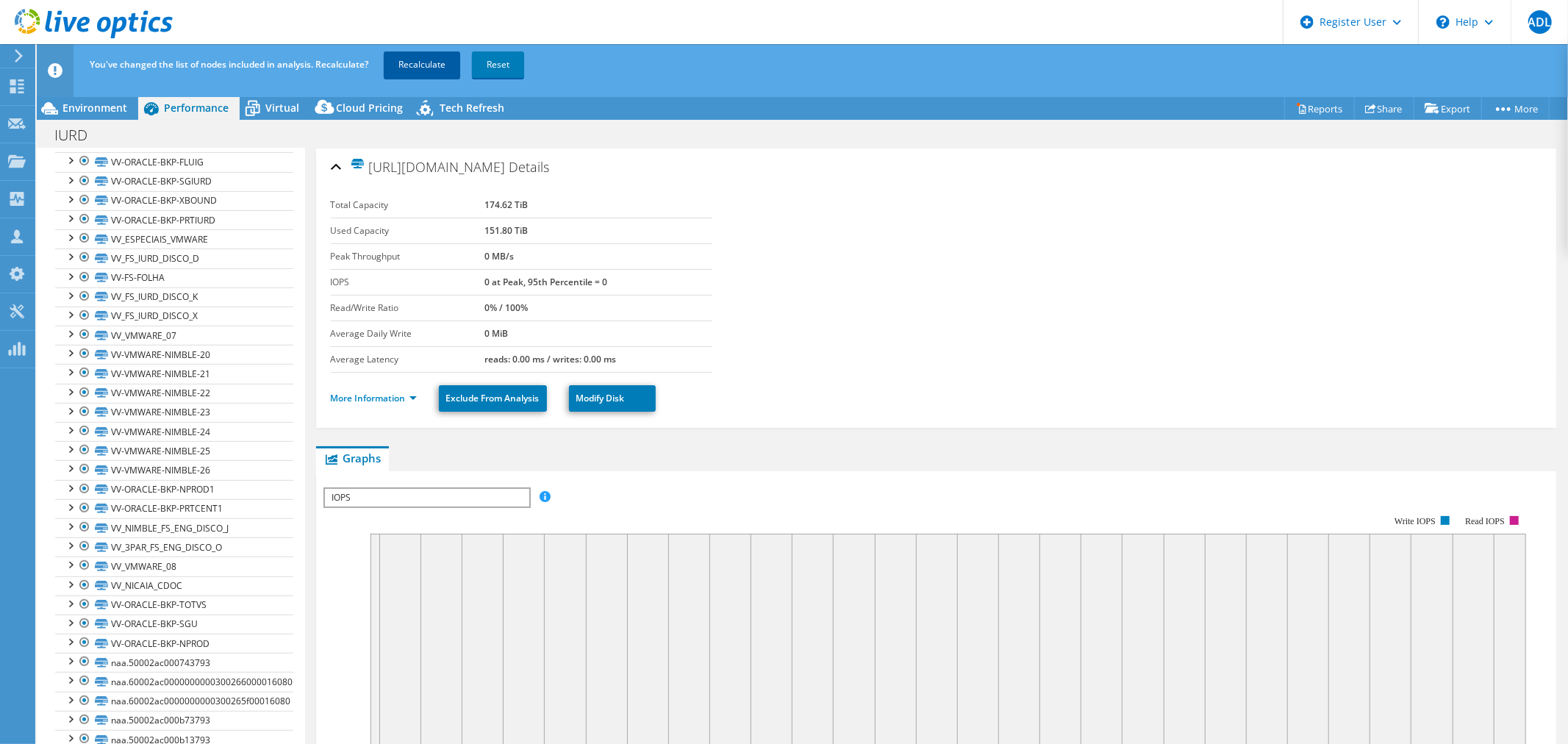
click at [421, 64] on link "Recalculate" at bounding box center [421, 64] width 77 height 26
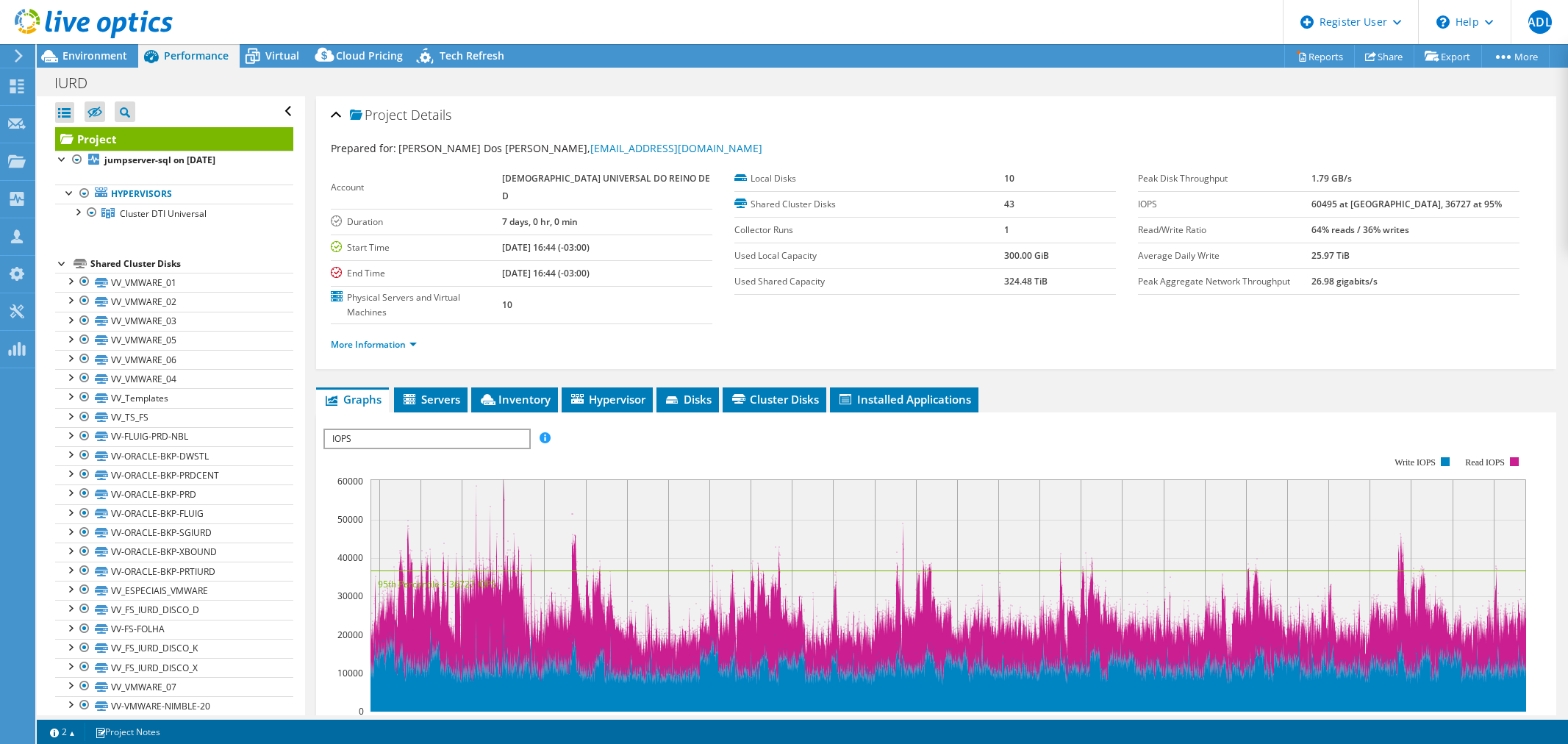
select select "USD"
click at [105, 55] on span "Environment" at bounding box center [94, 56] width 65 height 14
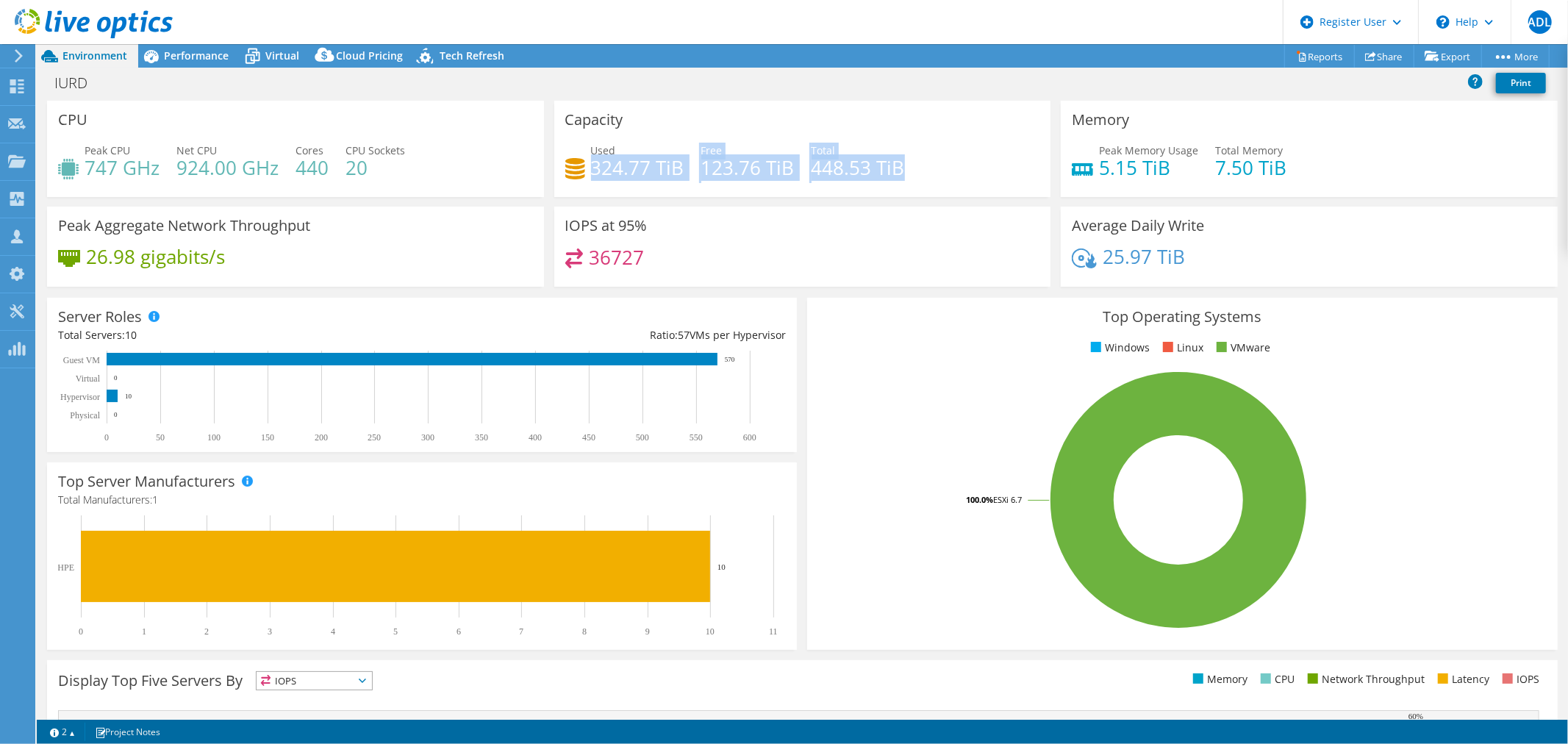
drag, startPoint x: 591, startPoint y: 173, endPoint x: 917, endPoint y: 164, distance: 326.1
click at [917, 164] on div "Used 324.77 TiB Free 123.76 TiB Total 448.53 TiB" at bounding box center [803, 167] width 475 height 48
click at [919, 163] on div "Used 324.77 TiB Free 123.76 TiB Total 448.53 TiB" at bounding box center [803, 167] width 475 height 48
